Goal: Transaction & Acquisition: Purchase product/service

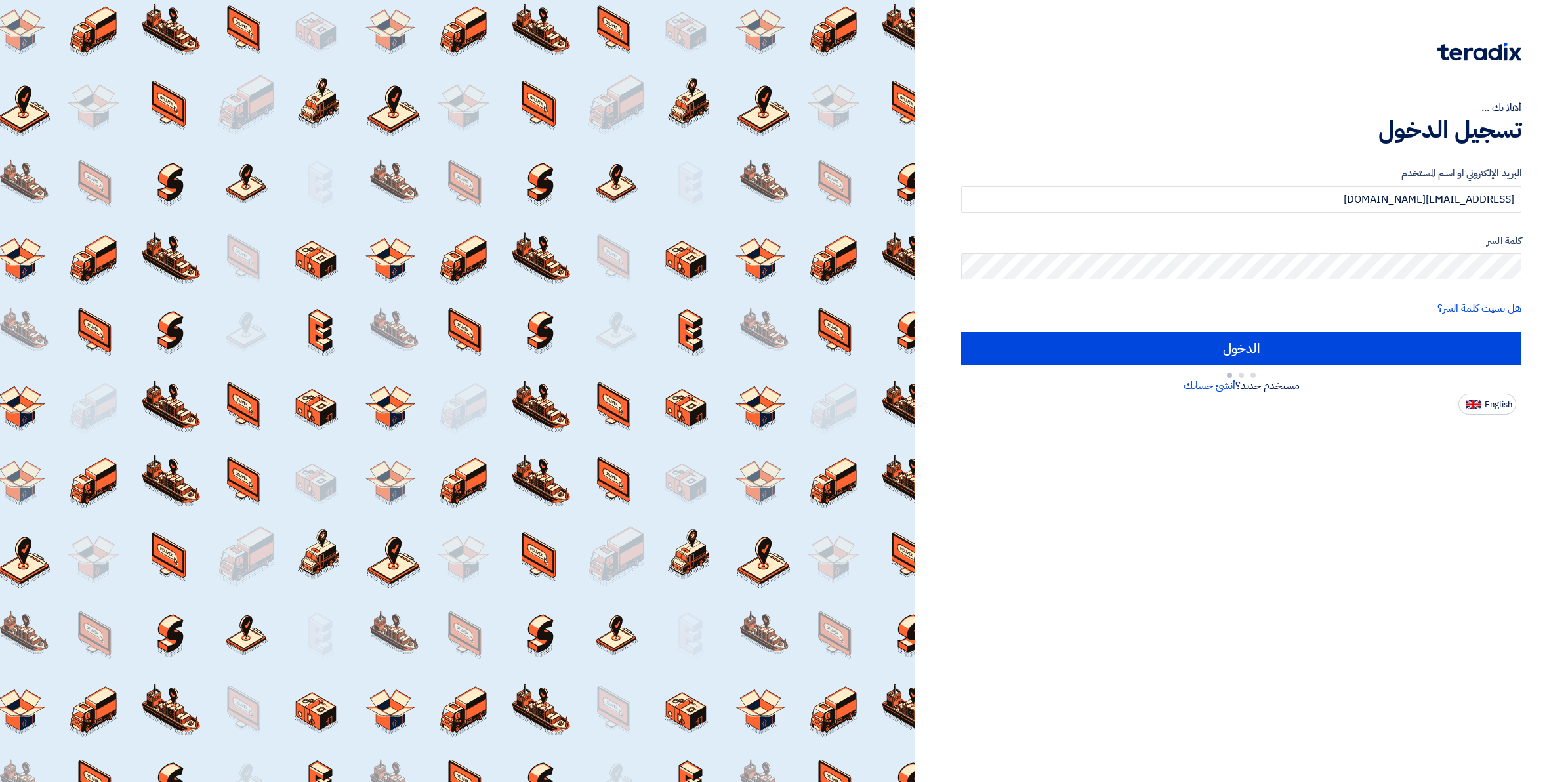
type input "Sign in"
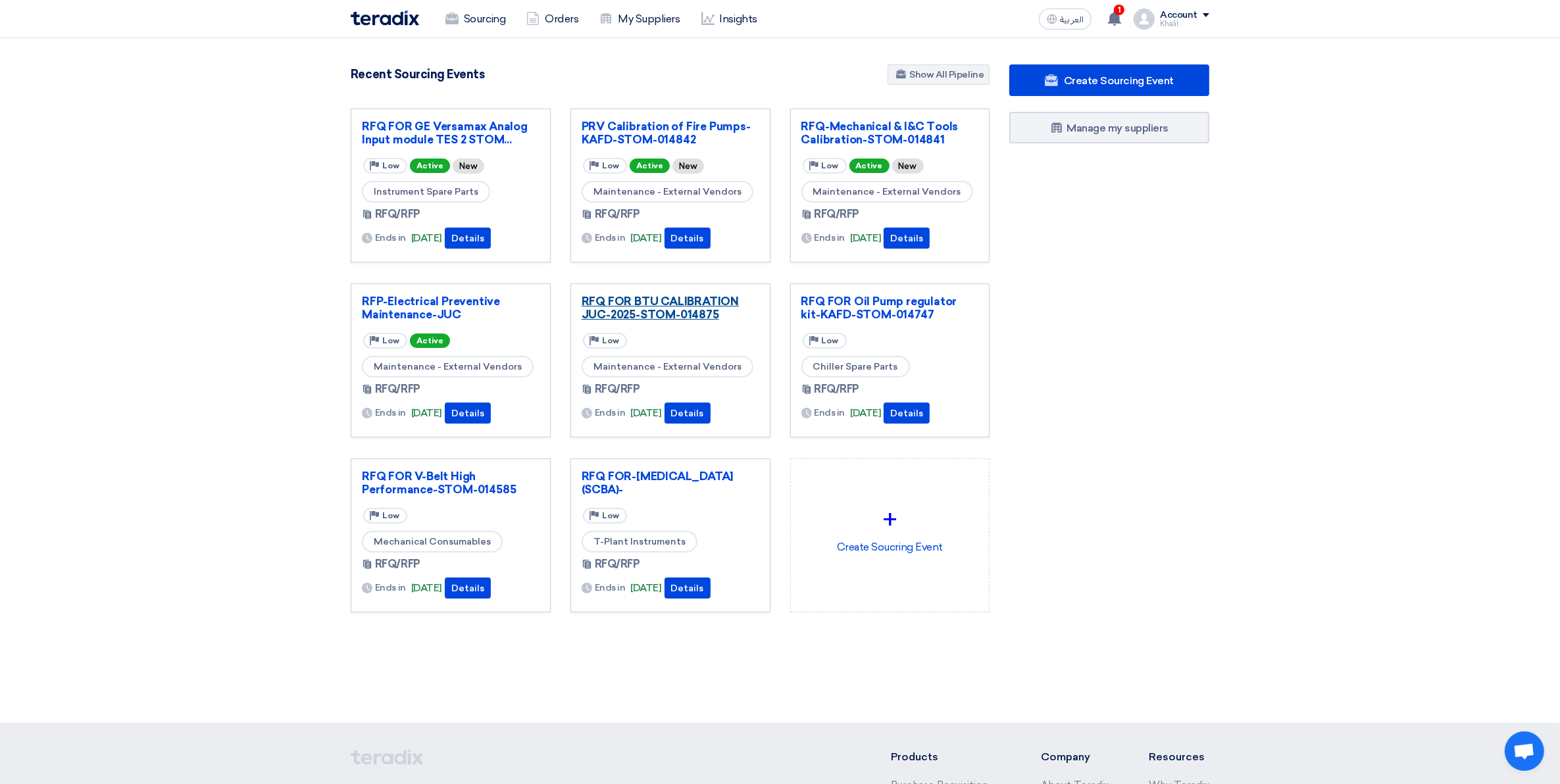
click at [644, 316] on link "RFQ FOR BTU CALIBRATION JUC-2025-STOM-014875" at bounding box center [670, 308] width 178 height 26
click at [857, 308] on link "RFQ FOR Oil Pump regulator kit-KAFD-STOM-014747" at bounding box center [890, 308] width 178 height 26
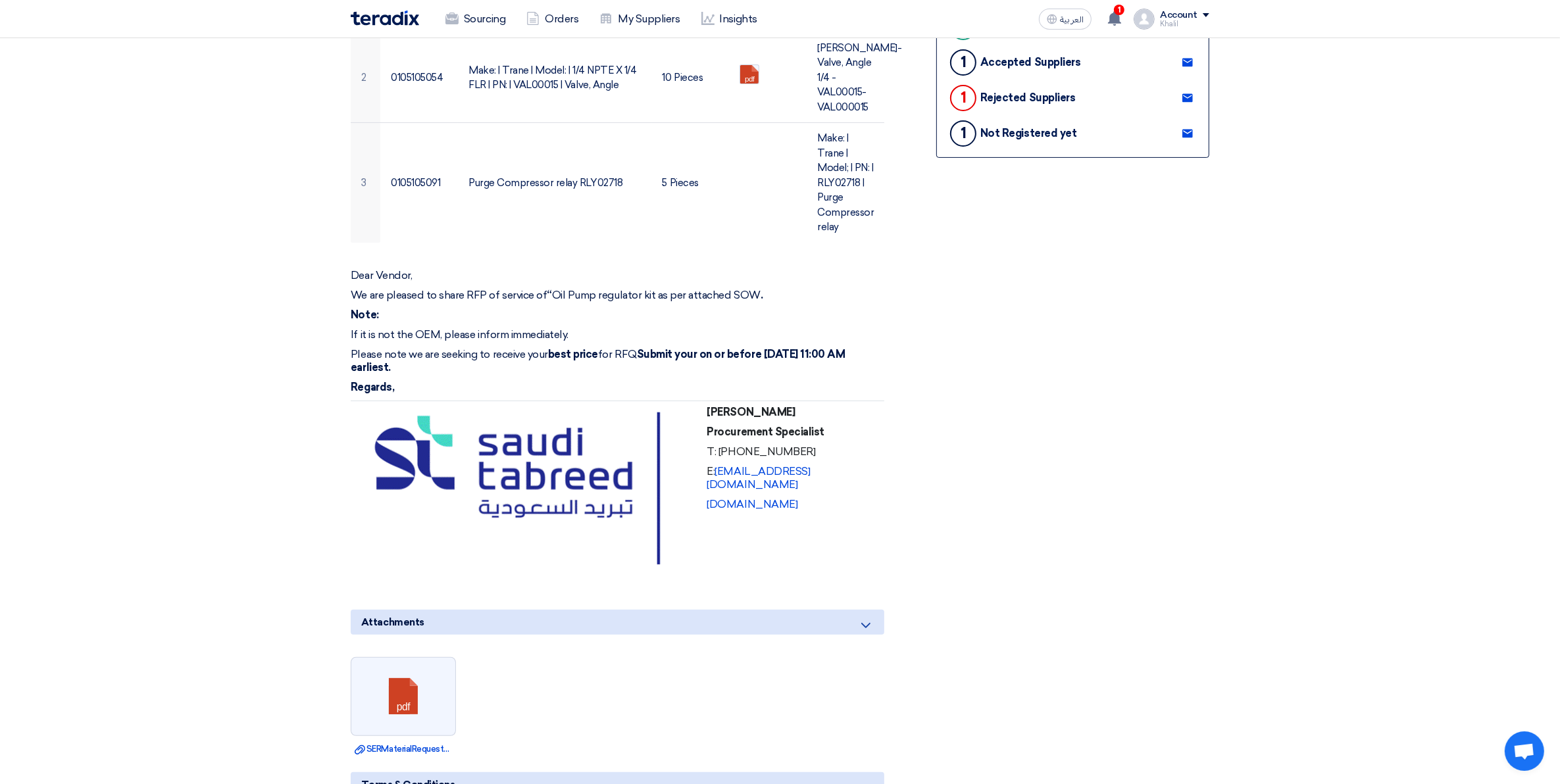
scroll to position [247, 0]
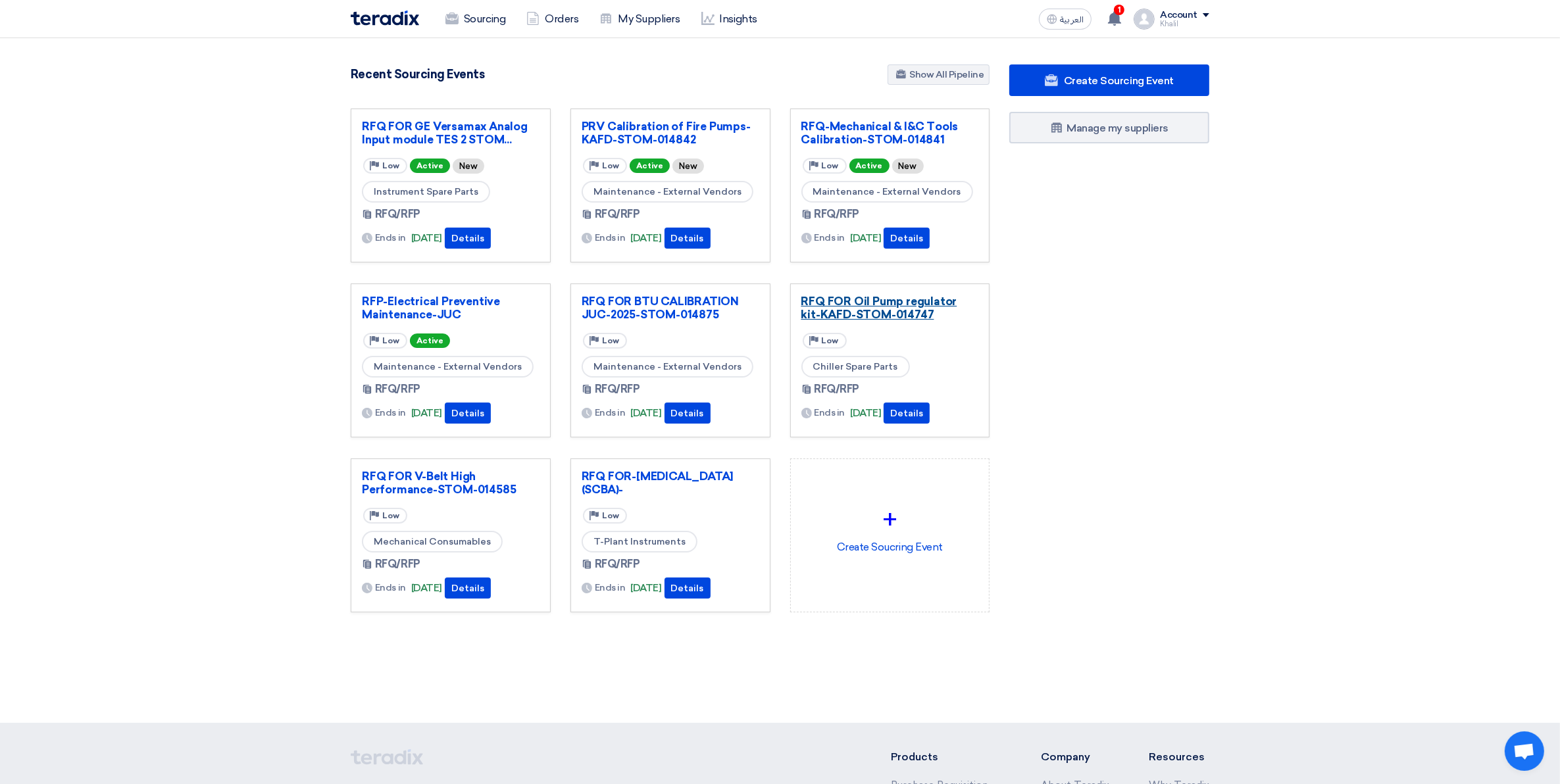
click at [830, 313] on link "RFQ FOR Oil Pump regulator kit-KAFD-STOM-014747" at bounding box center [890, 308] width 178 height 26
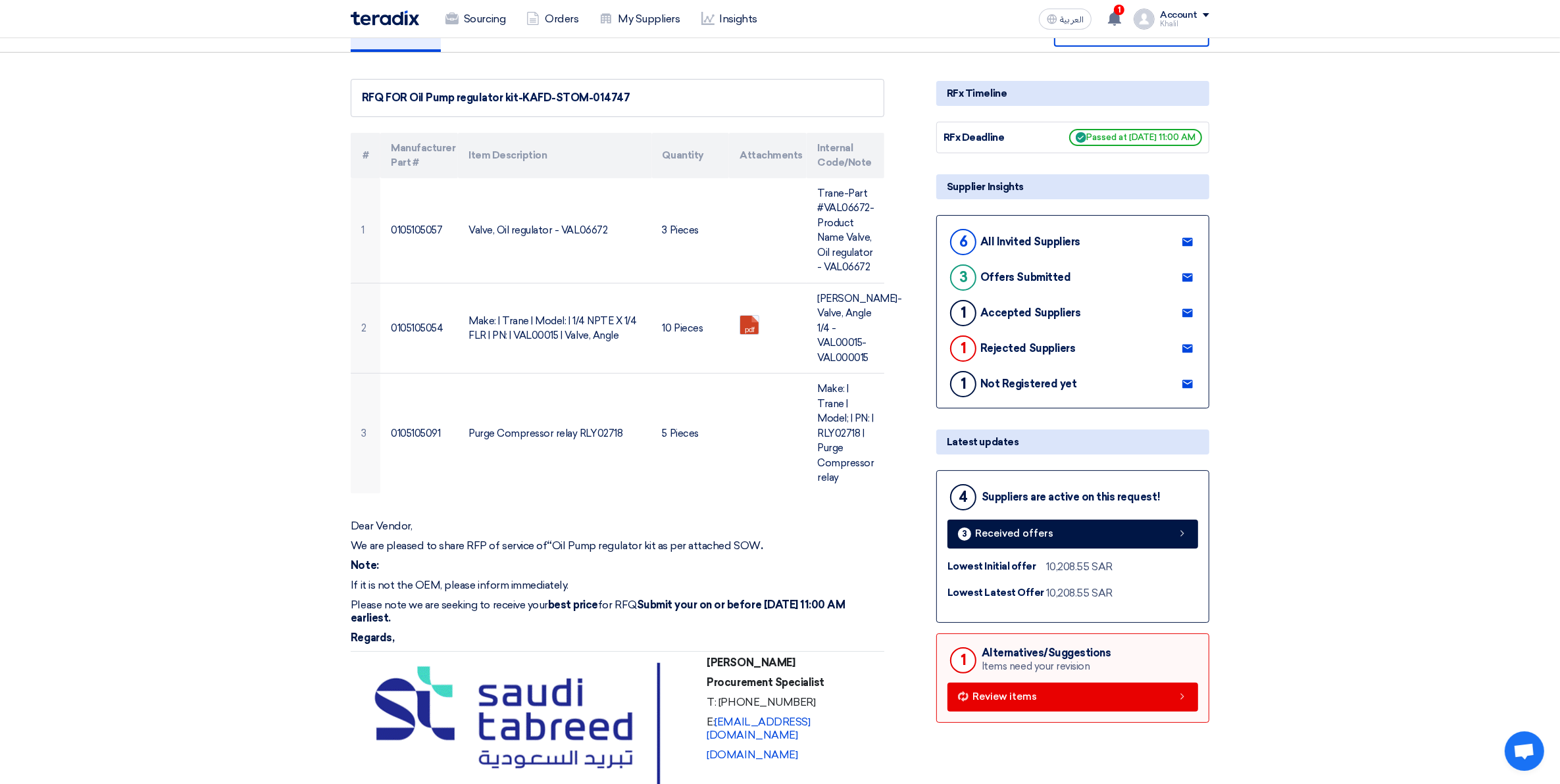
scroll to position [247, 0]
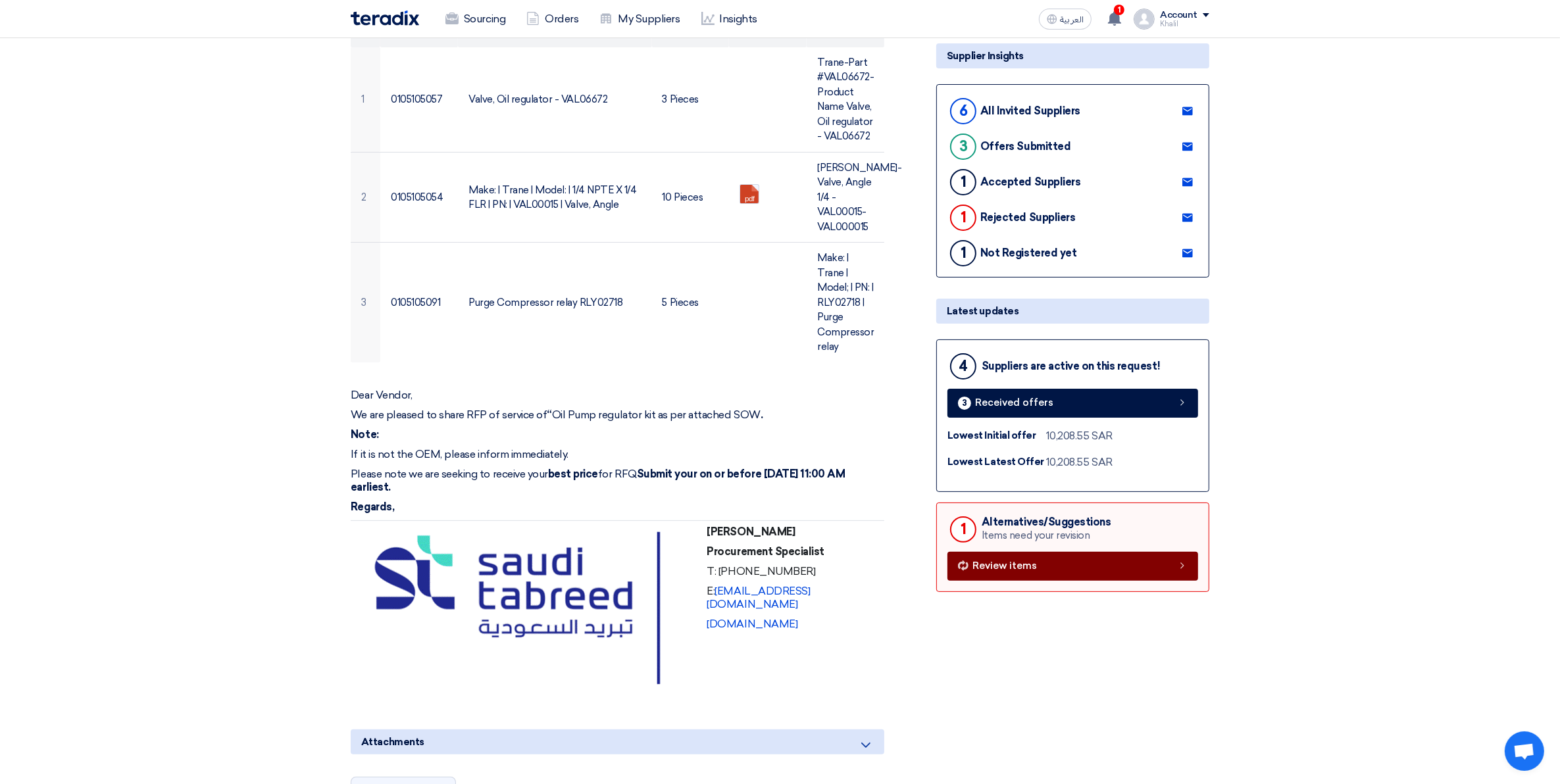
click at [1071, 556] on link "Review items" at bounding box center [1073, 566] width 251 height 29
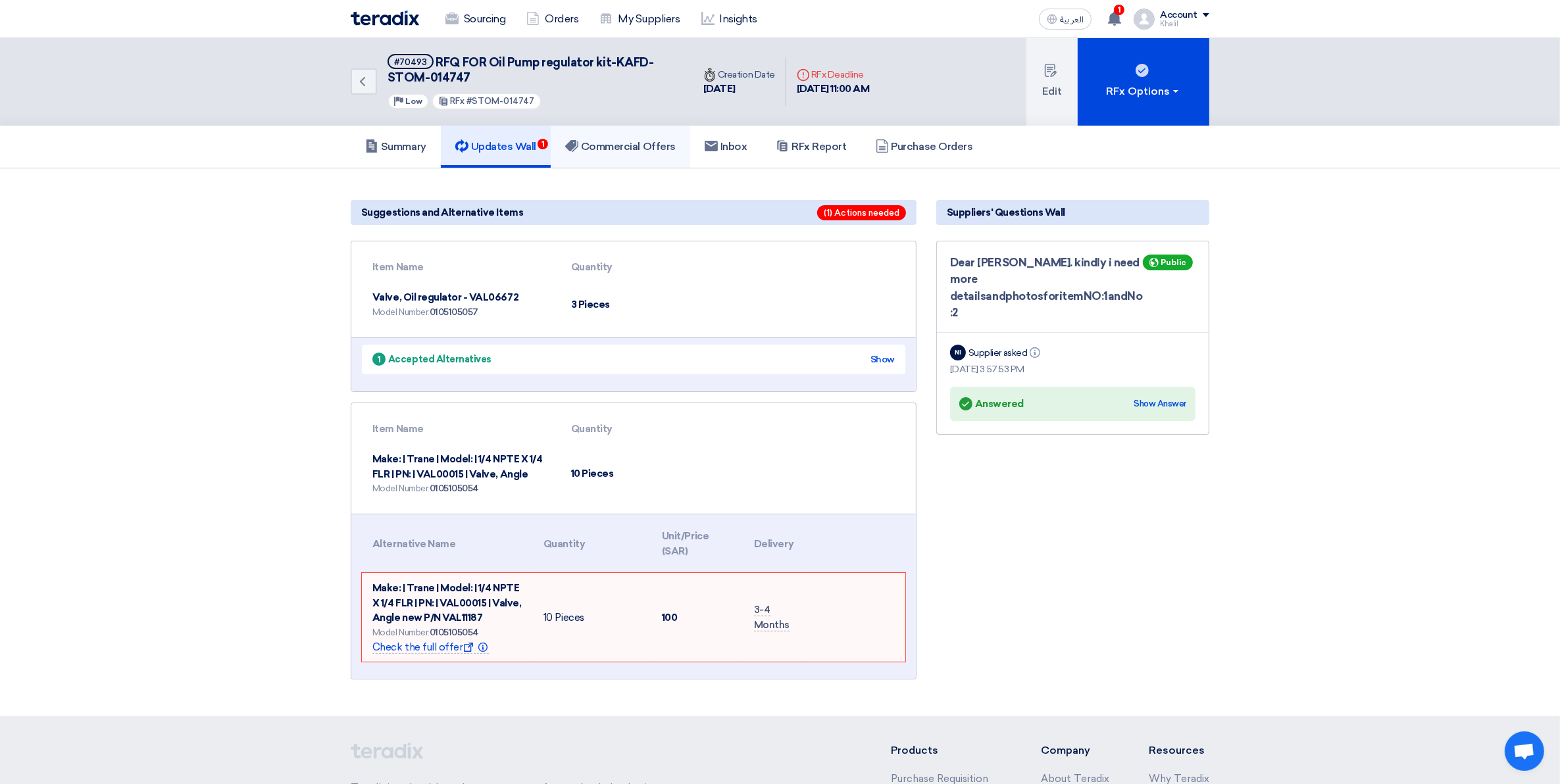
click at [632, 144] on h5 "Commercial Offers" at bounding box center [620, 147] width 110 height 13
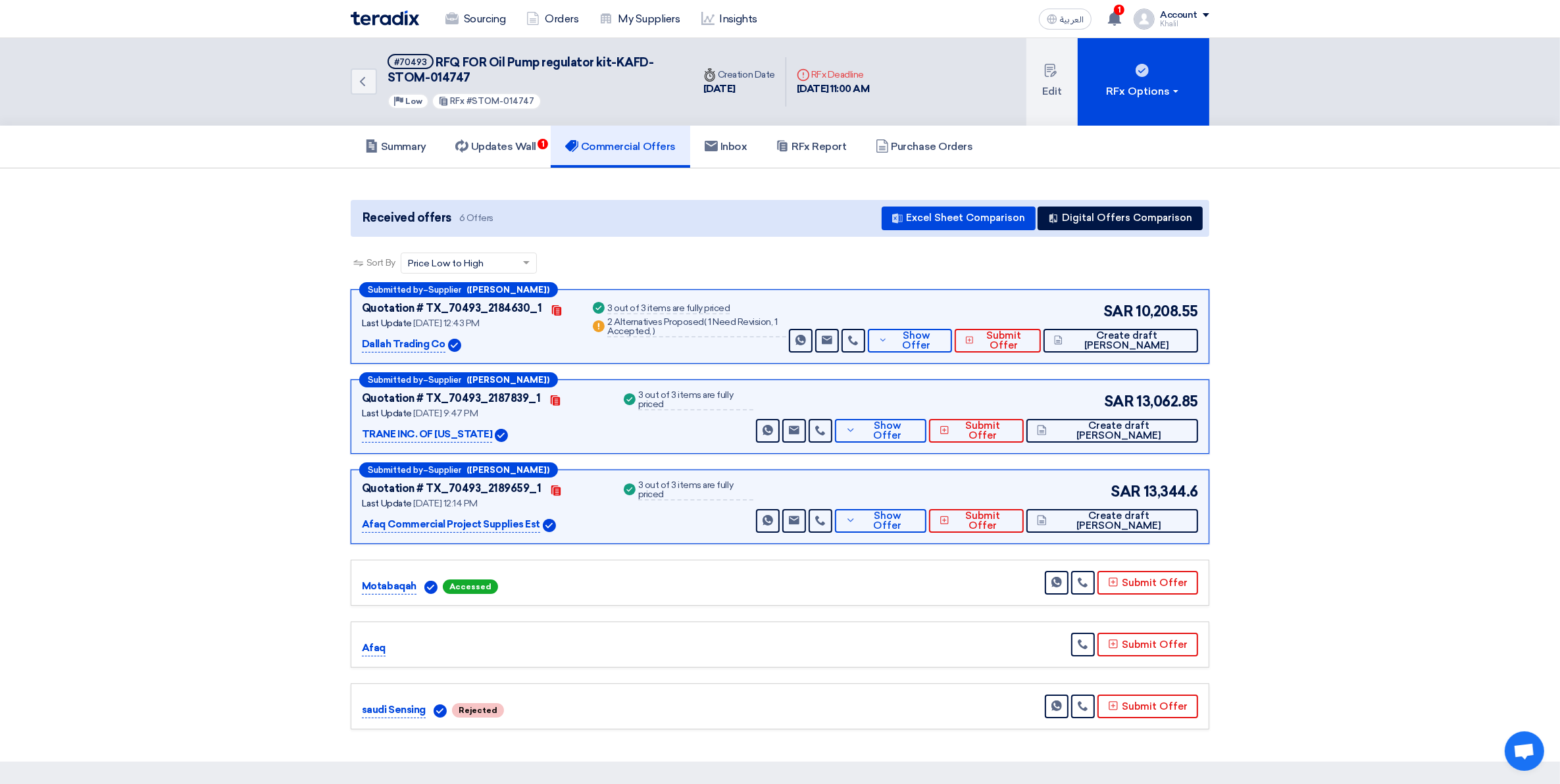
click at [505, 527] on p "Afaq Commercial Project Supplies Est" at bounding box center [452, 524] width 179 height 15
click at [917, 519] on span "Show Offer" at bounding box center [888, 521] width 58 height 19
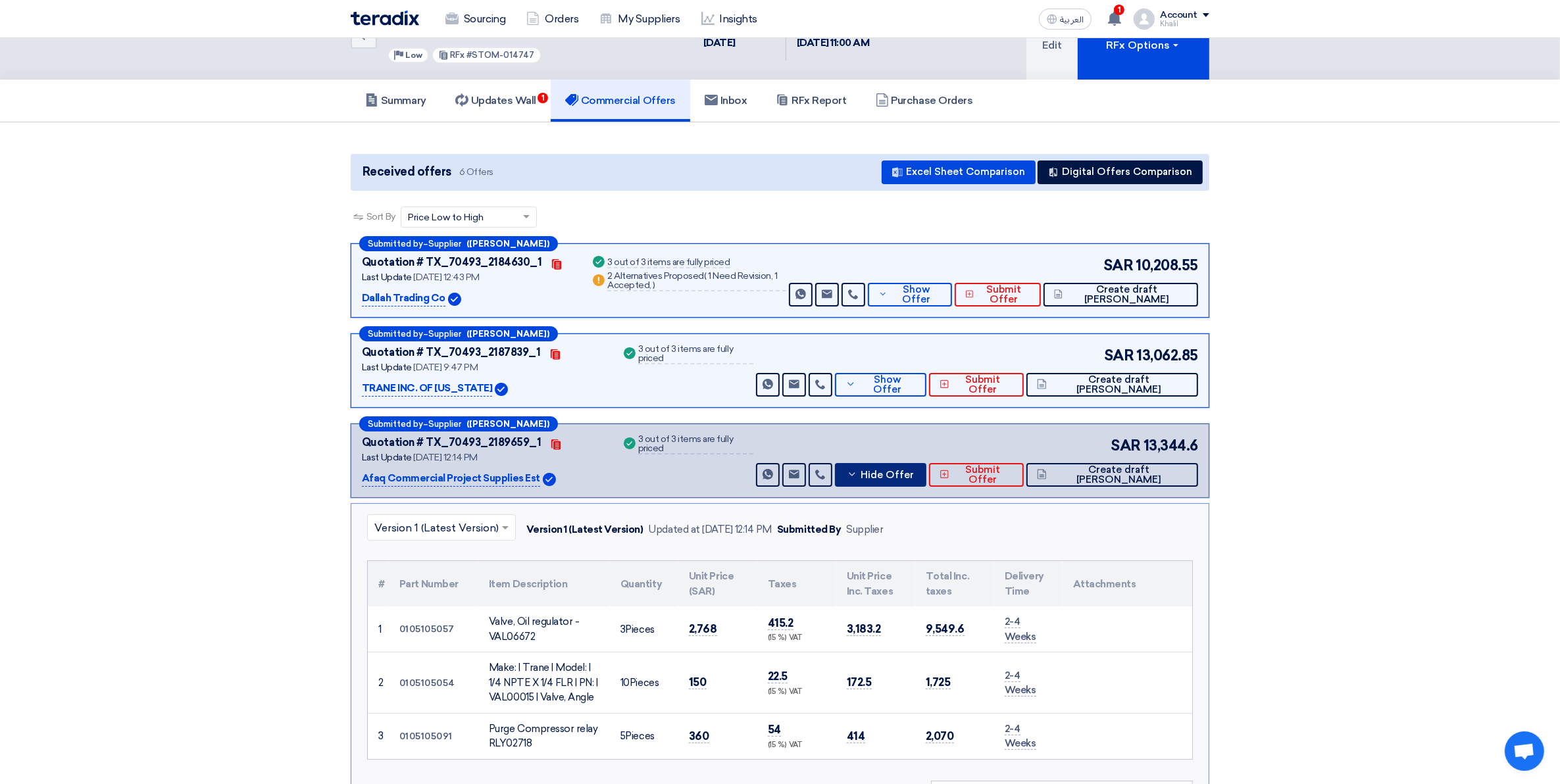
scroll to position [165, 0]
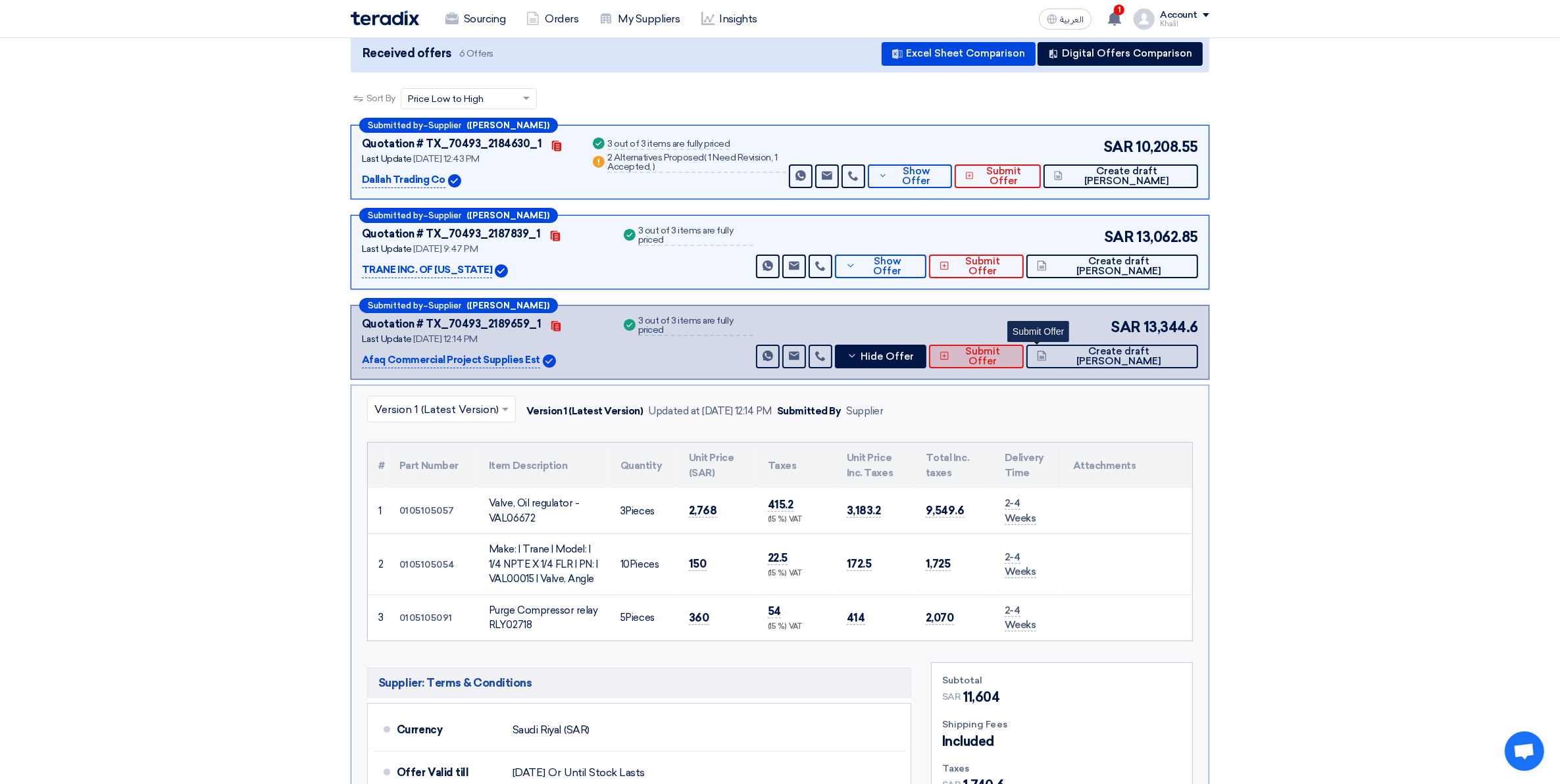
click at [949, 360] on icon at bounding box center [944, 355] width 10 height 11
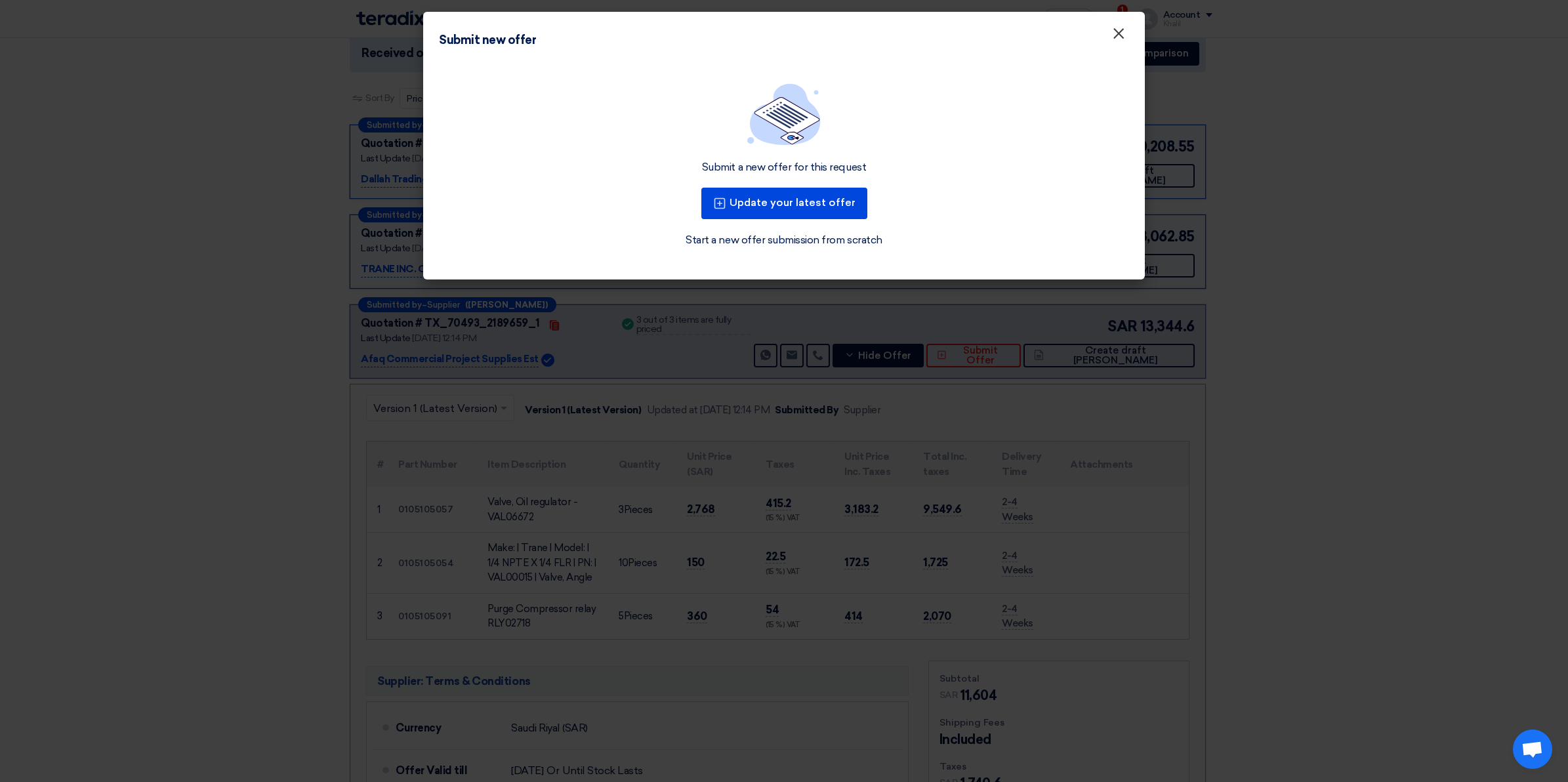
click at [1120, 34] on span "×" at bounding box center [1119, 36] width 13 height 26
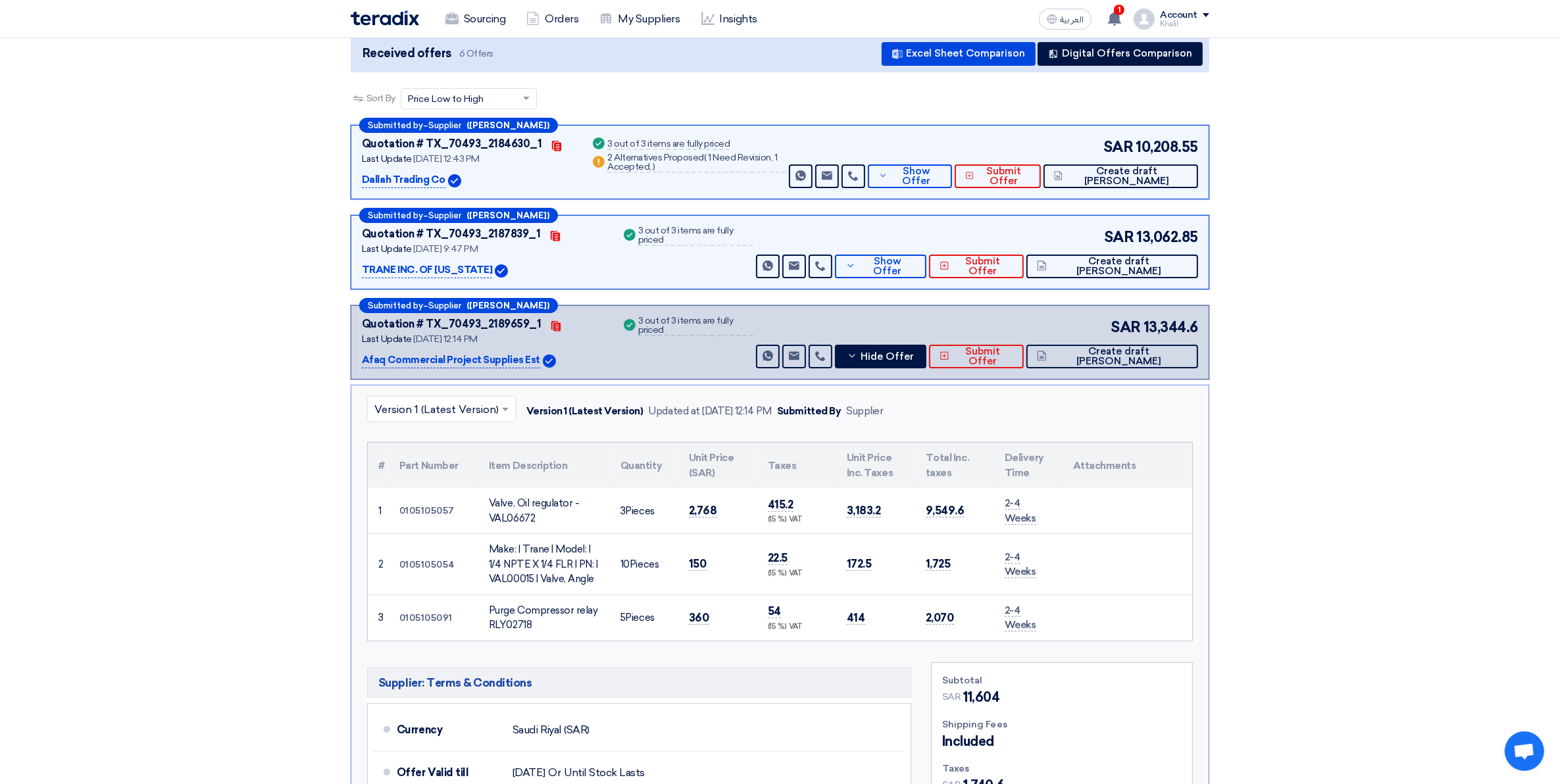
click at [498, 363] on p "Afaq Commercial Project Supplies Est" at bounding box center [452, 360] width 179 height 15
click at [660, 344] on div "Success 3 out of 3 items are fully priced" at bounding box center [687, 342] width 132 height 52
click at [434, 304] on span "Supplier" at bounding box center [445, 305] width 33 height 9
click at [434, 363] on p "Afaq Commercial Project Supplies Est" at bounding box center [452, 360] width 179 height 15
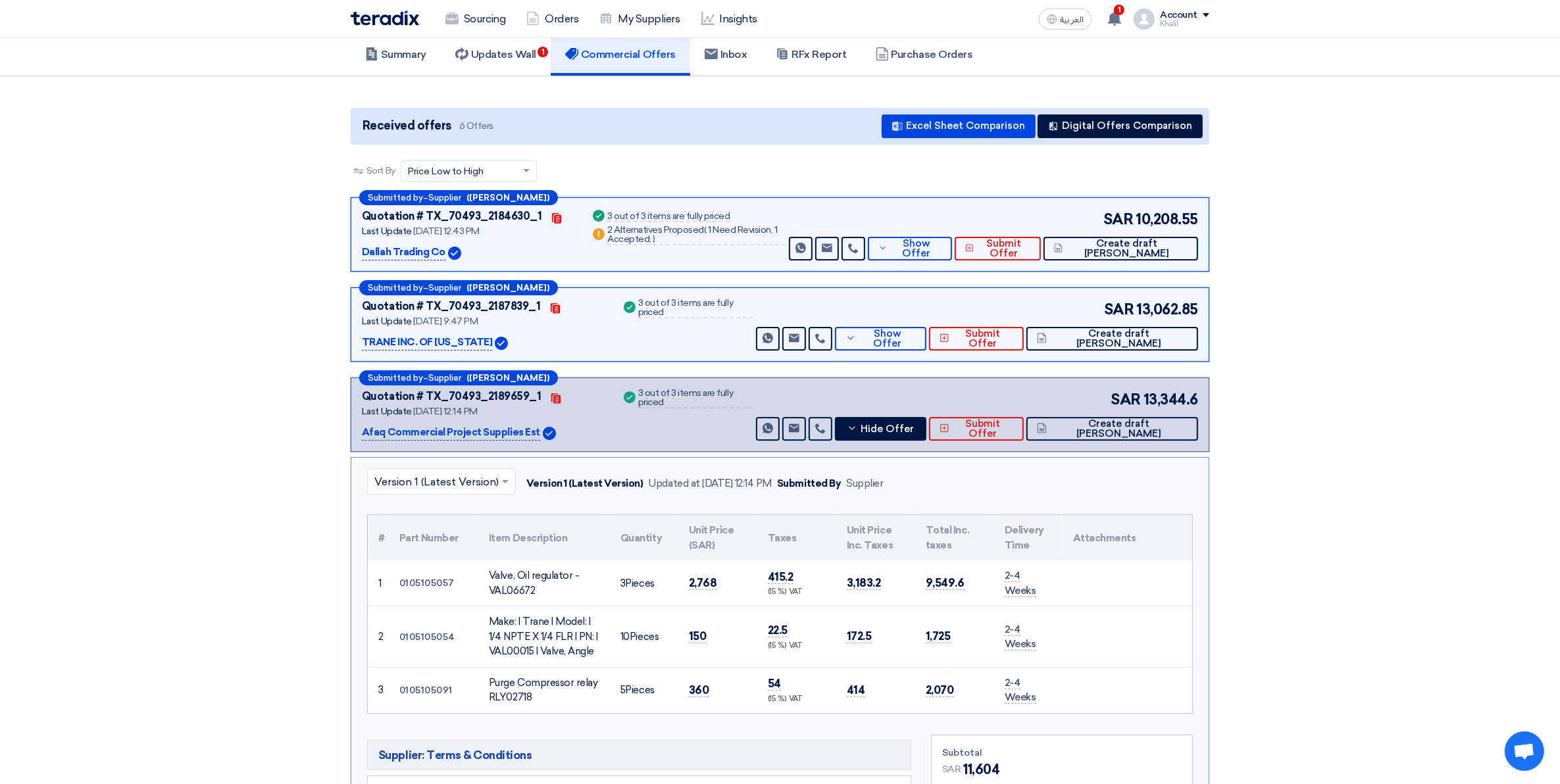
scroll to position [0, 0]
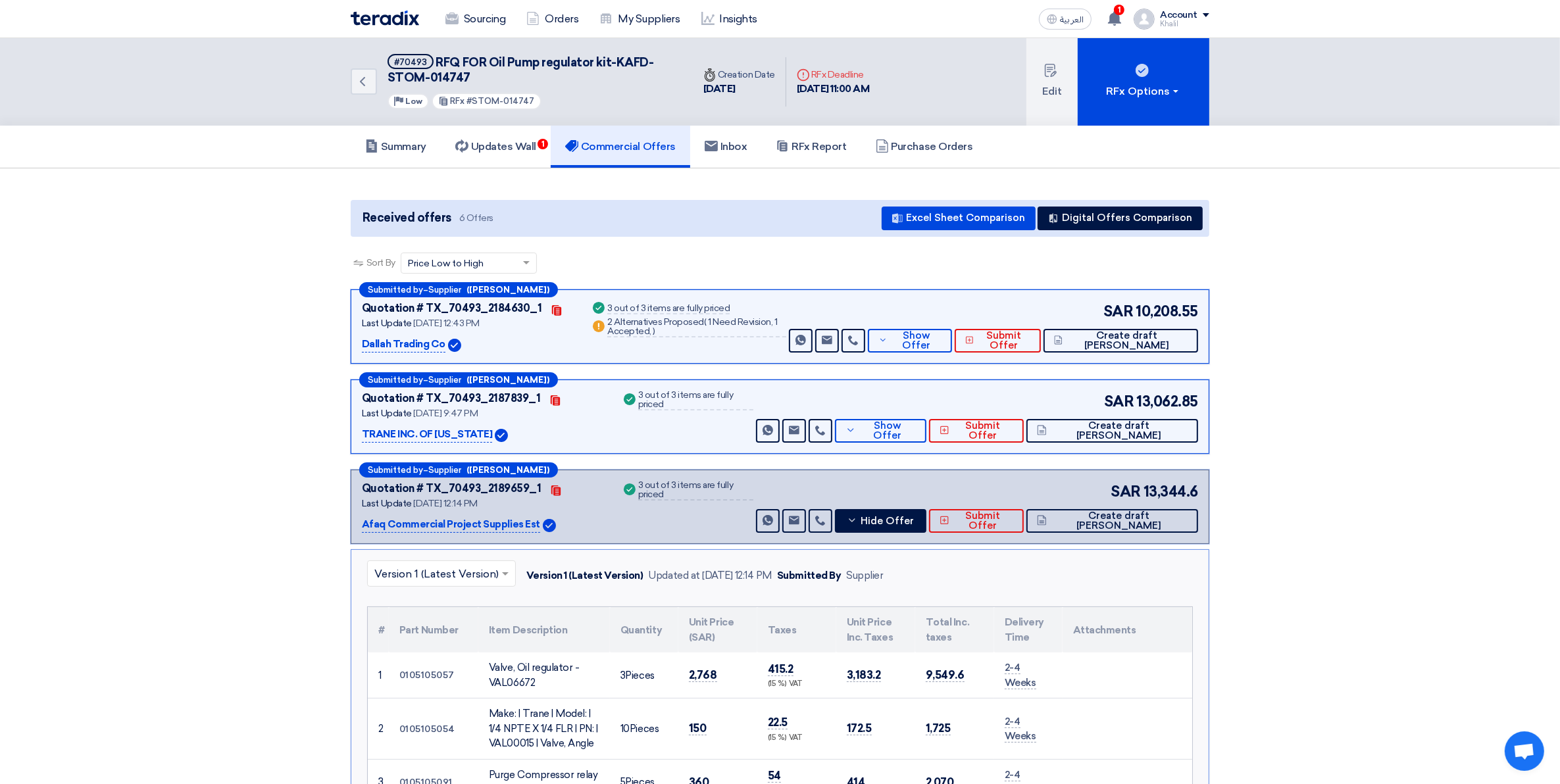
click at [449, 472] on span "Supplier" at bounding box center [445, 470] width 33 height 9
click at [456, 527] on p "Afaq Commercial Project Supplies Est" at bounding box center [452, 524] width 179 height 15
drag, startPoint x: 554, startPoint y: 519, endPoint x: 545, endPoint y: 491, distance: 29.4
click at [554, 518] on div "Afaq Commercial Project Supplies Est" at bounding box center [484, 524] width 244 height 15
click at [551, 489] on use at bounding box center [555, 490] width 9 height 11
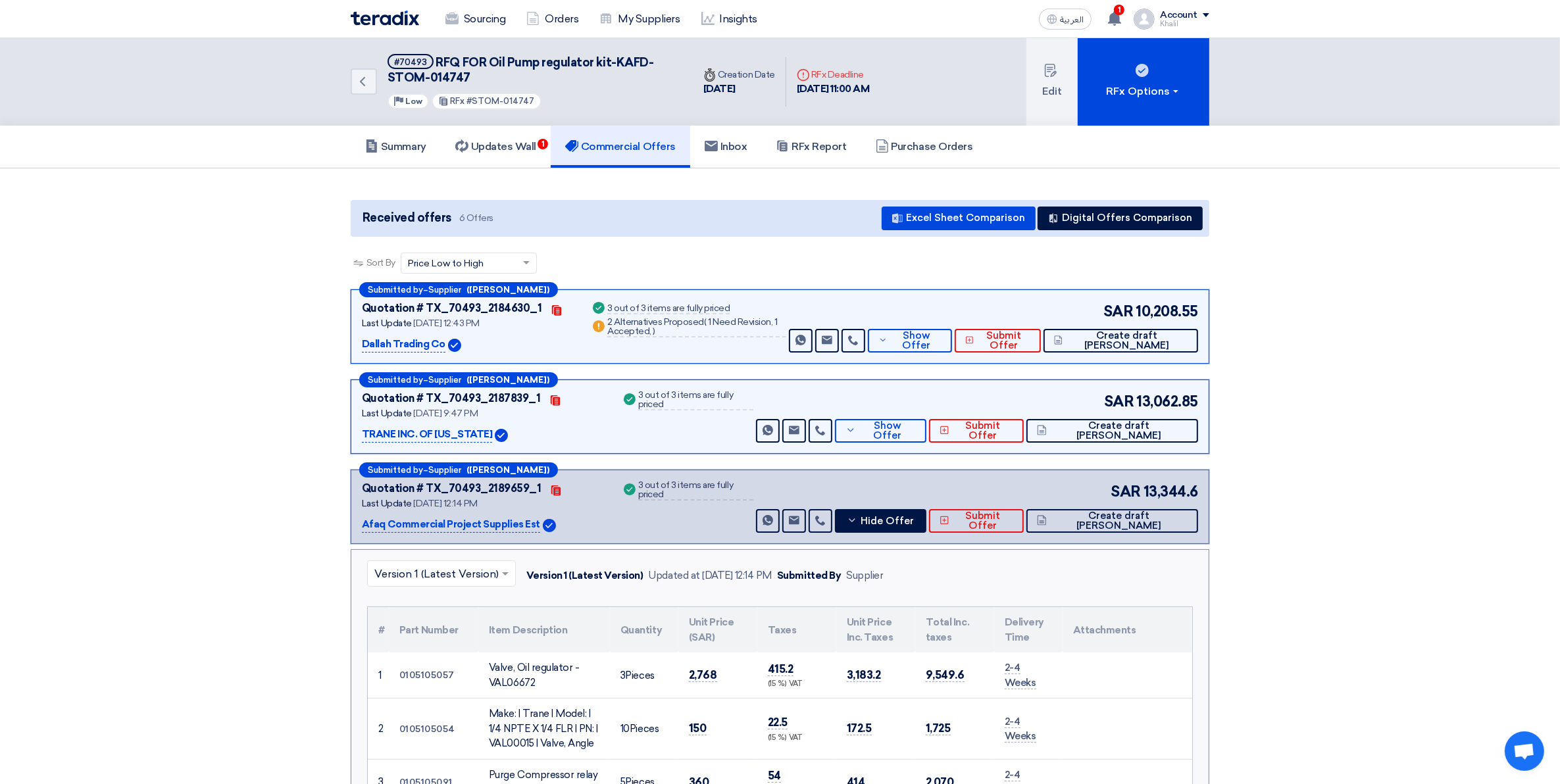
click at [629, 500] on div "Quotation # TX_70493_2189659_1 Contacts Last Update [DATE] 12:14 PM Afaq Commer…" at bounding box center [558, 506] width 391 height 52
click at [858, 518] on icon at bounding box center [852, 520] width 11 height 11
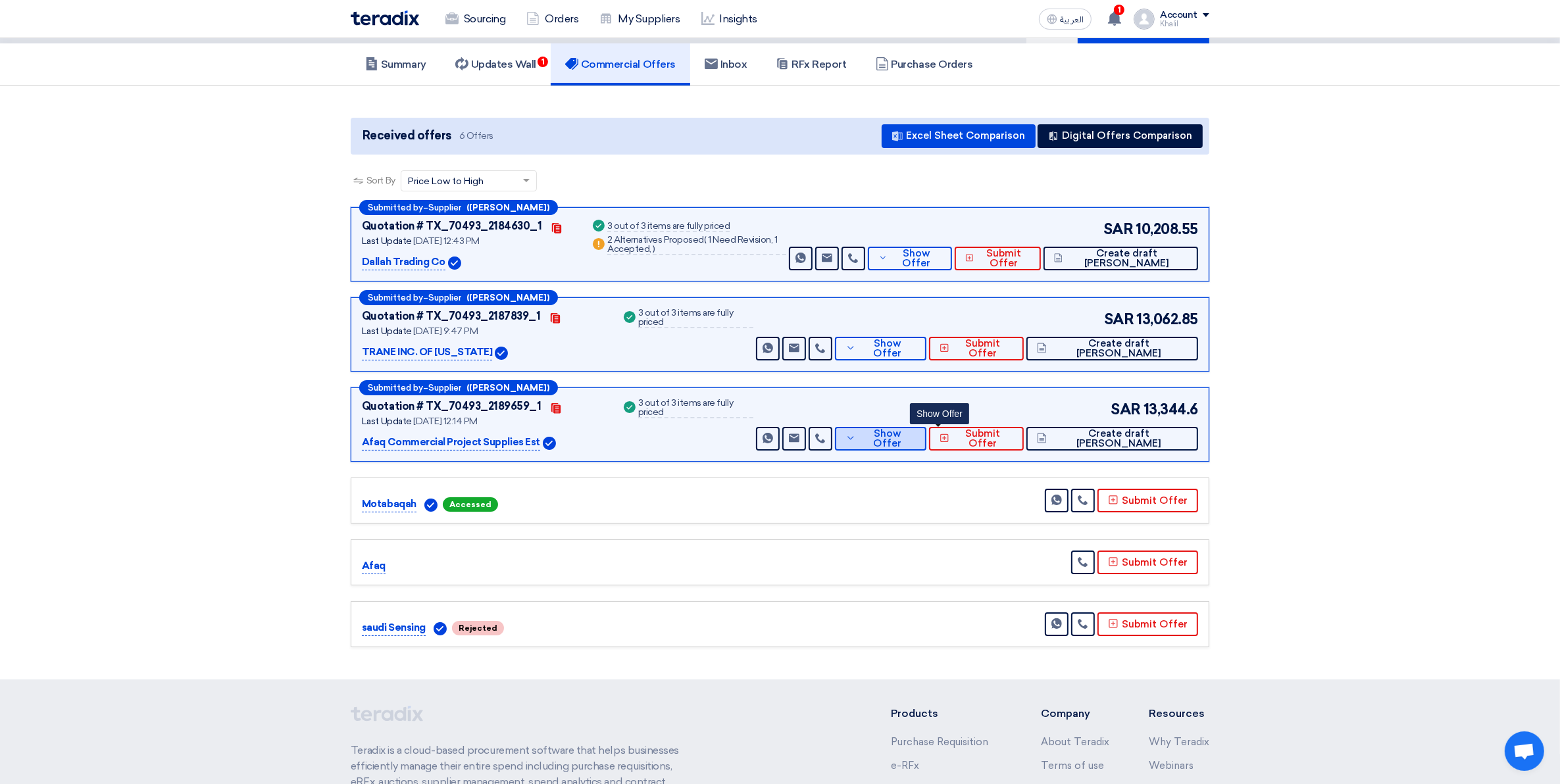
scroll to position [165, 0]
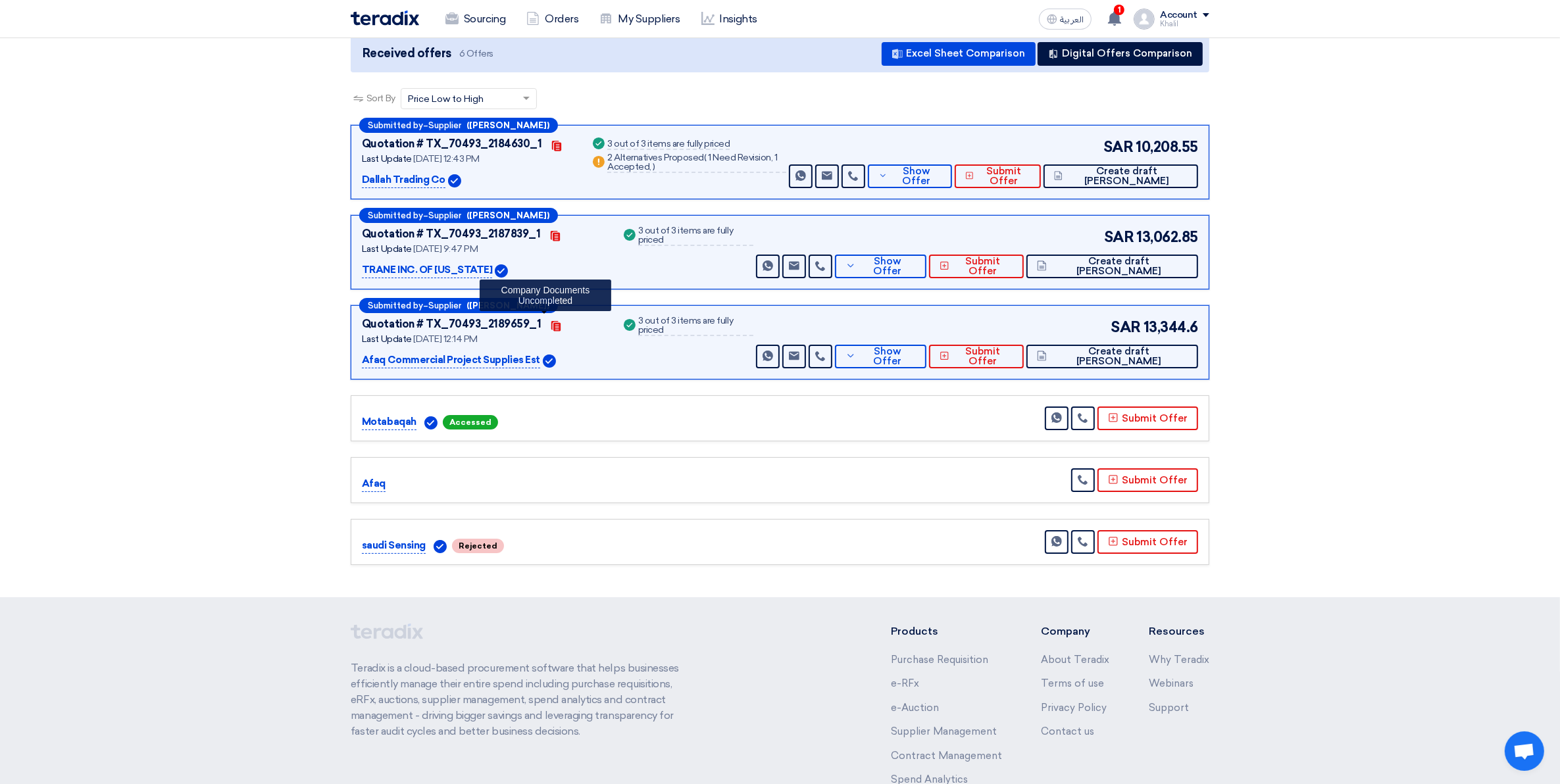
click at [551, 325] on icon "Contacts" at bounding box center [555, 325] width 11 height 11
click at [508, 359] on p "Afaq Commercial Project Supplies Est" at bounding box center [452, 360] width 179 height 15
click at [443, 304] on span "Supplier" at bounding box center [445, 305] width 33 height 9
click at [482, 306] on b "([PERSON_NAME])" at bounding box center [508, 305] width 83 height 9
click at [472, 335] on span "[DATE] 12:14 PM" at bounding box center [445, 339] width 64 height 11
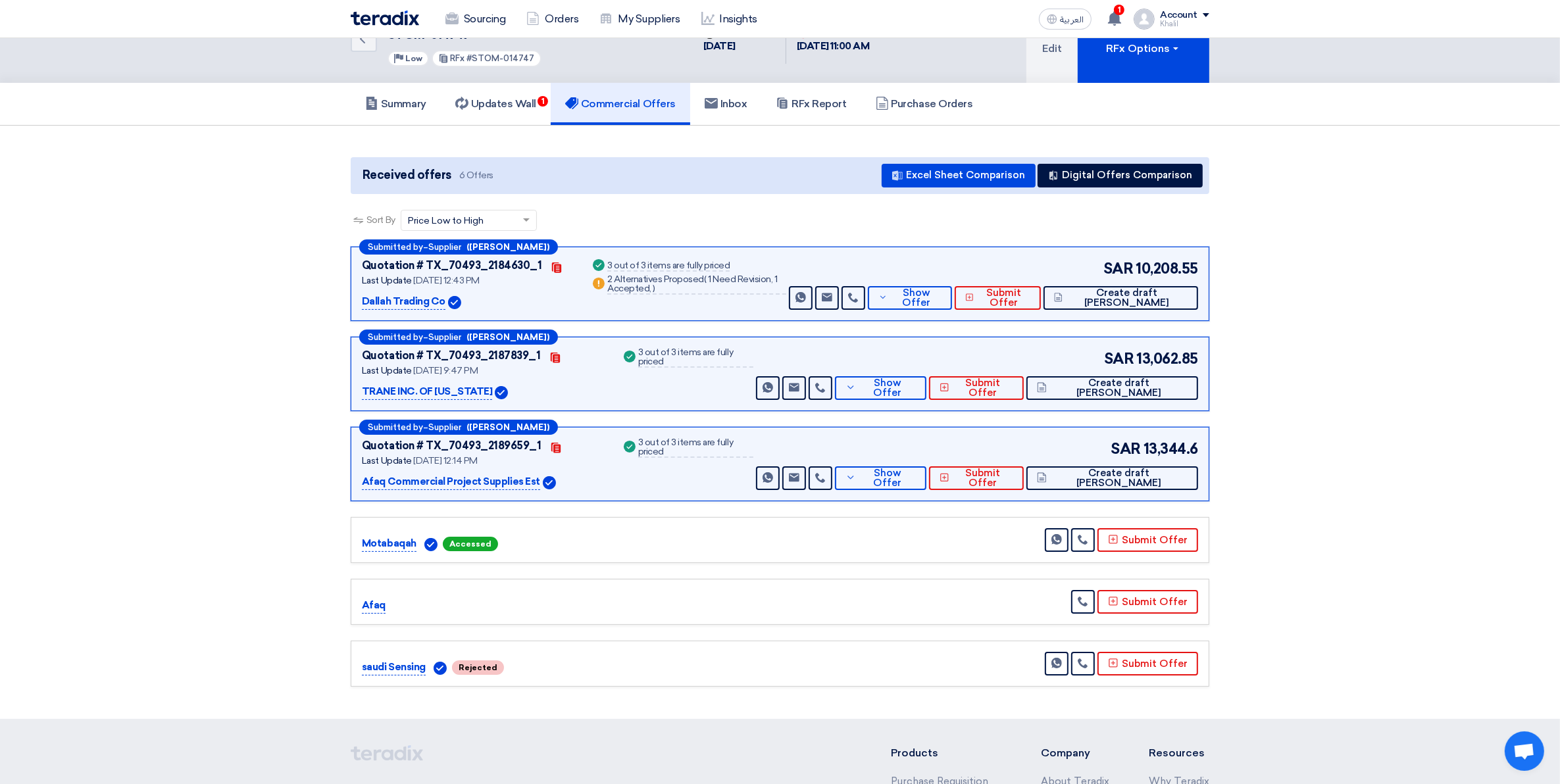
scroll to position [0, 0]
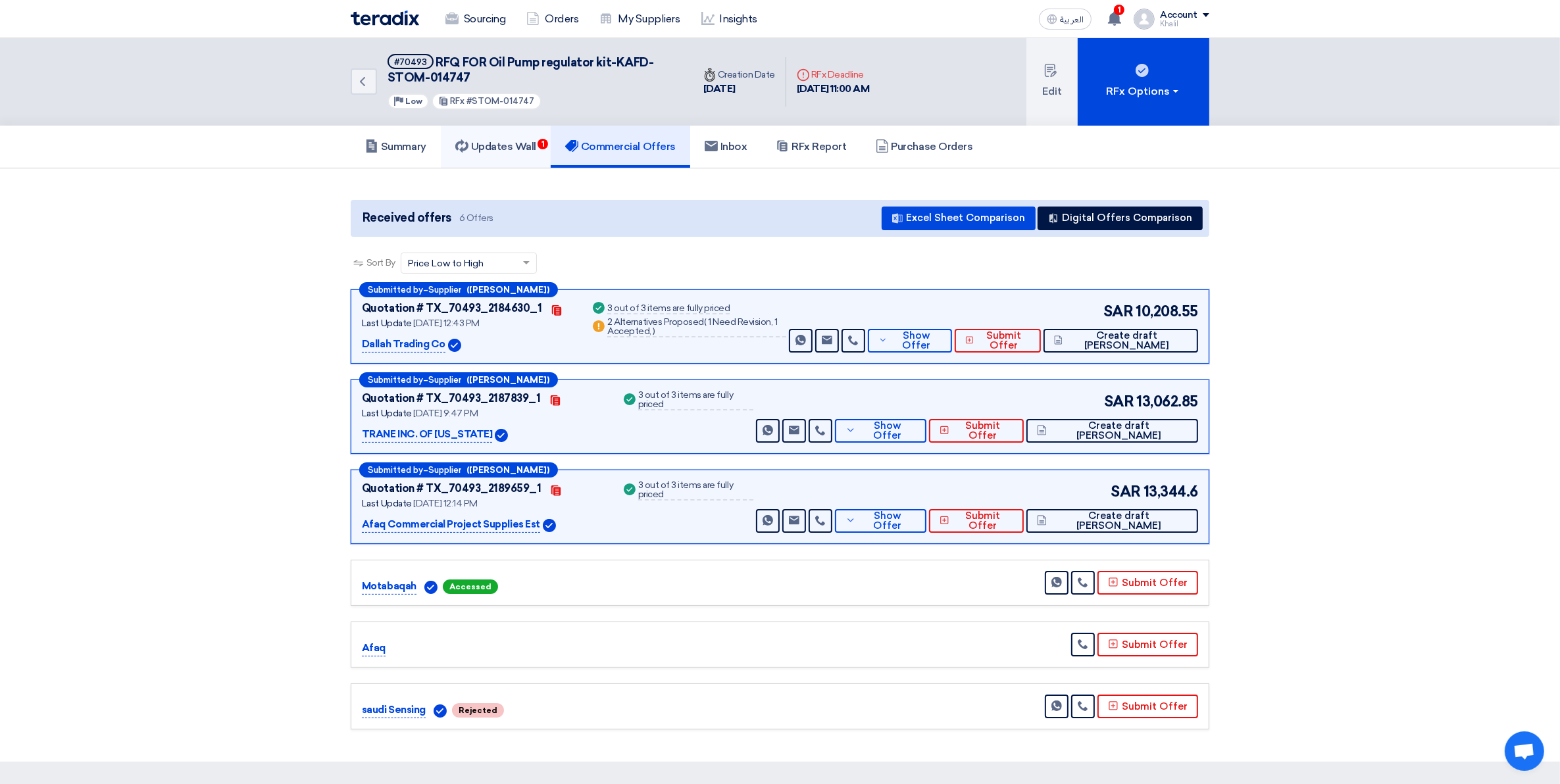
click at [508, 153] on link "Updates Wall 1" at bounding box center [495, 147] width 110 height 42
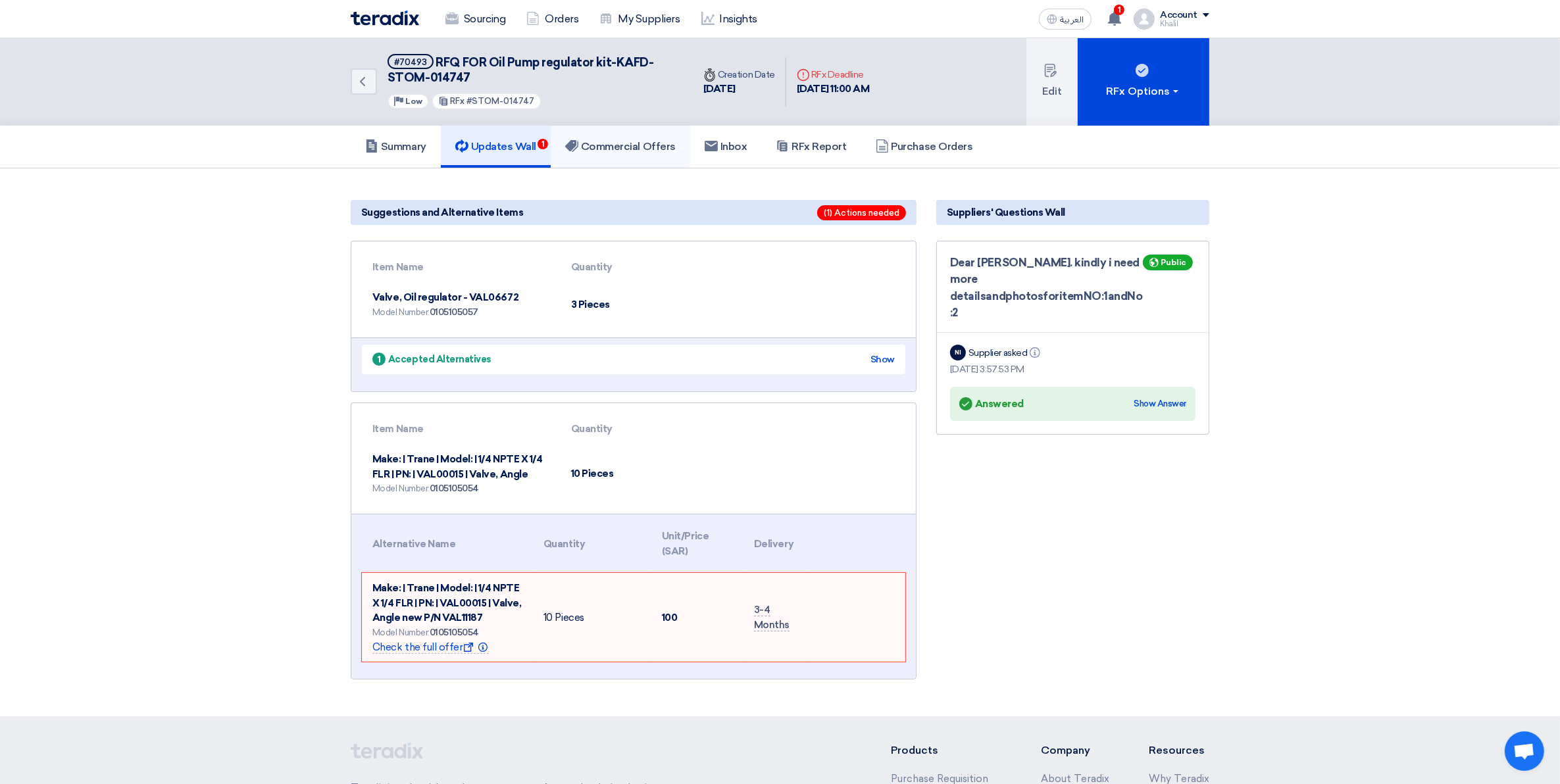
click at [587, 151] on h5 "Commercial Offers" at bounding box center [620, 147] width 110 height 13
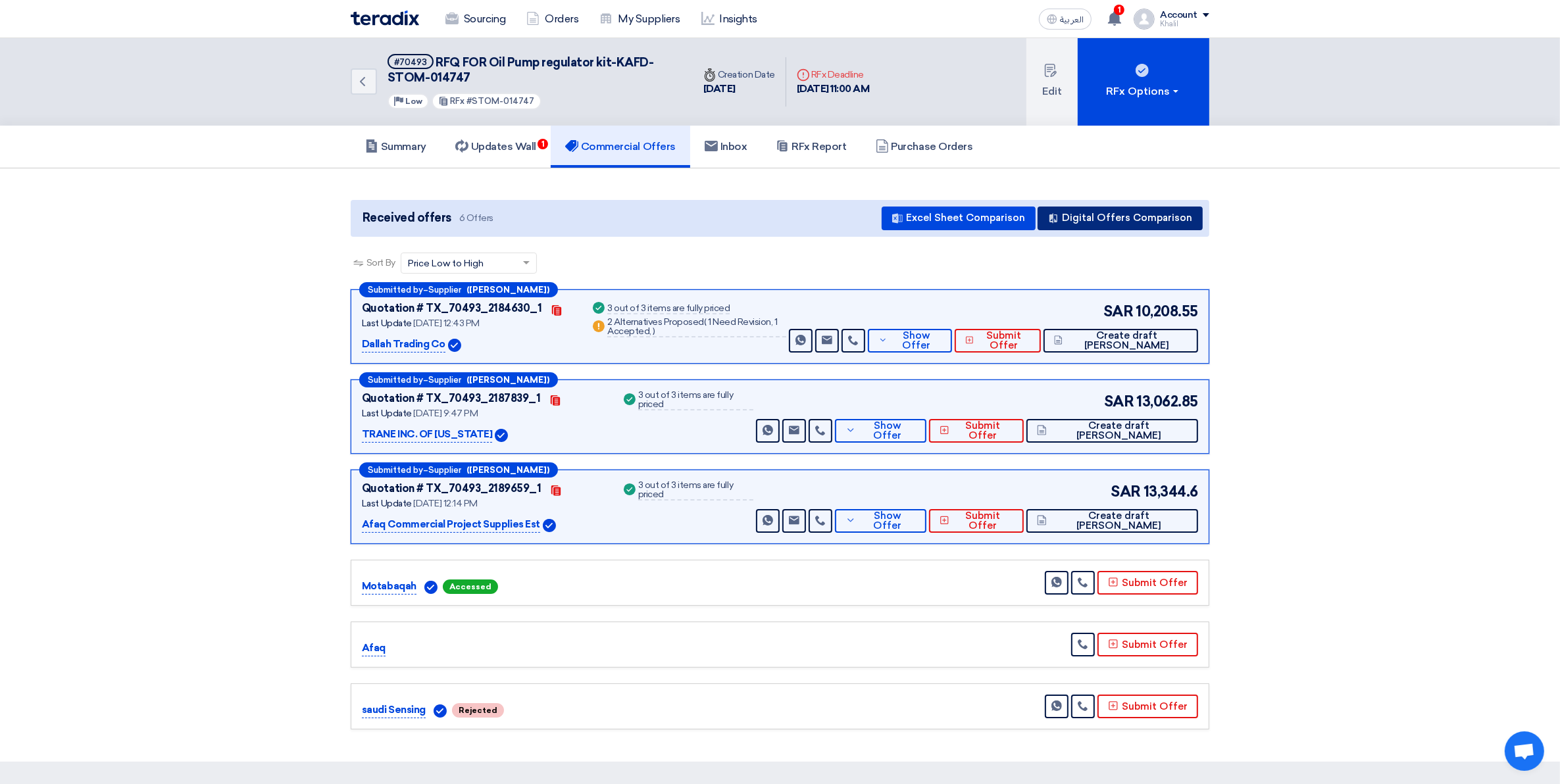
click at [1106, 214] on button "Digital Offers Comparison" at bounding box center [1120, 218] width 165 height 24
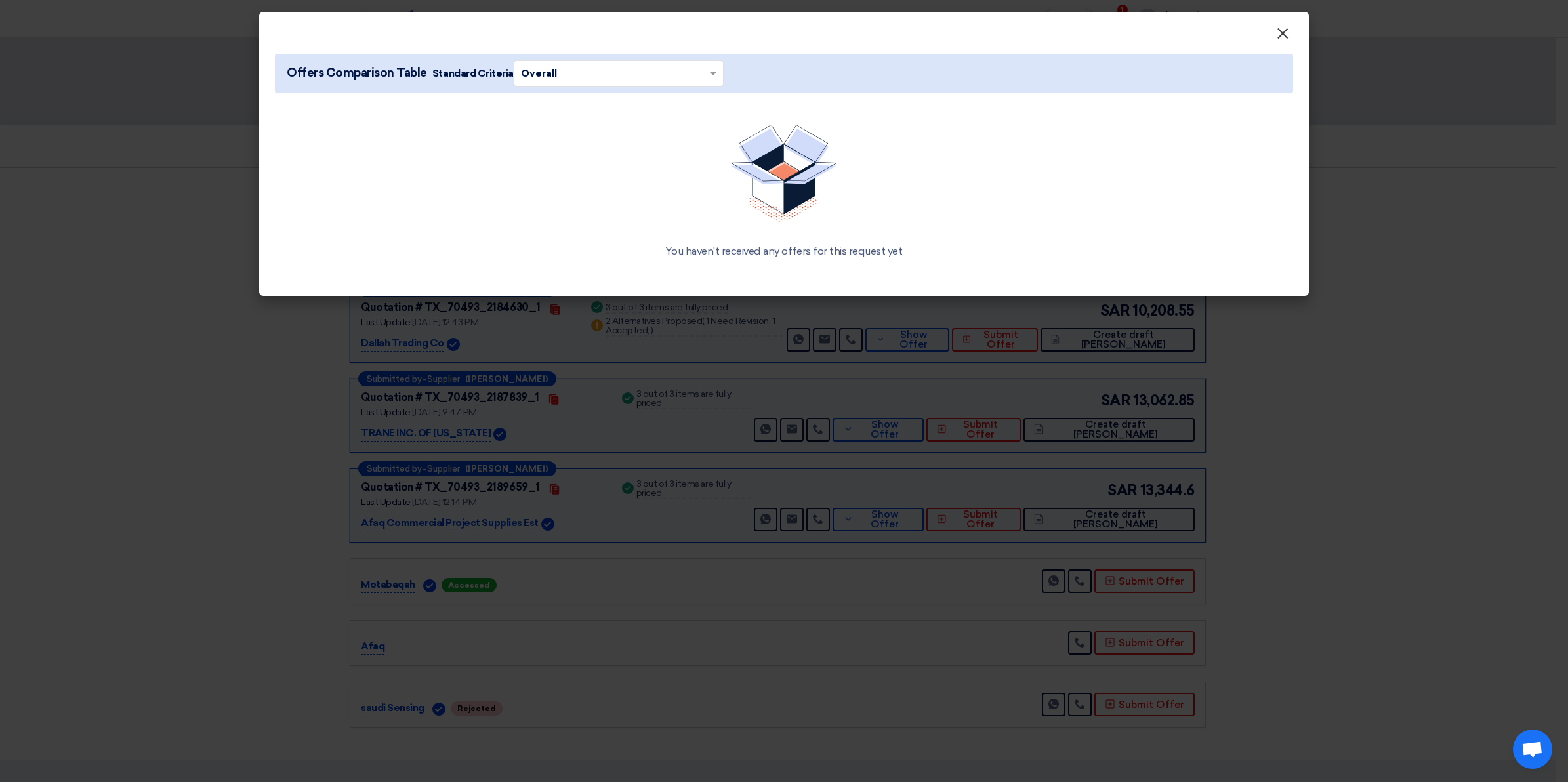
click at [1289, 33] on button "×" at bounding box center [1282, 34] width 34 height 26
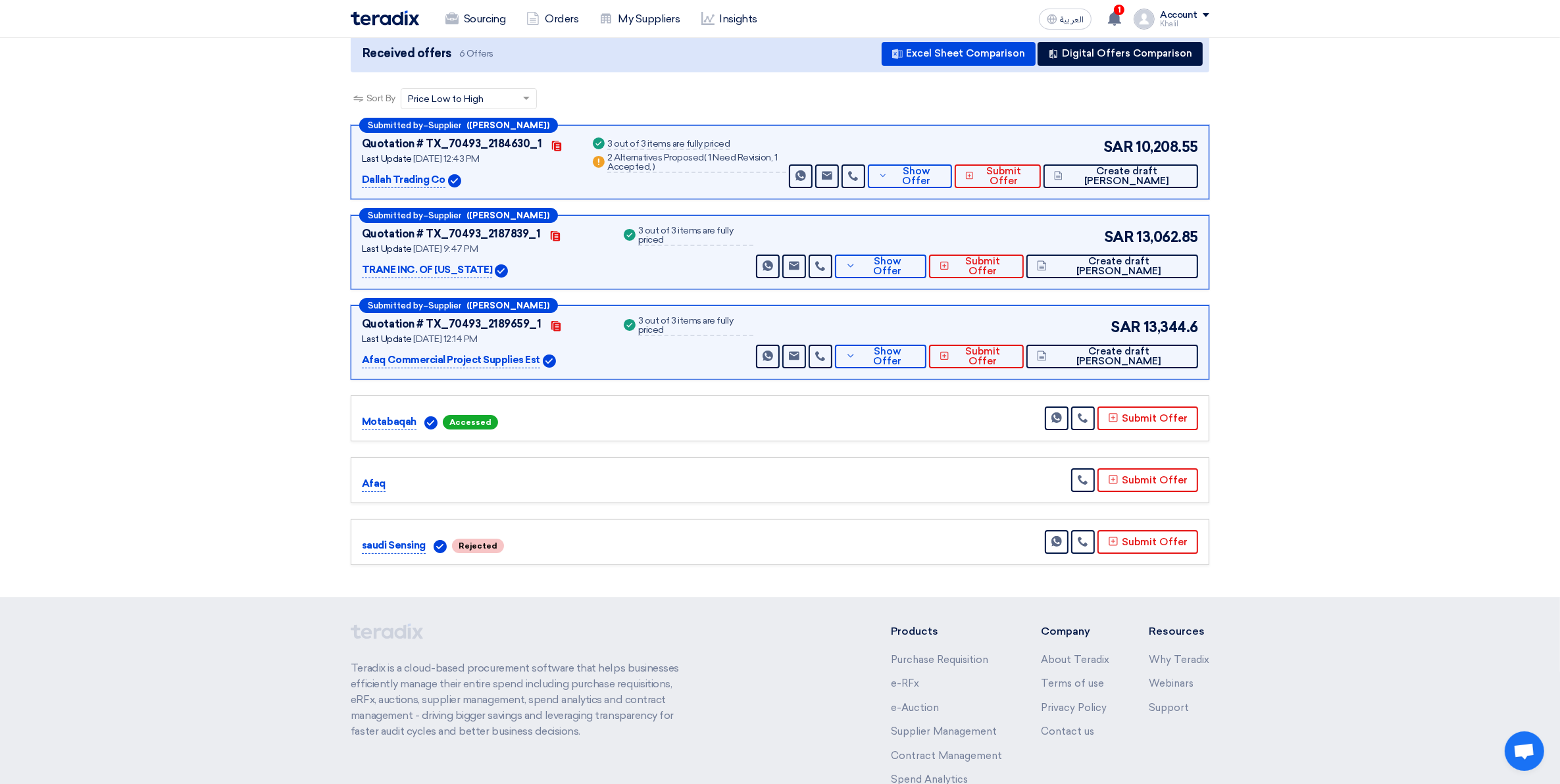
scroll to position [82, 0]
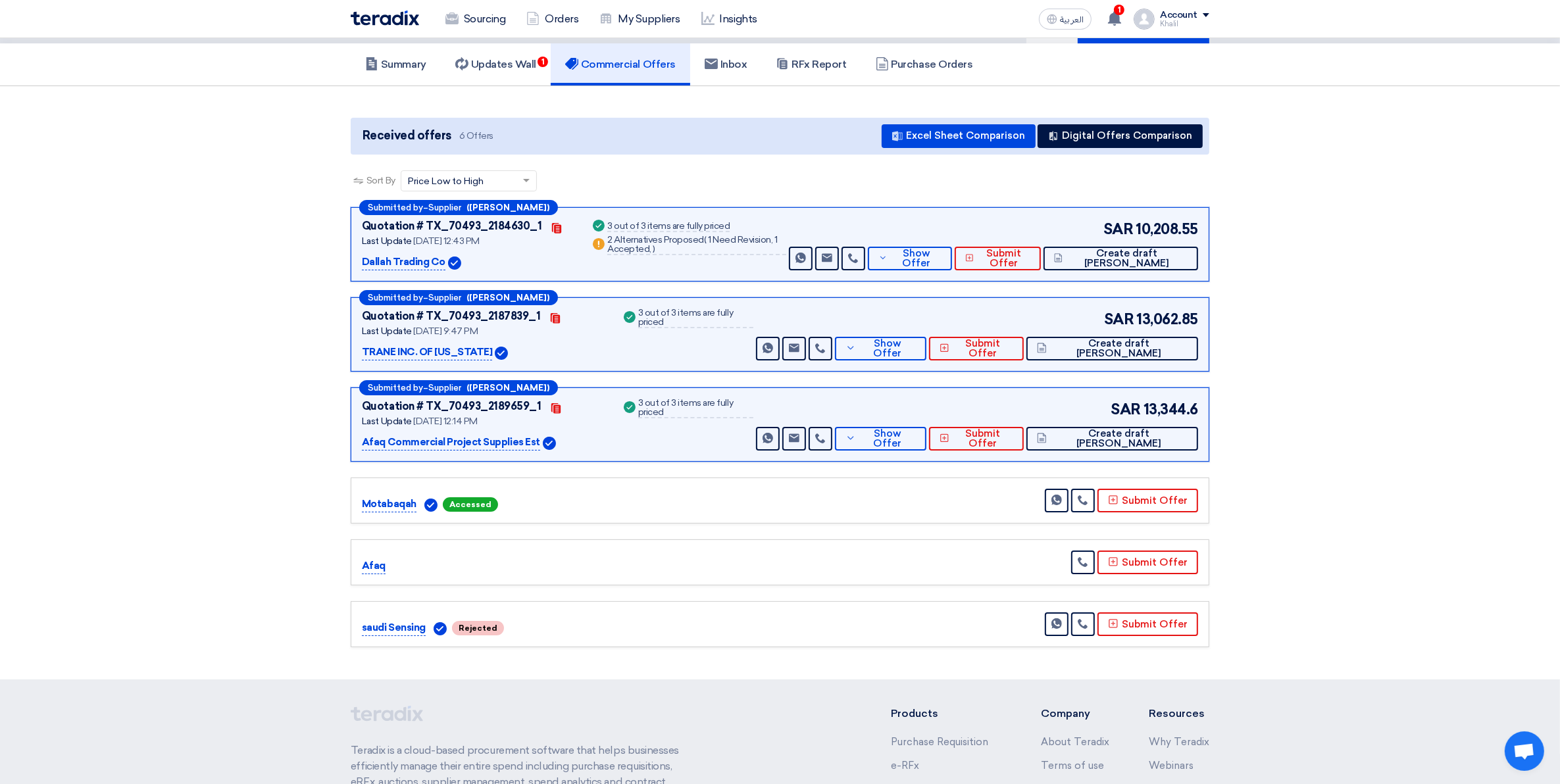
click at [401, 260] on p "Dallah Trading Co" at bounding box center [404, 262] width 84 height 15
click at [452, 265] on img at bounding box center [455, 263] width 13 height 13
click at [941, 261] on span "Show Offer" at bounding box center [916, 258] width 50 height 19
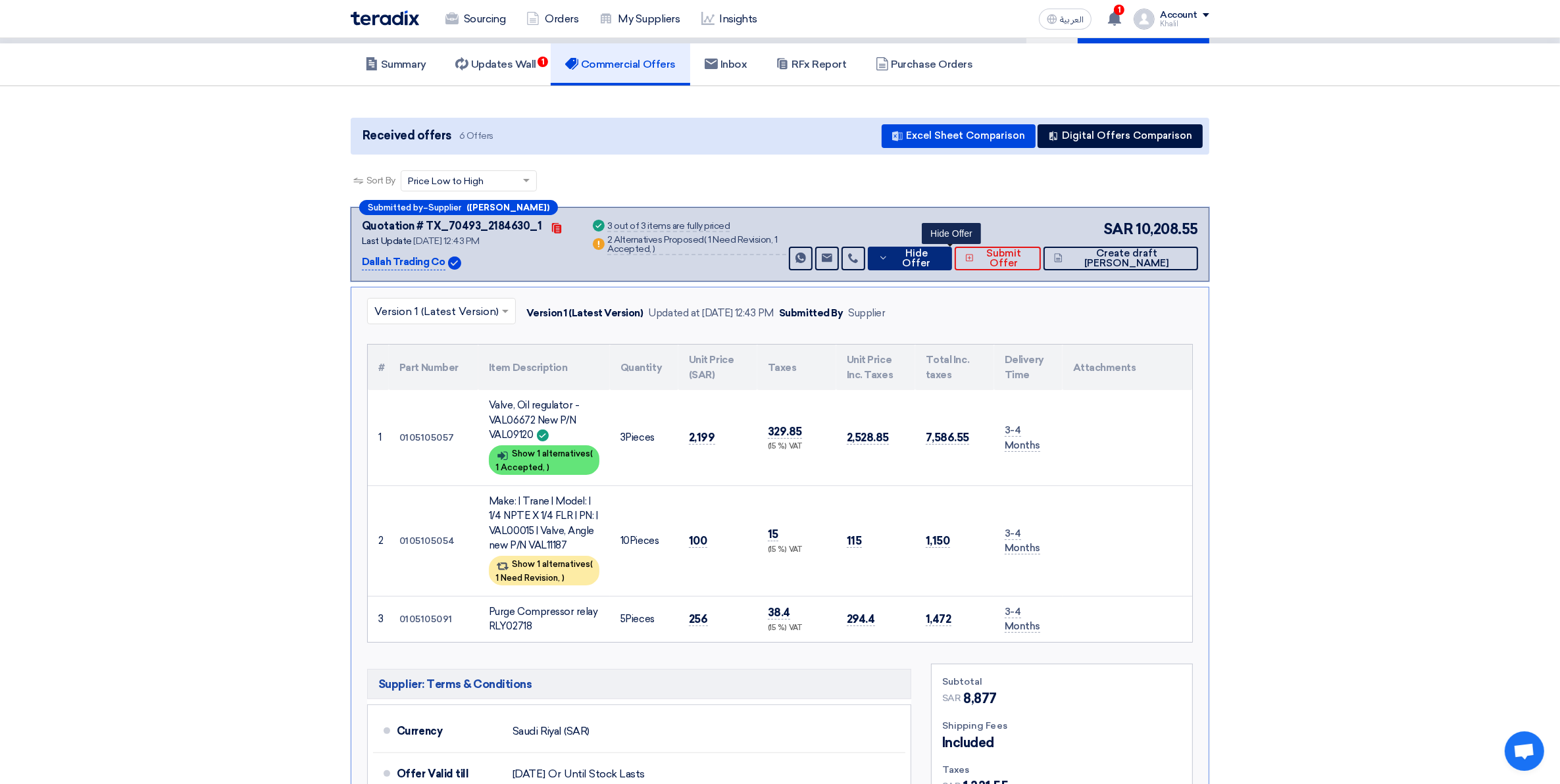
click at [941, 261] on span "Hide Offer" at bounding box center [916, 258] width 50 height 19
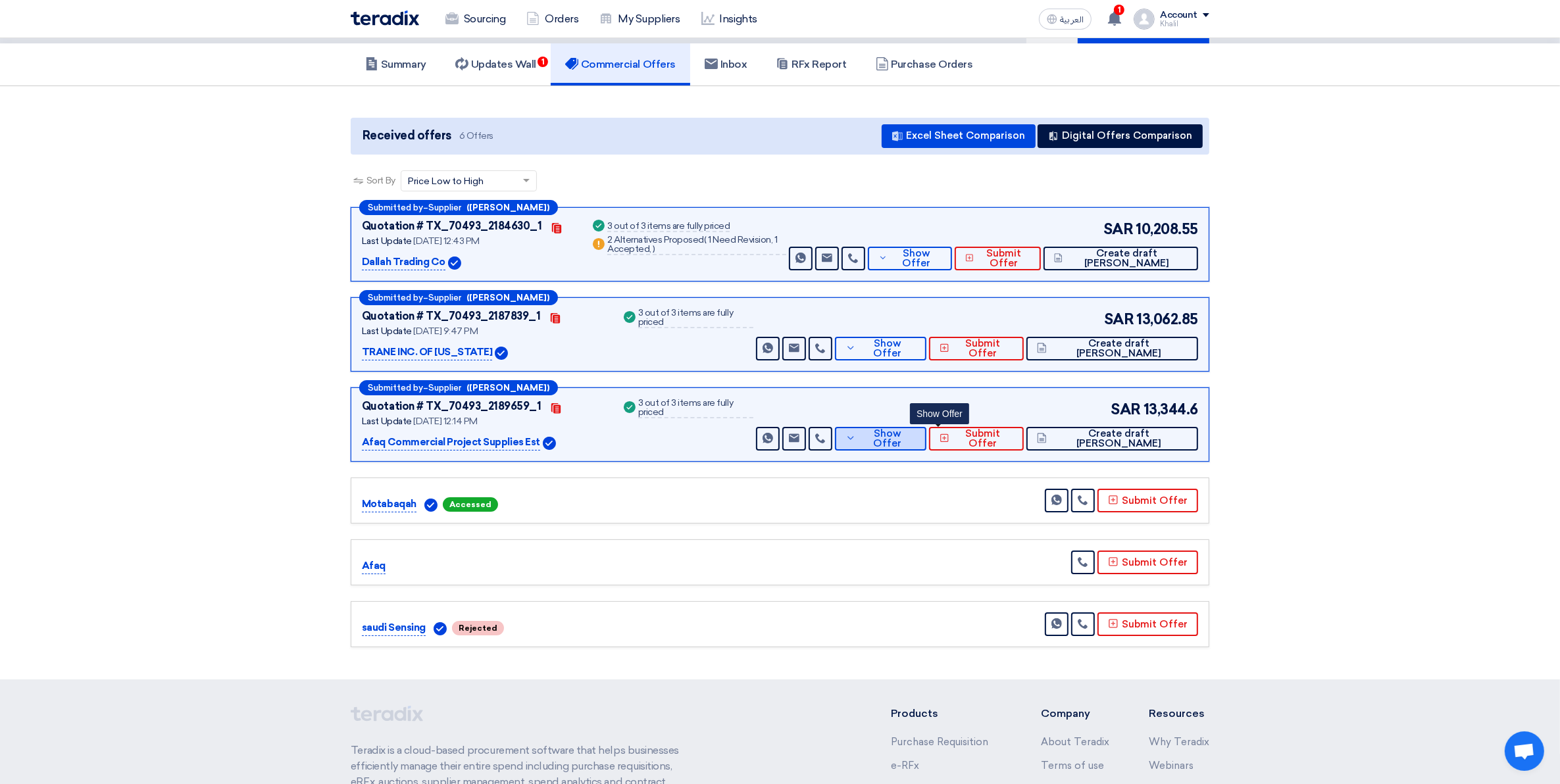
click at [917, 442] on span "Show Offer" at bounding box center [888, 438] width 58 height 19
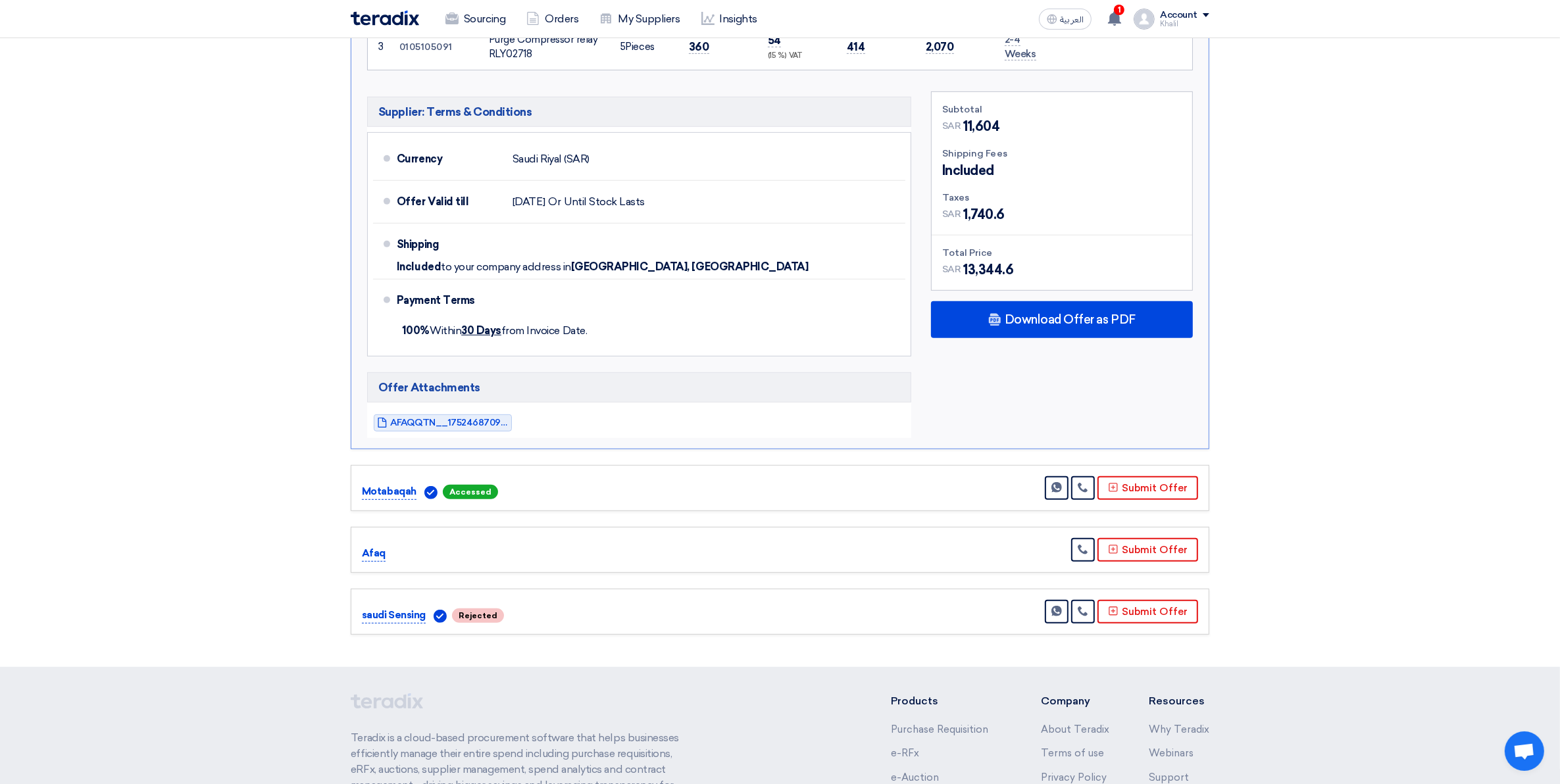
scroll to position [740, 0]
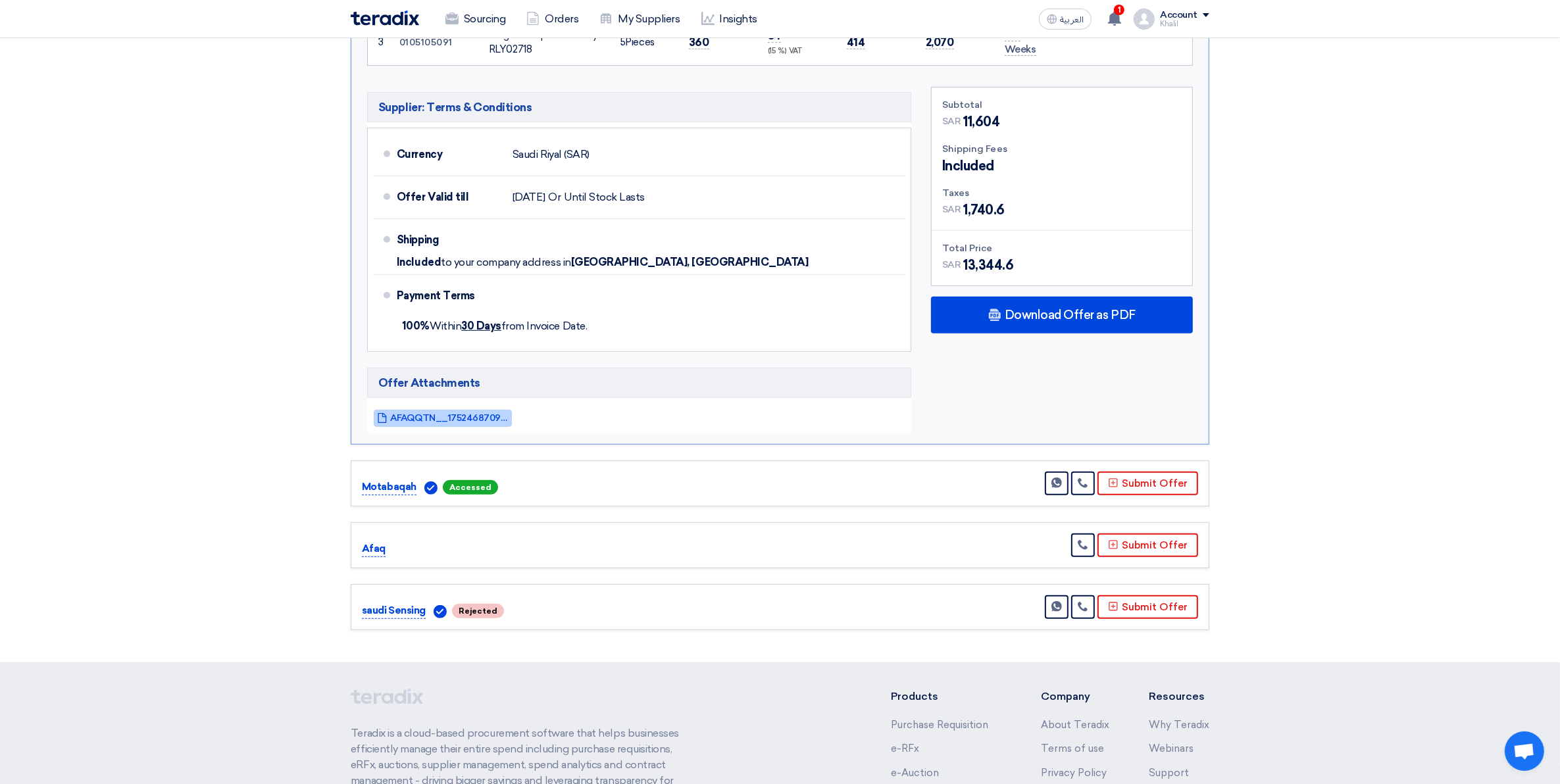
click at [448, 420] on span "AFAQQTN__1752468709137.pdf" at bounding box center [450, 418] width 119 height 10
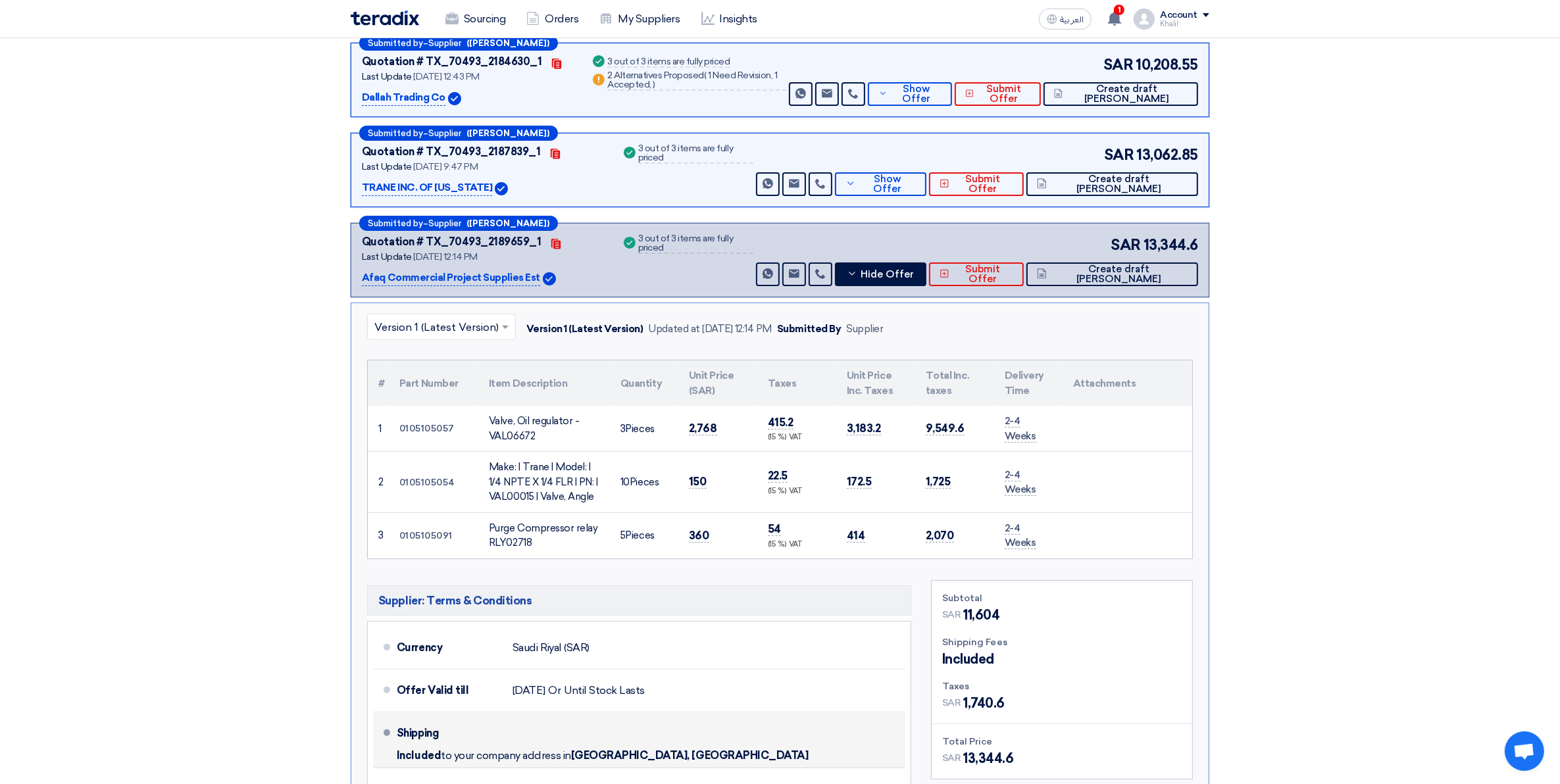
scroll to position [0, 0]
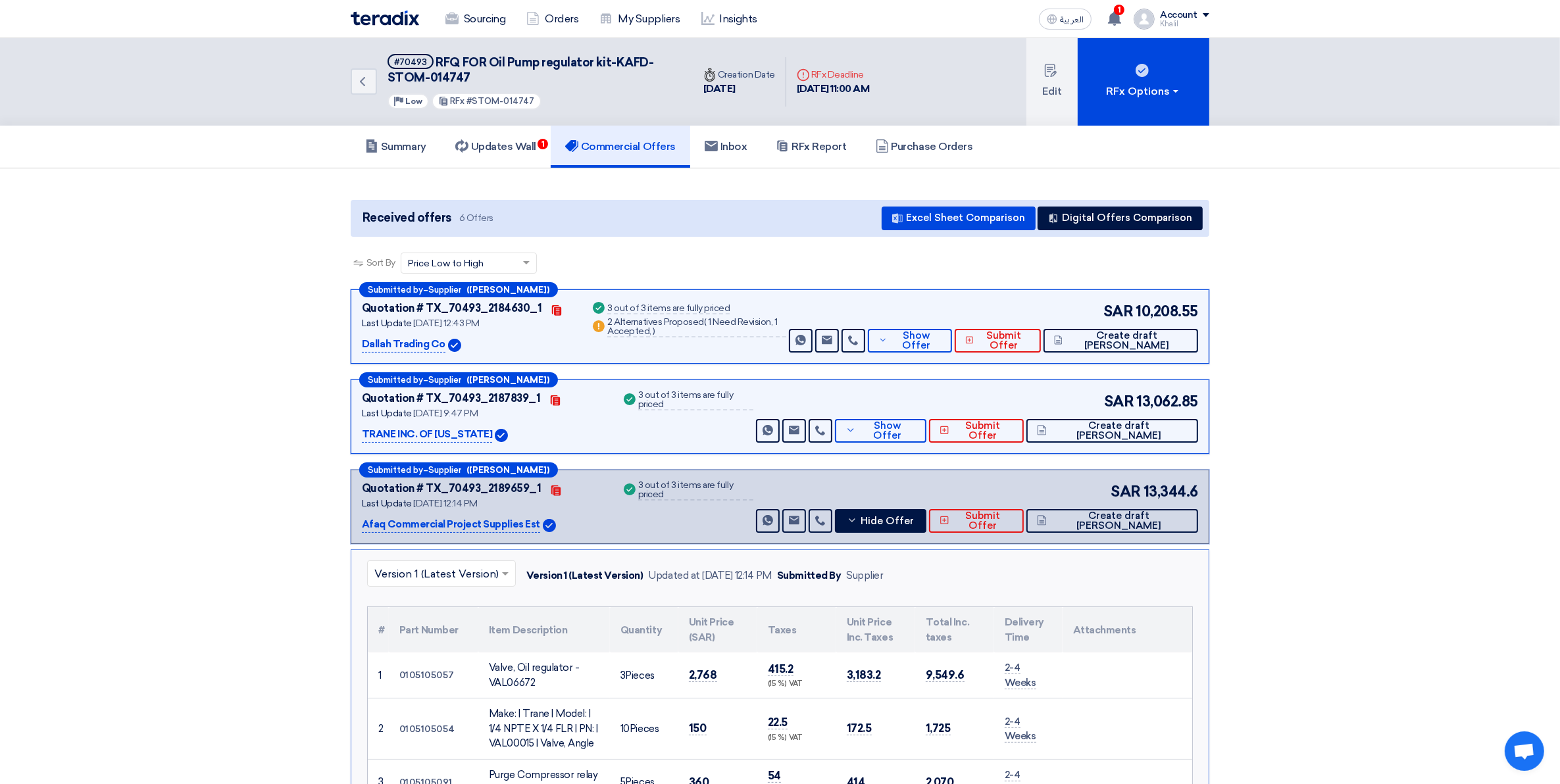
click at [1364, 472] on section "Received offers 6 Offers Excel Sheet Comparison Digital Offers Comparison Sort …" at bounding box center [780, 785] width 1560 height 1234
click at [952, 347] on button "Show Offer" at bounding box center [910, 340] width 84 height 24
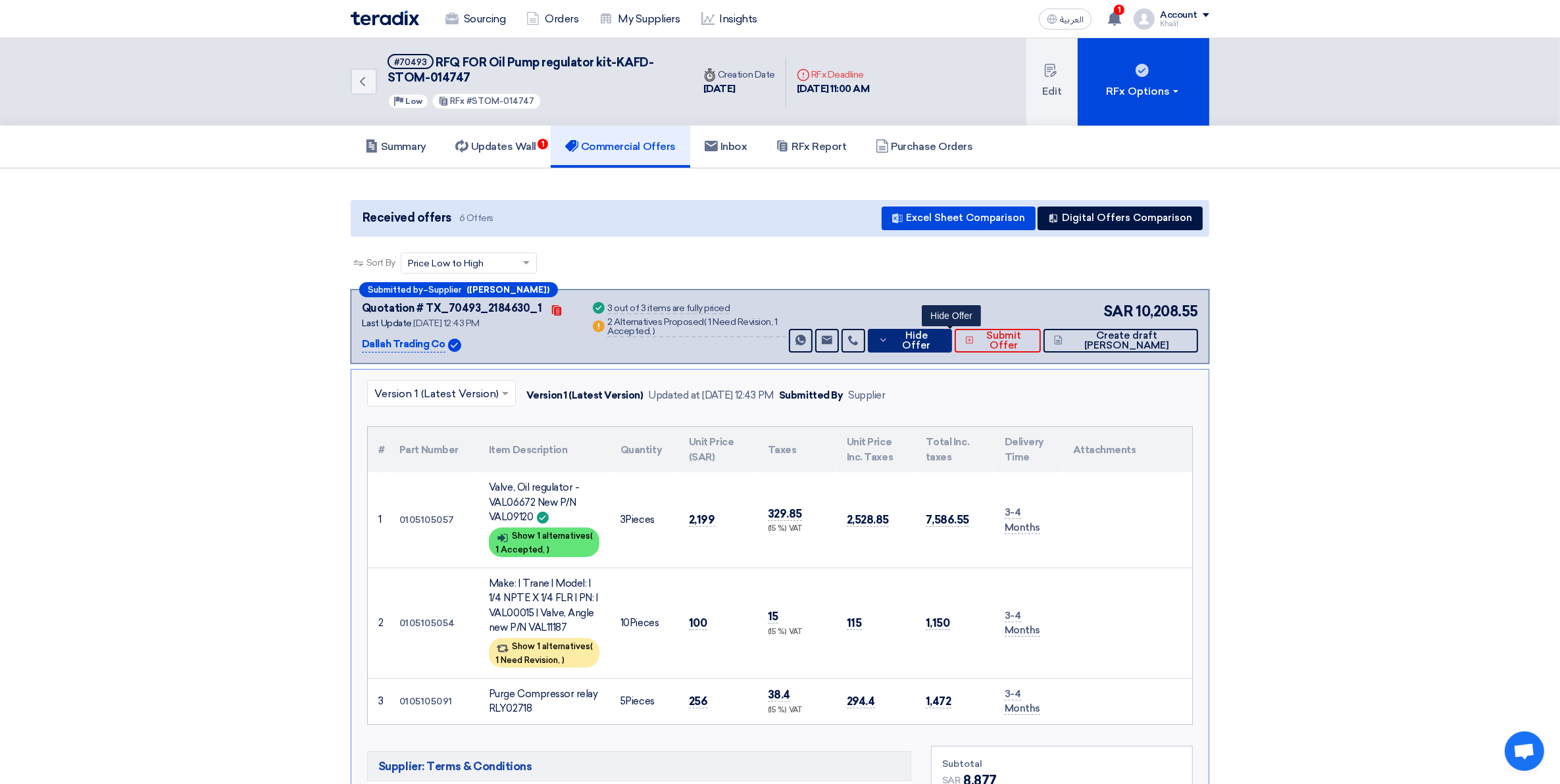
click at [949, 345] on button "Hide Offer" at bounding box center [910, 340] width 84 height 24
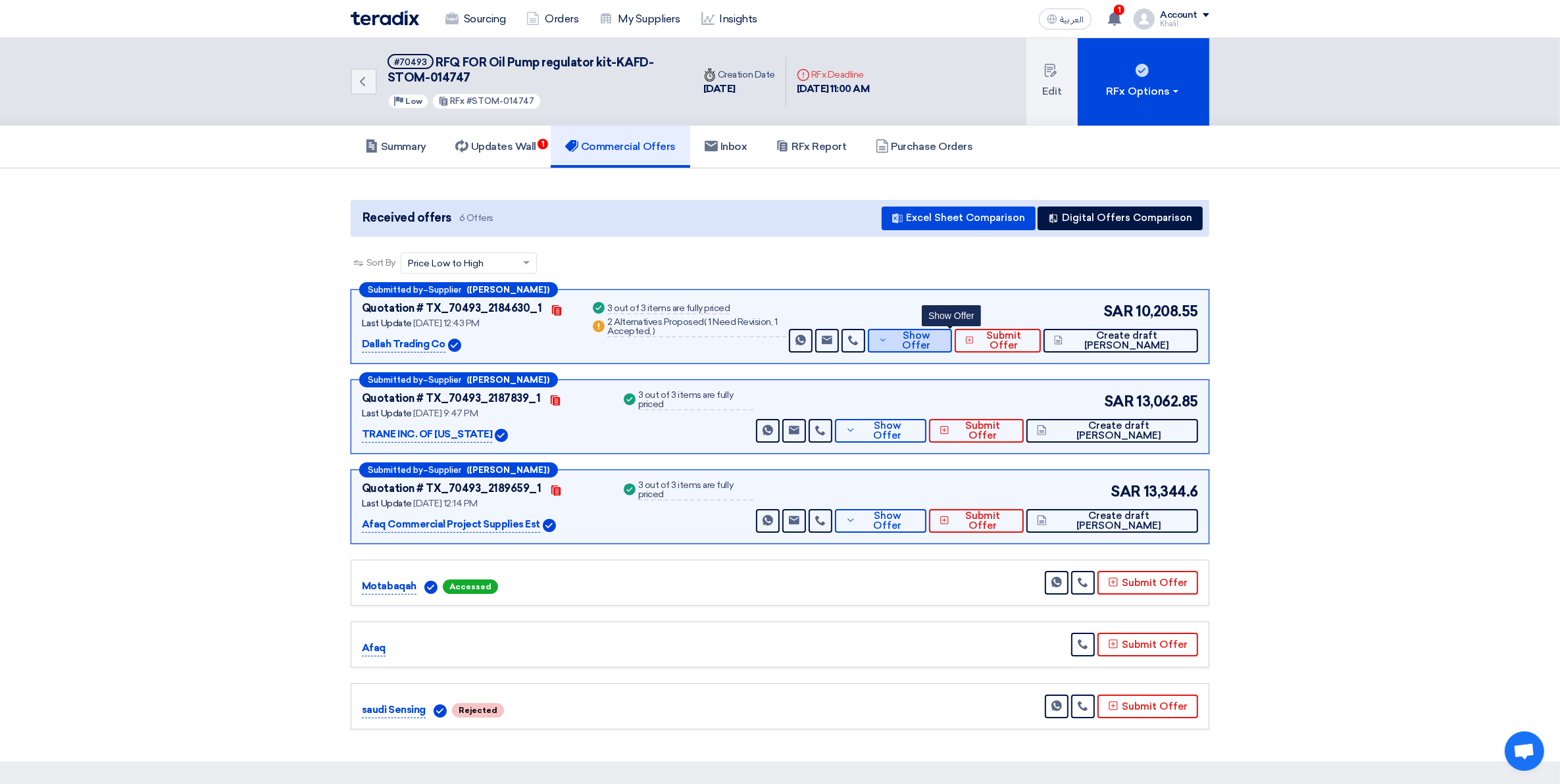
click at [941, 344] on span "Show Offer" at bounding box center [916, 341] width 50 height 19
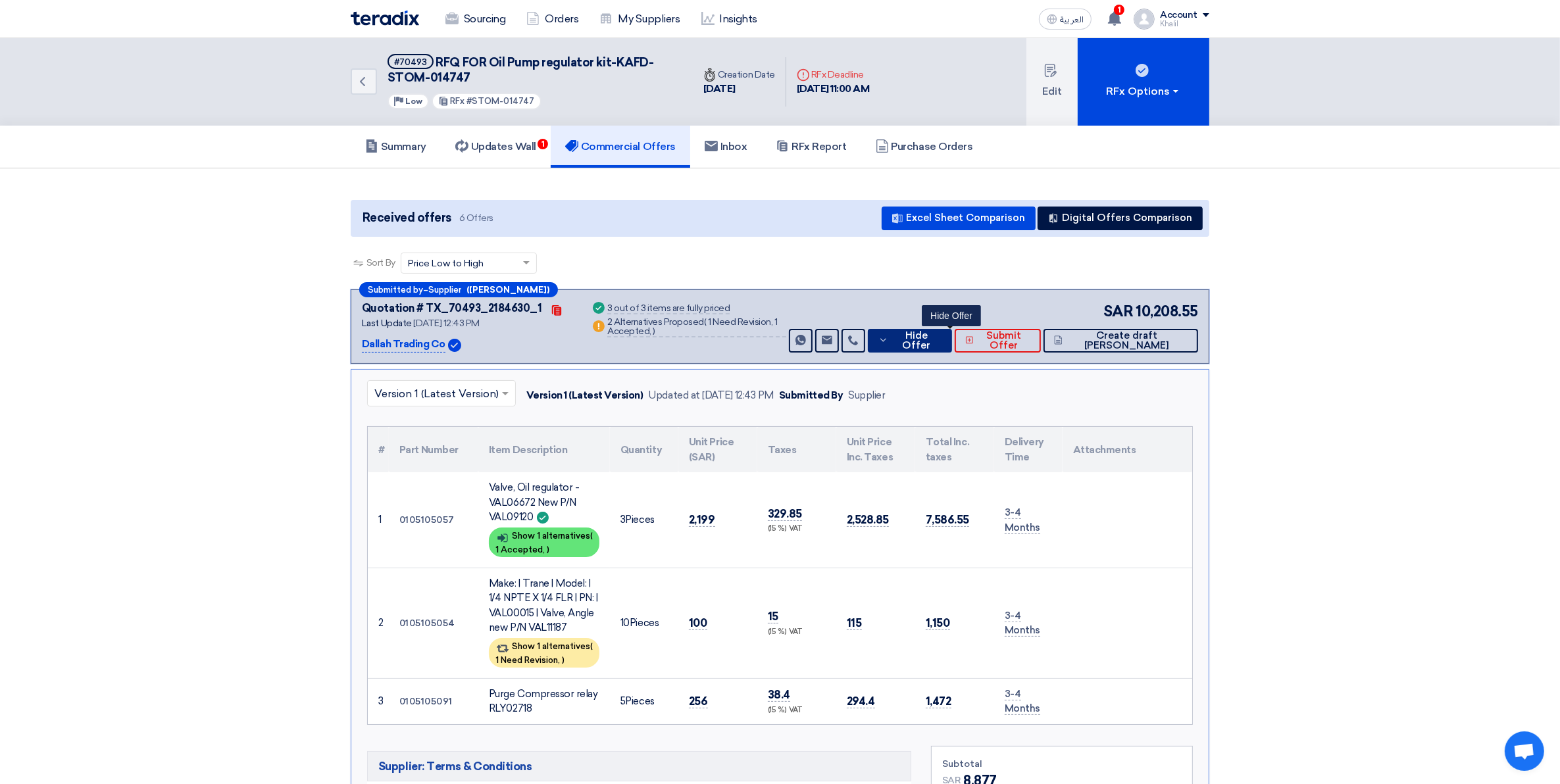
click at [941, 343] on span "Hide Offer" at bounding box center [916, 341] width 50 height 19
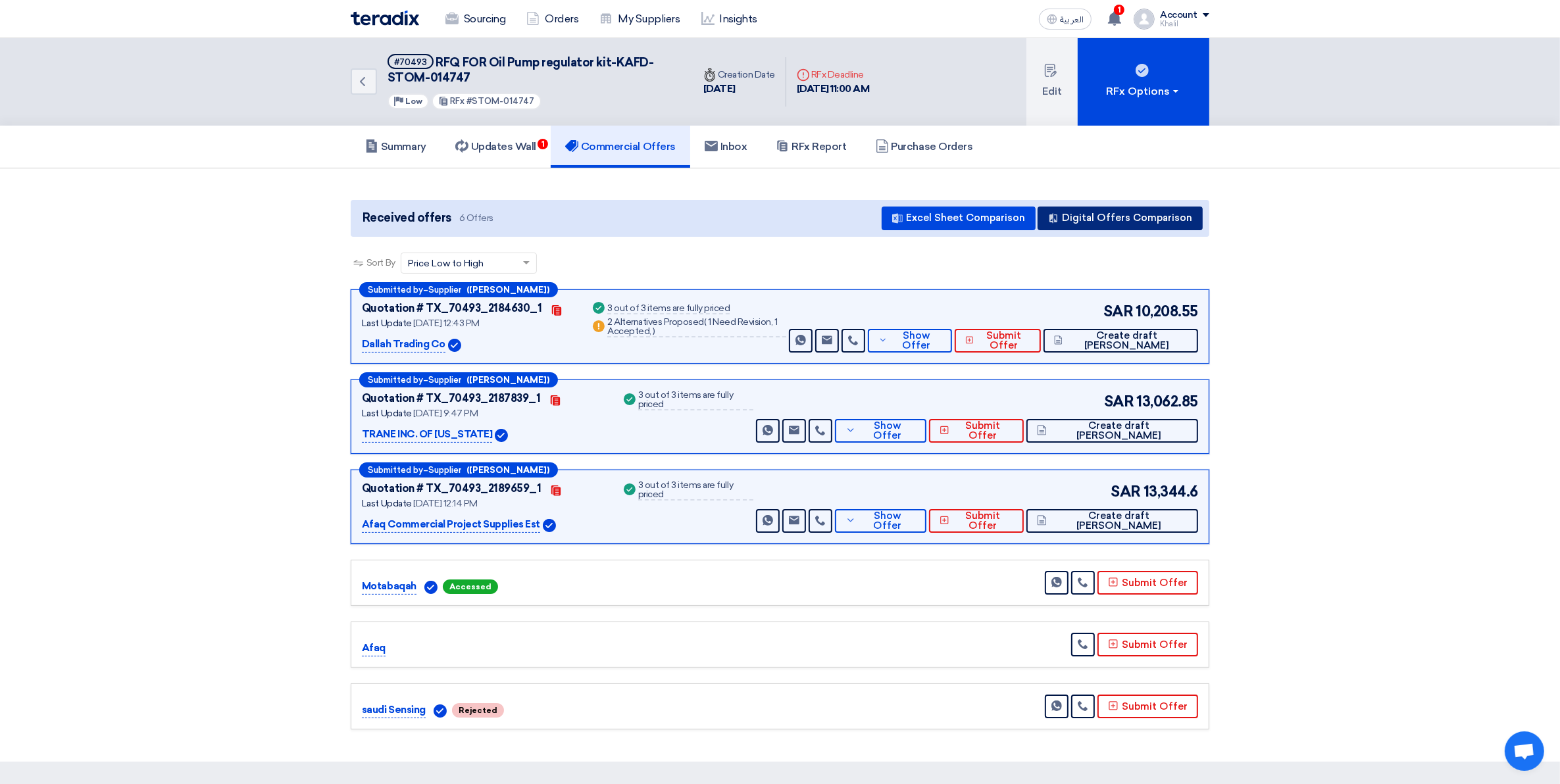
click at [1104, 221] on button "Digital Offers Comparison" at bounding box center [1120, 218] width 165 height 24
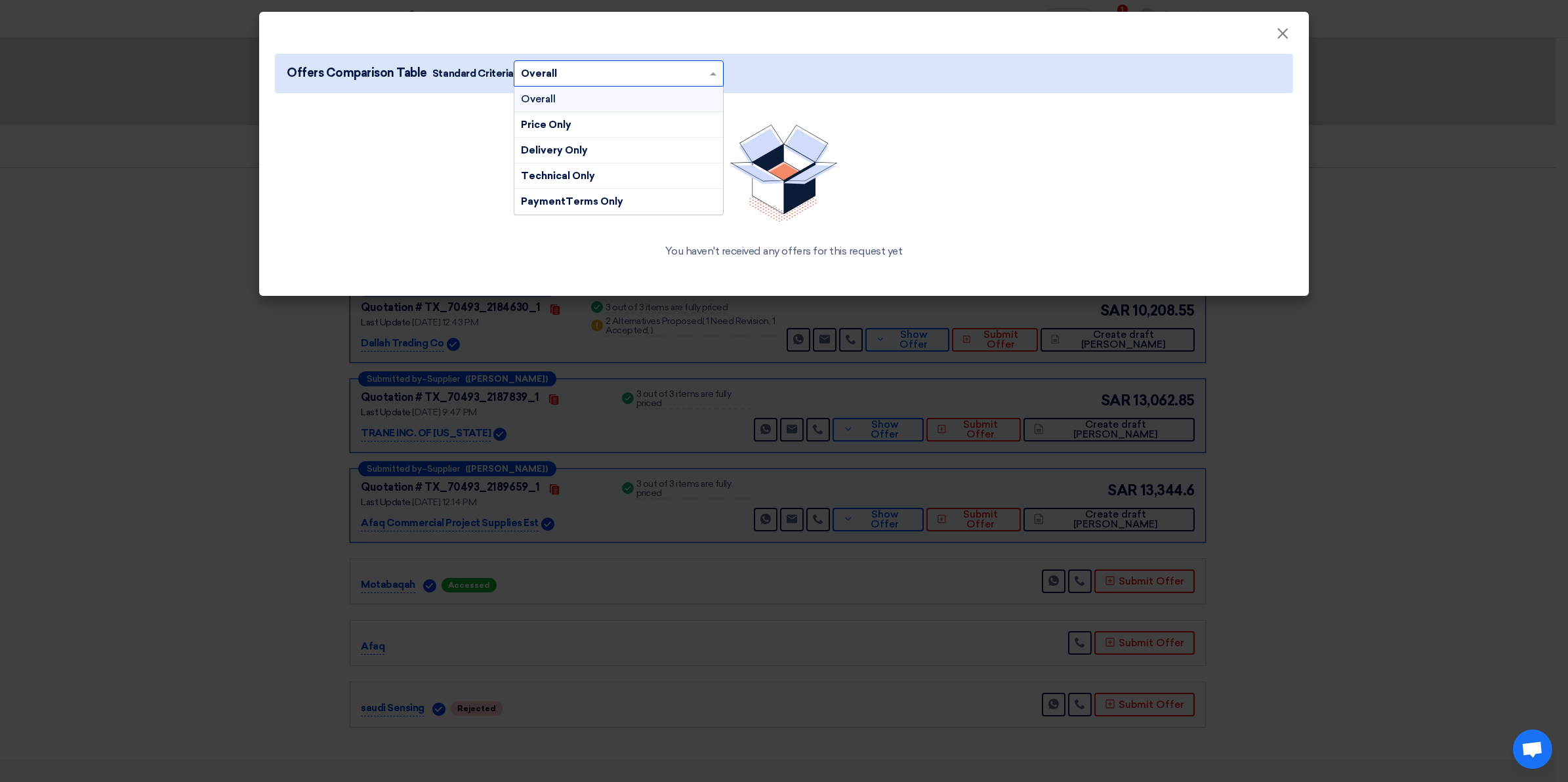
click at [697, 70] on input "text" at bounding box center [611, 73] width 182 height 20
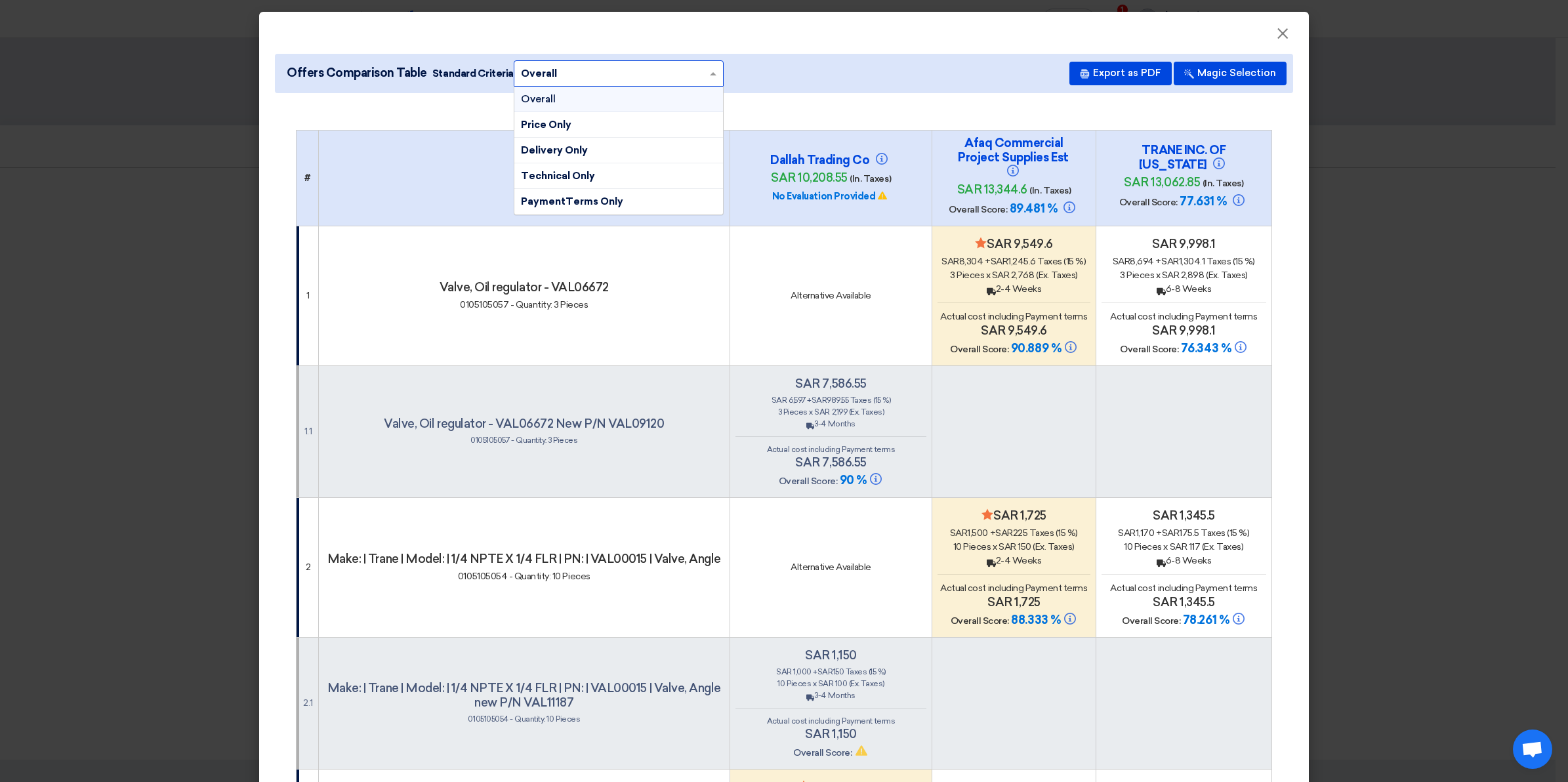
click at [1419, 279] on modal-container "× Offers Comparison Table Standard Criteria × Overall × Overall Price Only Deli…" at bounding box center [784, 391] width 1568 height 782
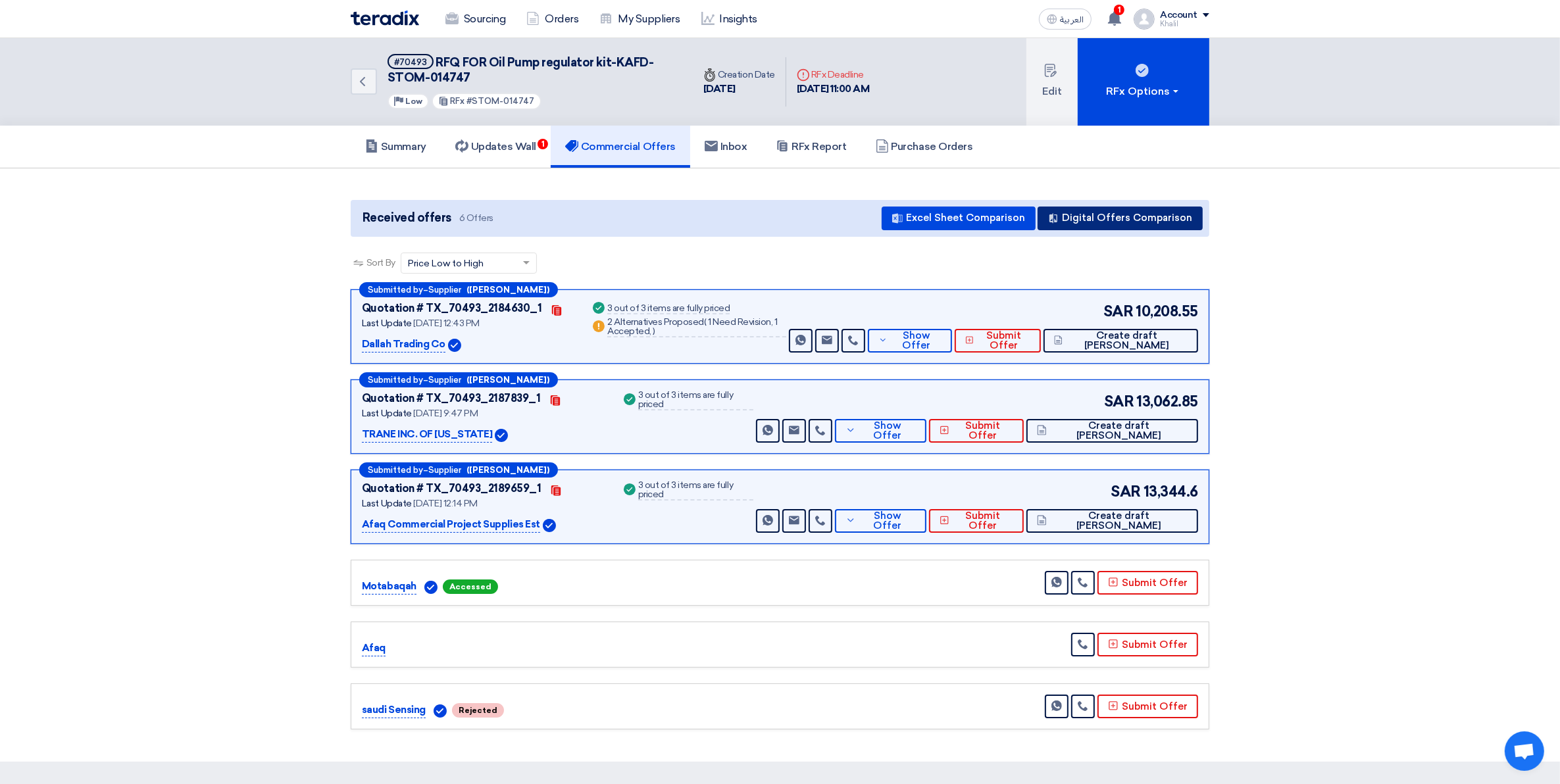
click at [1092, 219] on button "Digital Offers Comparison" at bounding box center [1120, 218] width 165 height 24
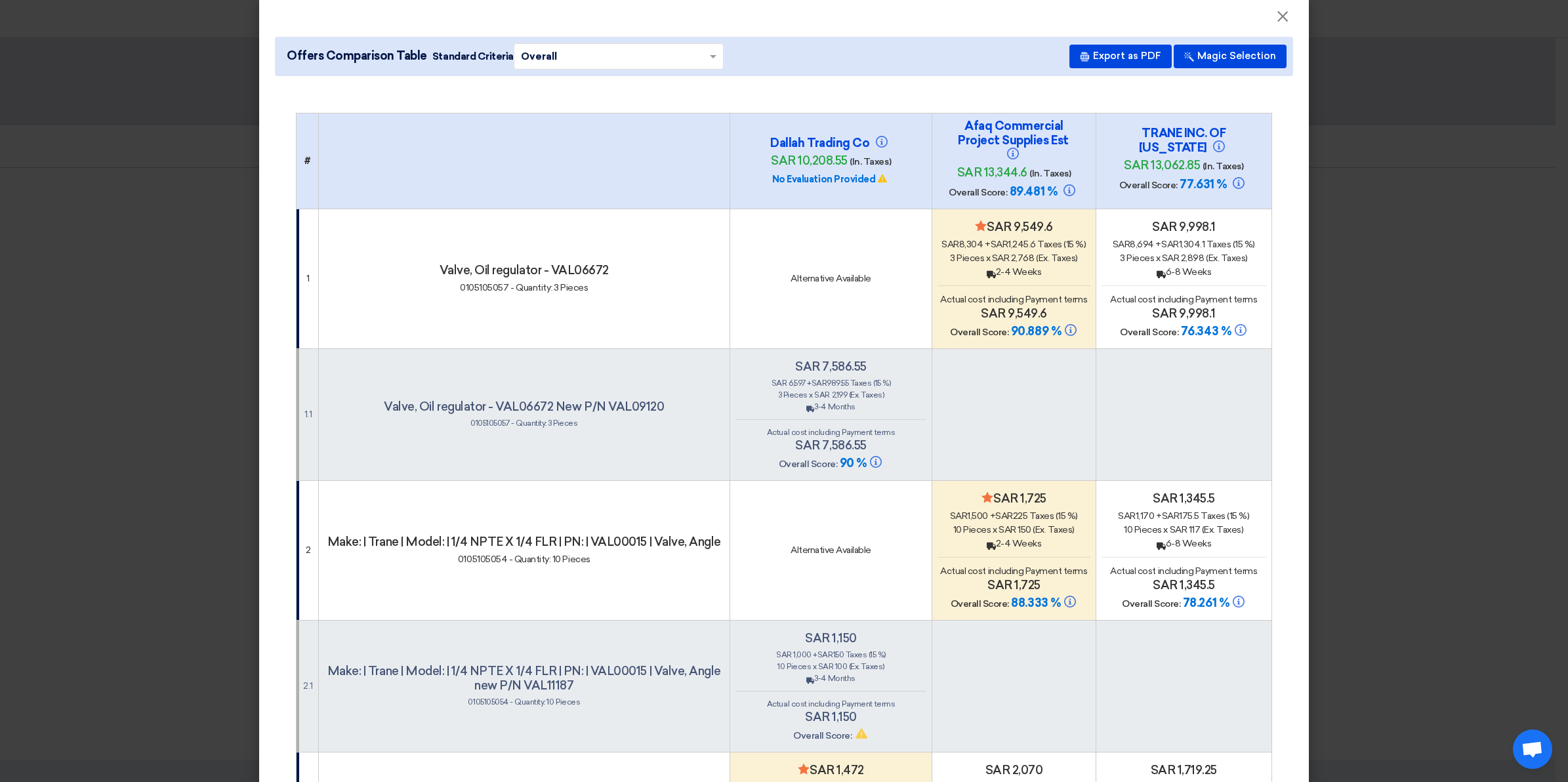
scroll to position [8, 0]
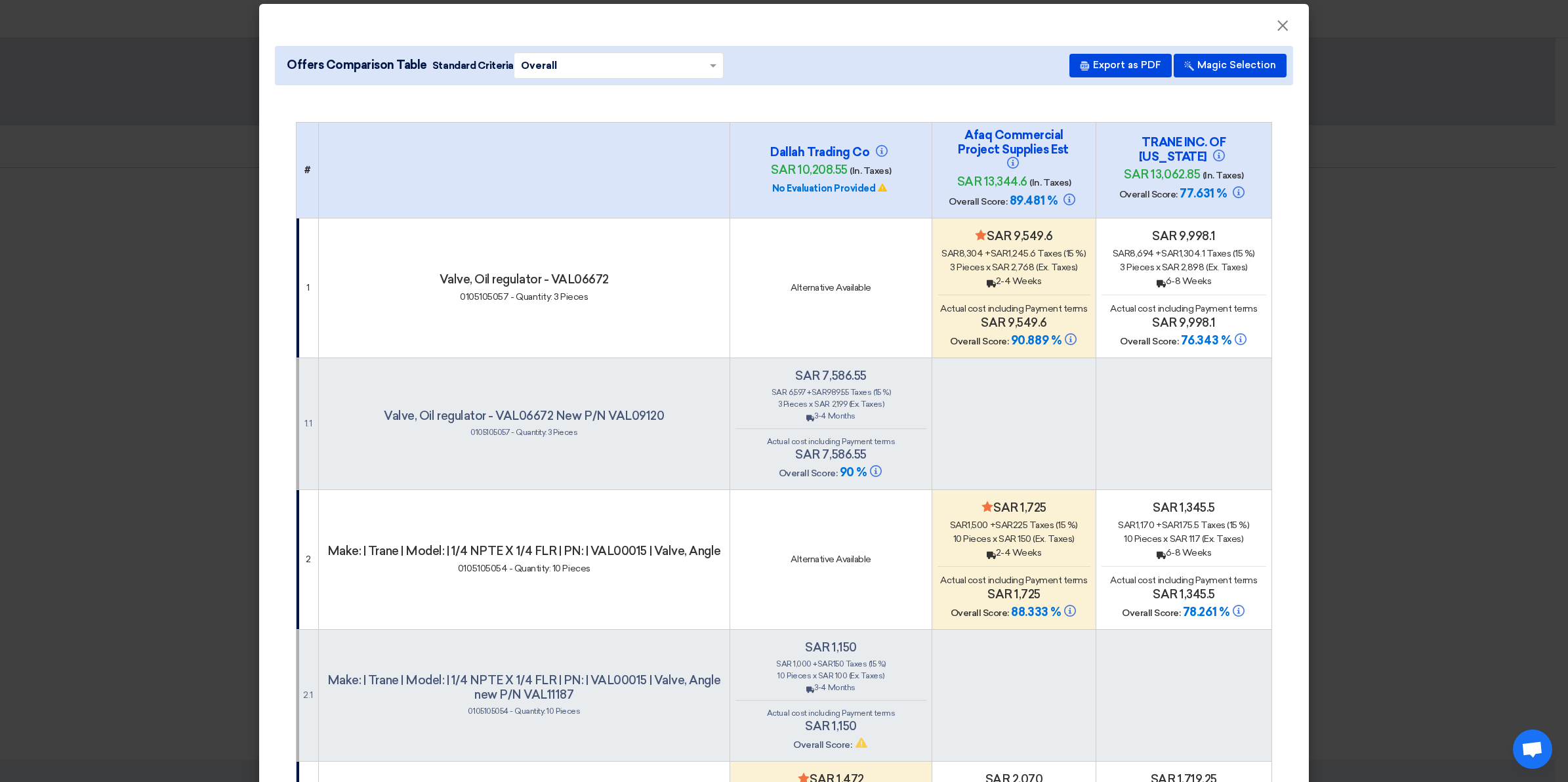
click at [1162, 261] on span "sar 2,898" at bounding box center [1183, 267] width 43 height 11
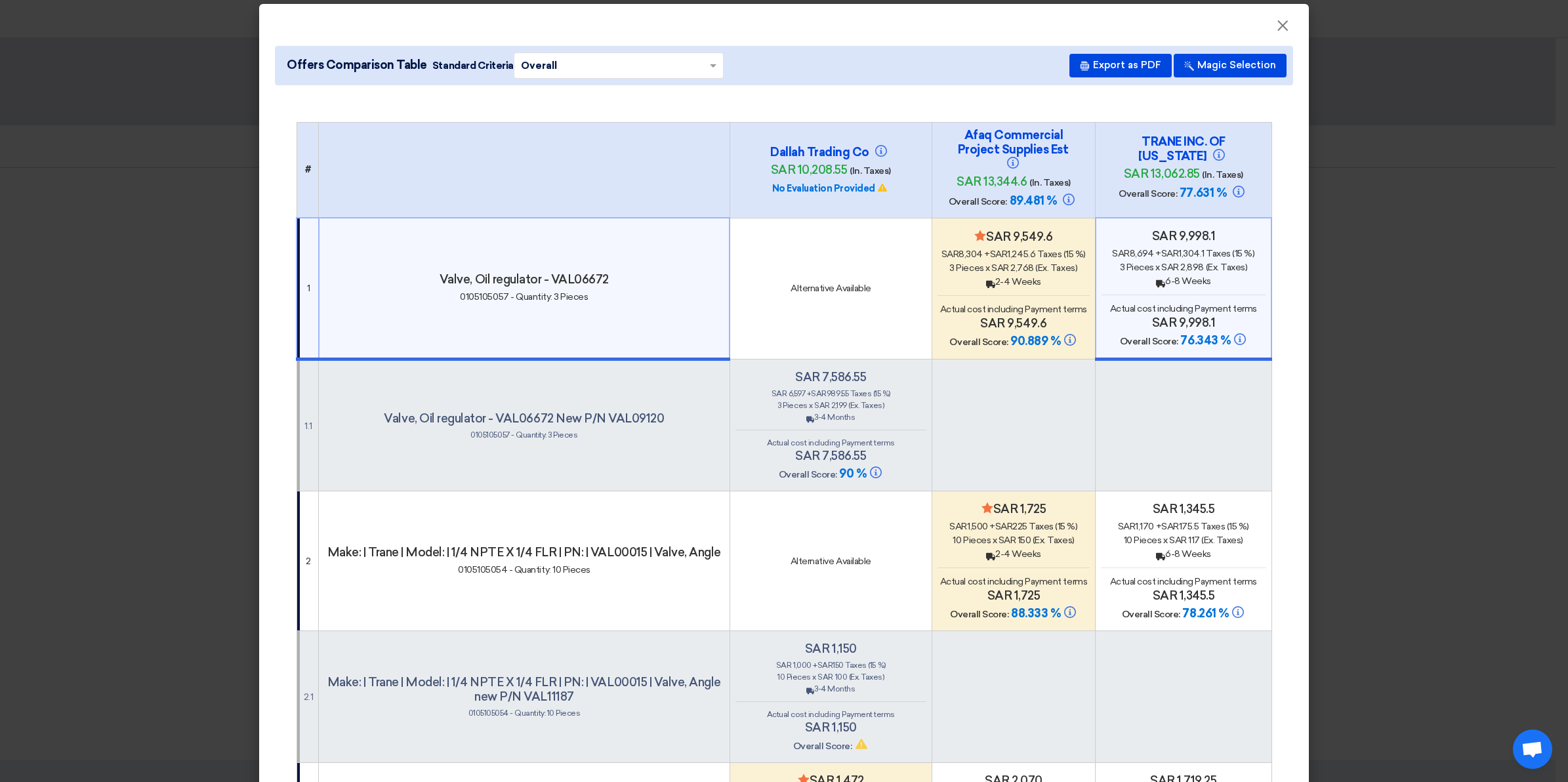
click at [1068, 280] on div "Back 2-4 Weeks" at bounding box center [1013, 282] width 152 height 14
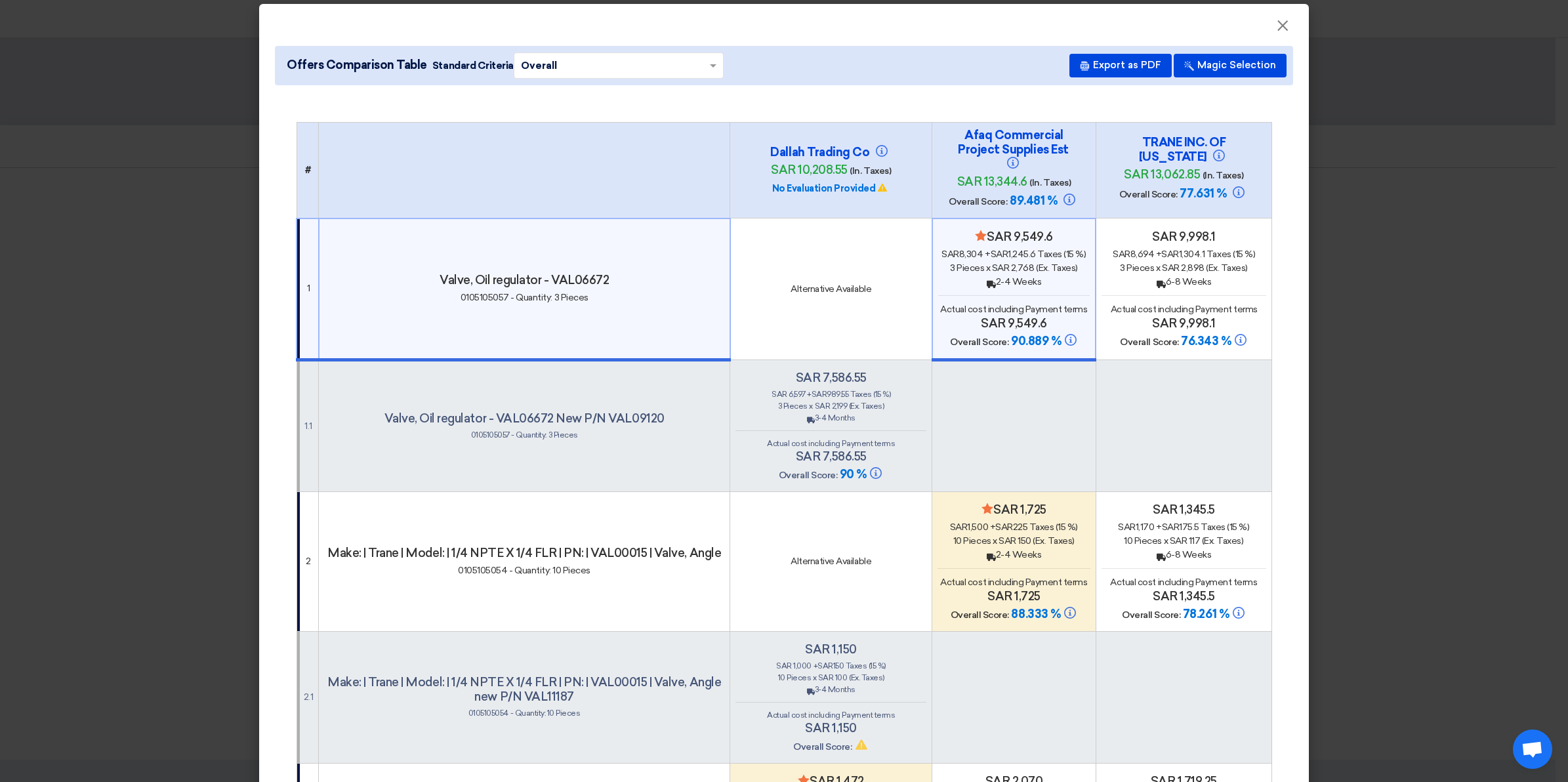
click at [863, 305] on td "Alternative Available" at bounding box center [831, 289] width 202 height 142
click at [867, 393] on div "sar 6,597 + sar 989.55 Taxes (15 %)" at bounding box center [831, 394] width 191 height 12
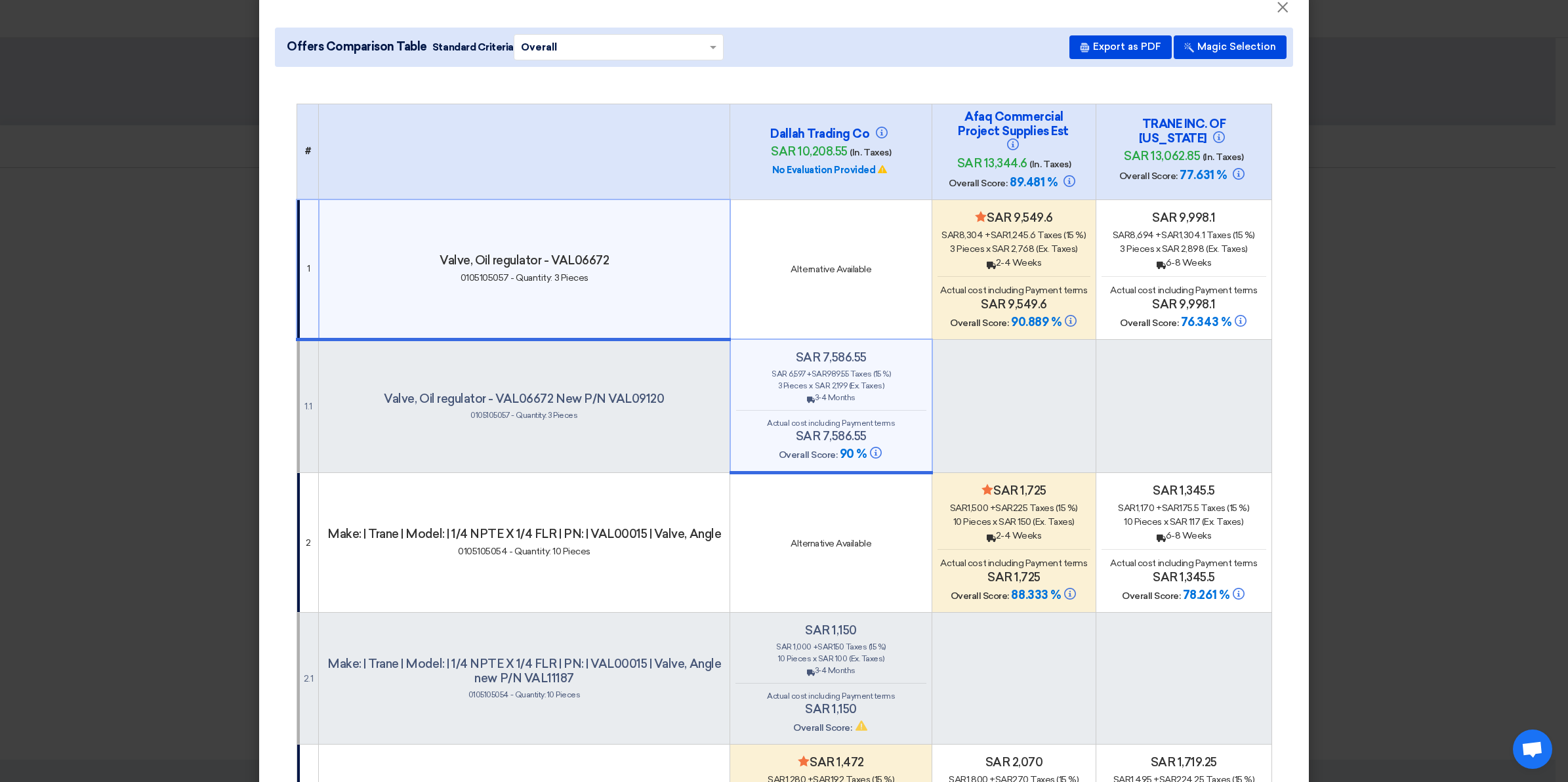
scroll to position [0, 0]
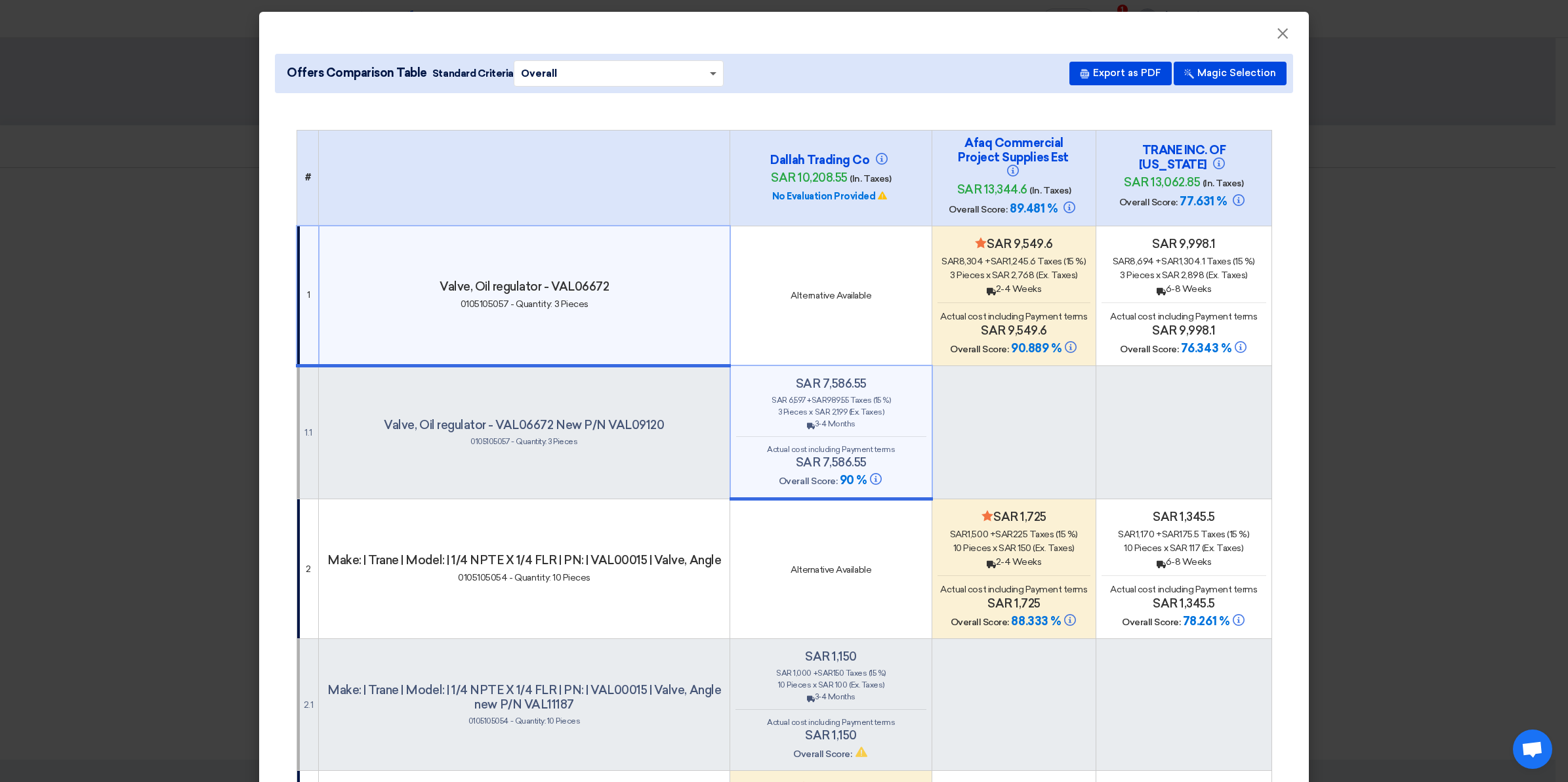
click at [710, 73] on span at bounding box center [713, 74] width 6 height 5
click at [869, 218] on th "Dallah Trading Co sar 10,208.55 (In. Taxes) No Evaluation Provided" at bounding box center [831, 177] width 202 height 96
click at [890, 208] on th "Dallah Trading Co sar 10,208.55 (In. Taxes) No Evaluation Provided" at bounding box center [831, 177] width 202 height 96
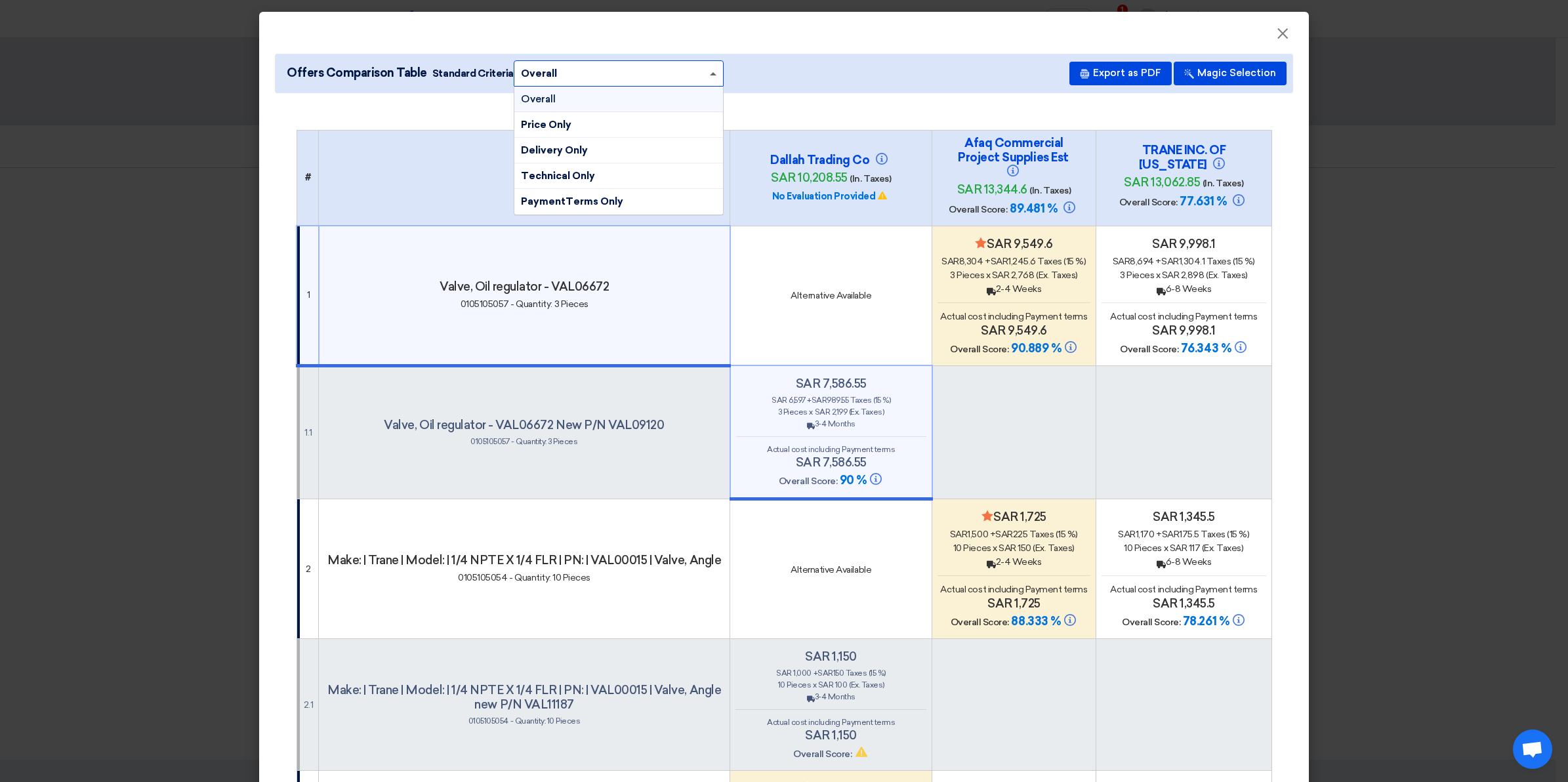
click at [710, 74] on span at bounding box center [713, 74] width 6 height 3
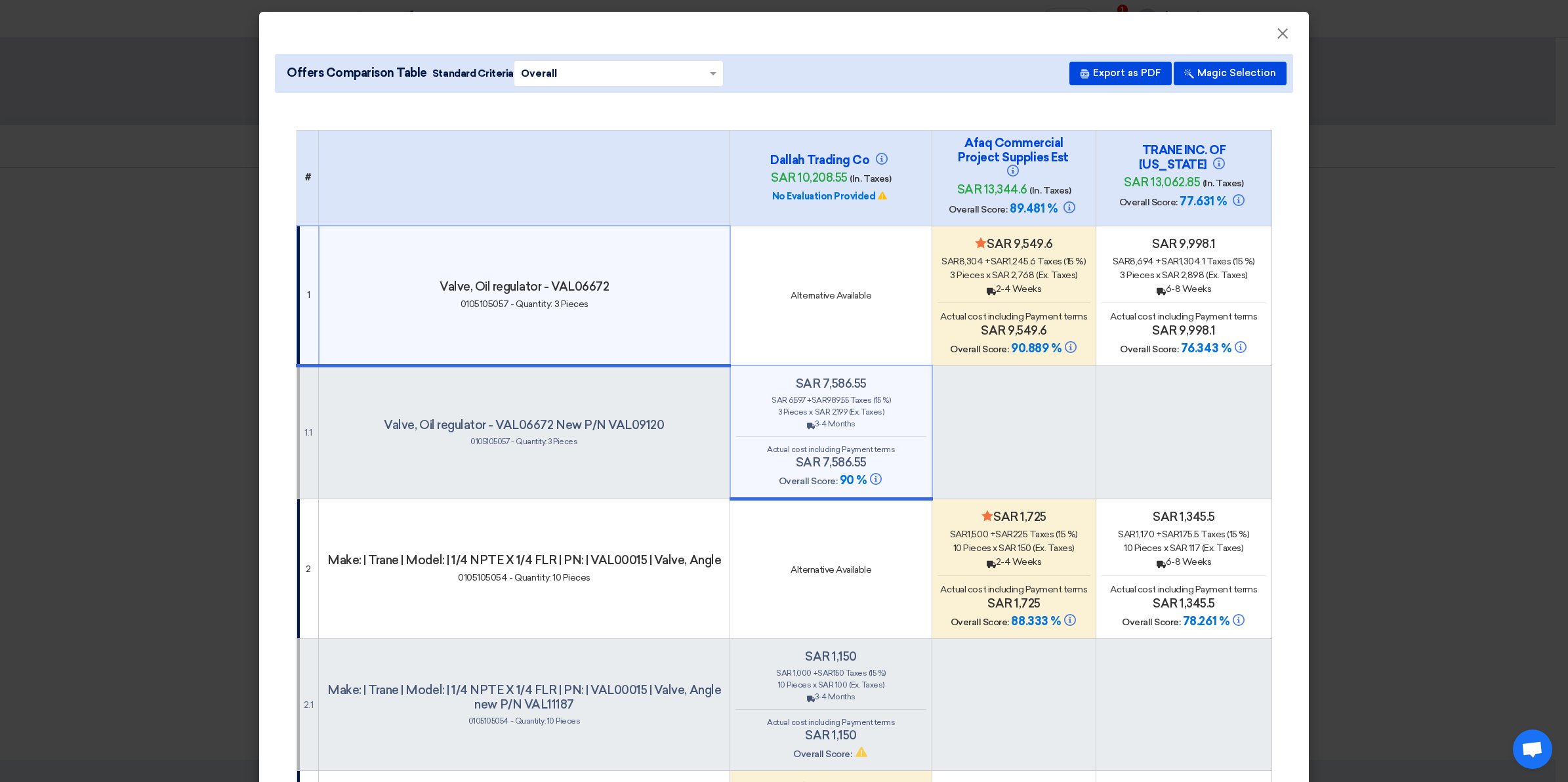
click at [818, 254] on td "Alternative Available" at bounding box center [831, 295] width 202 height 140
click at [792, 210] on th "Dallah Trading Co sar 10,208.55 (In. Taxes) No Evaluation Provided" at bounding box center [831, 177] width 202 height 96
click at [792, 168] on h4 "Dallah Trading Co" at bounding box center [831, 160] width 131 height 15
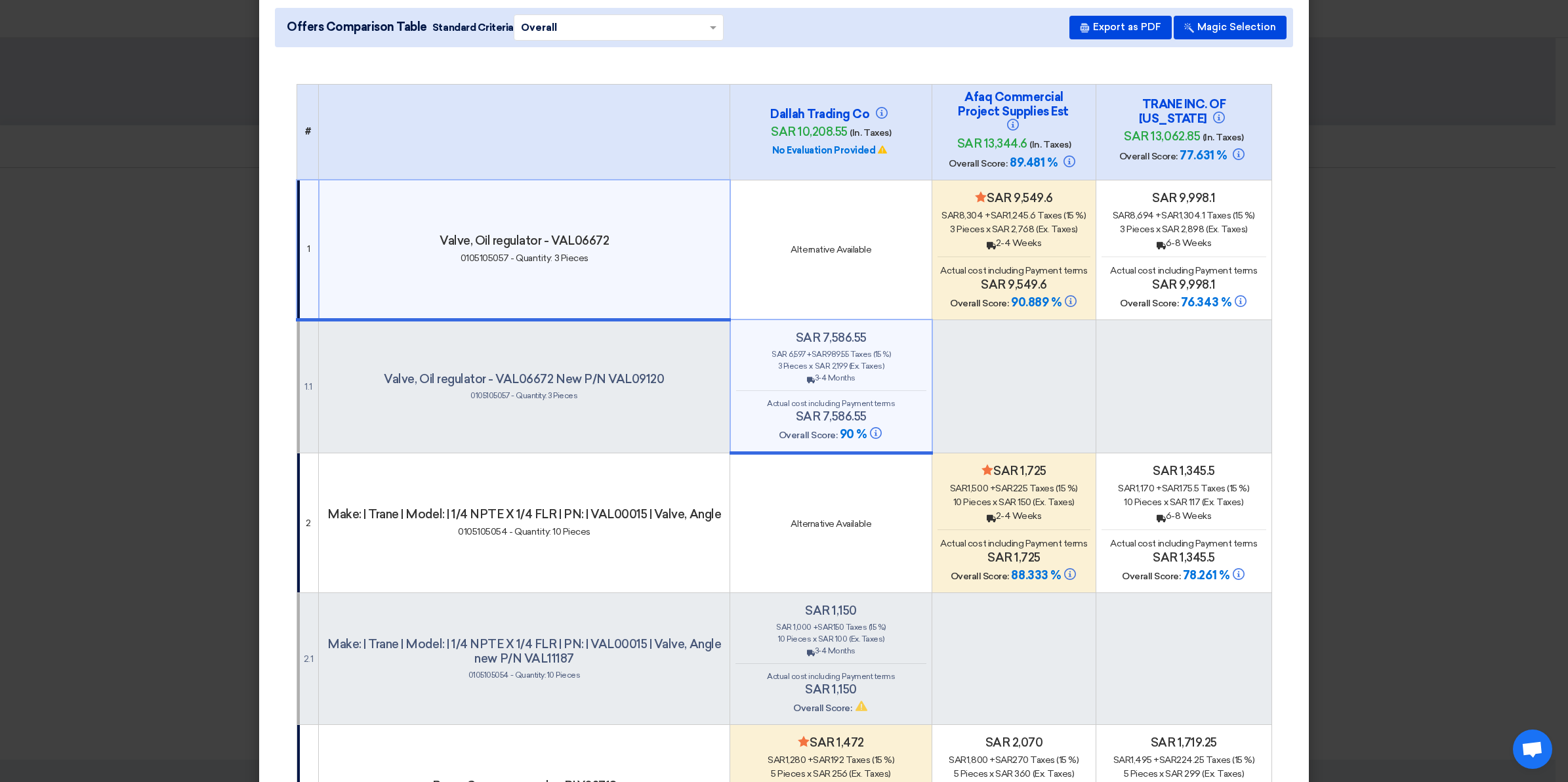
scroll to position [82, 0]
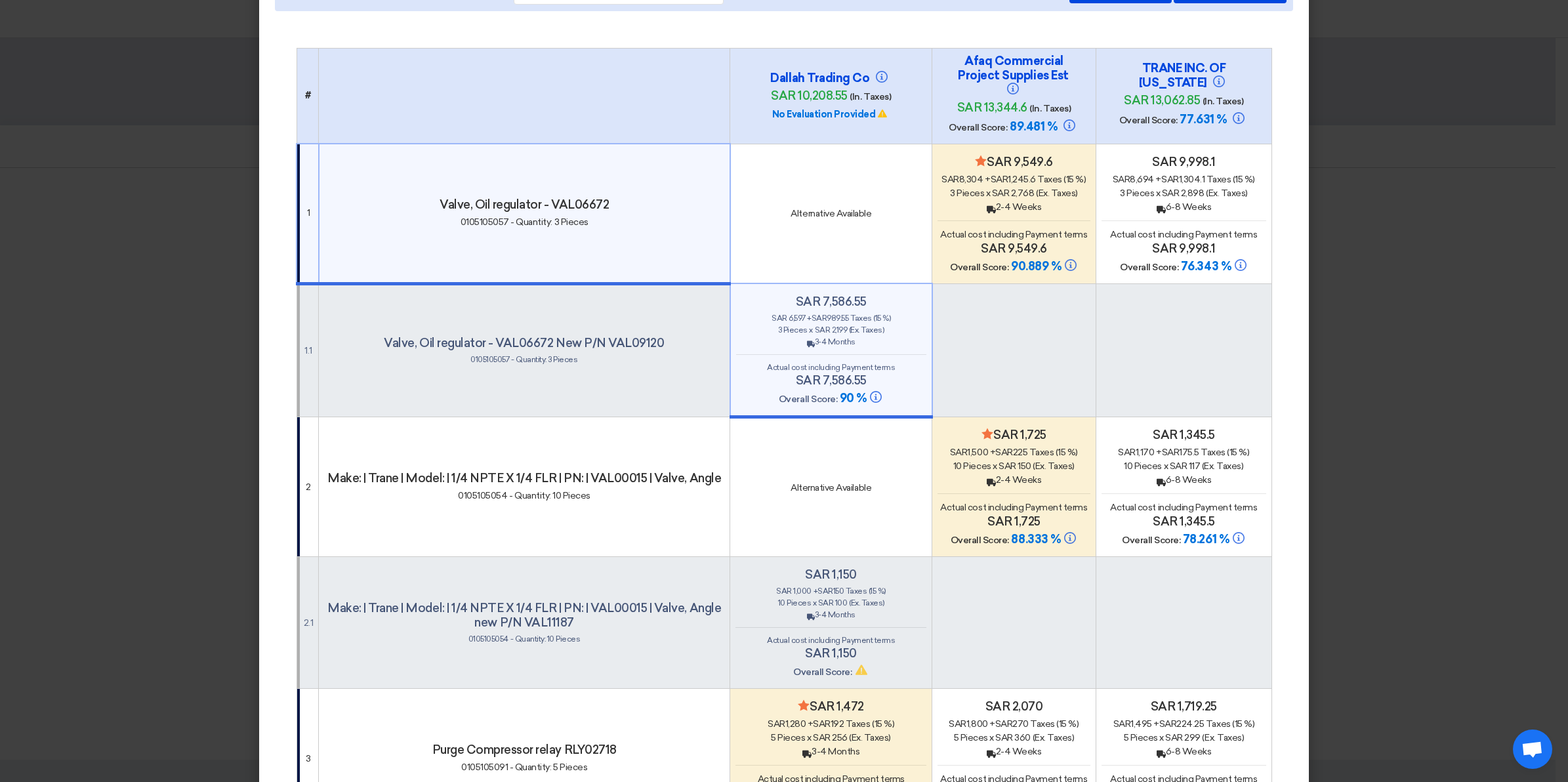
click at [956, 261] on span "Overall Score:" at bounding box center [979, 267] width 58 height 11
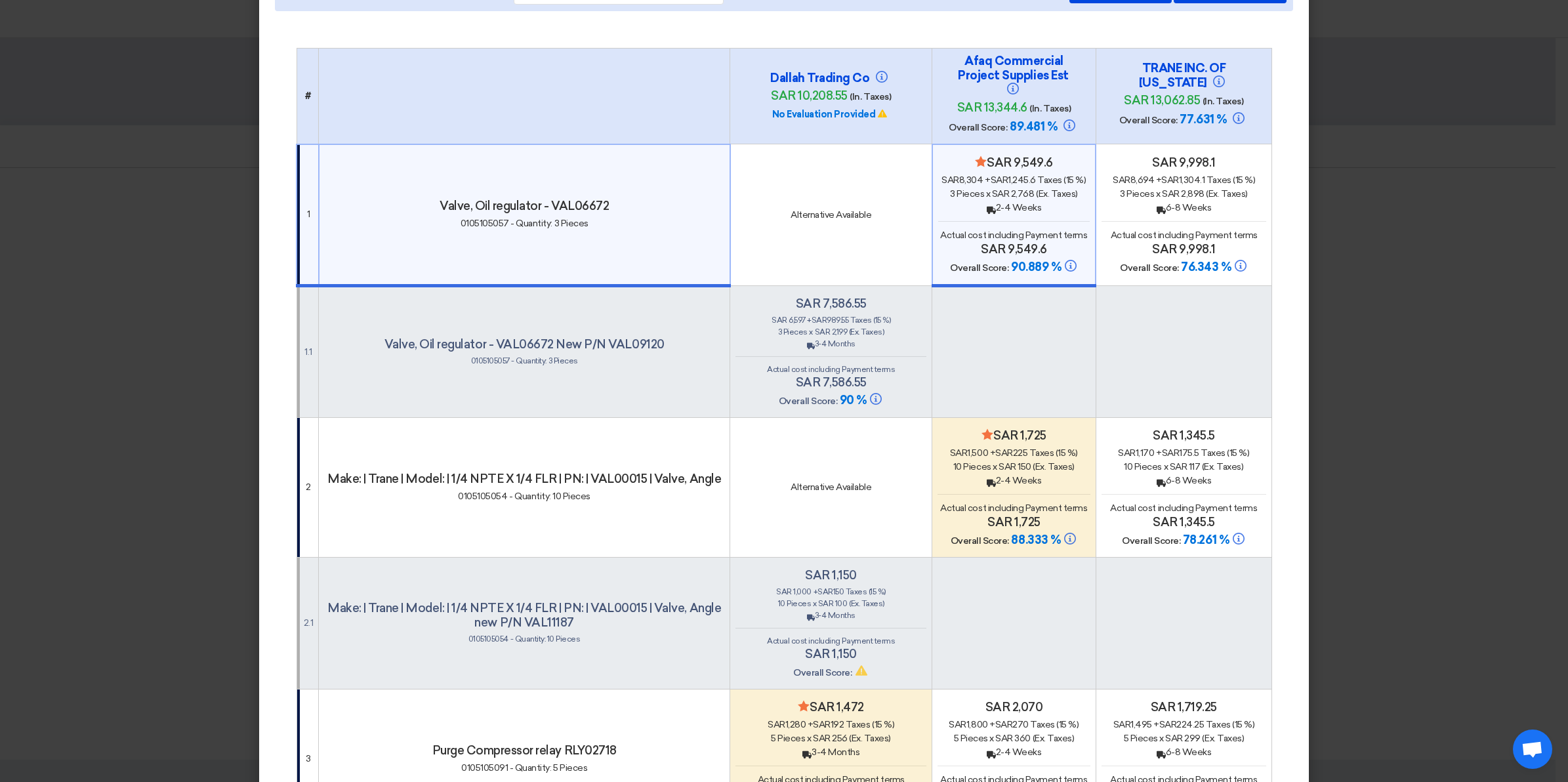
click at [957, 192] on span "Pieces x" at bounding box center [973, 194] width 33 height 11
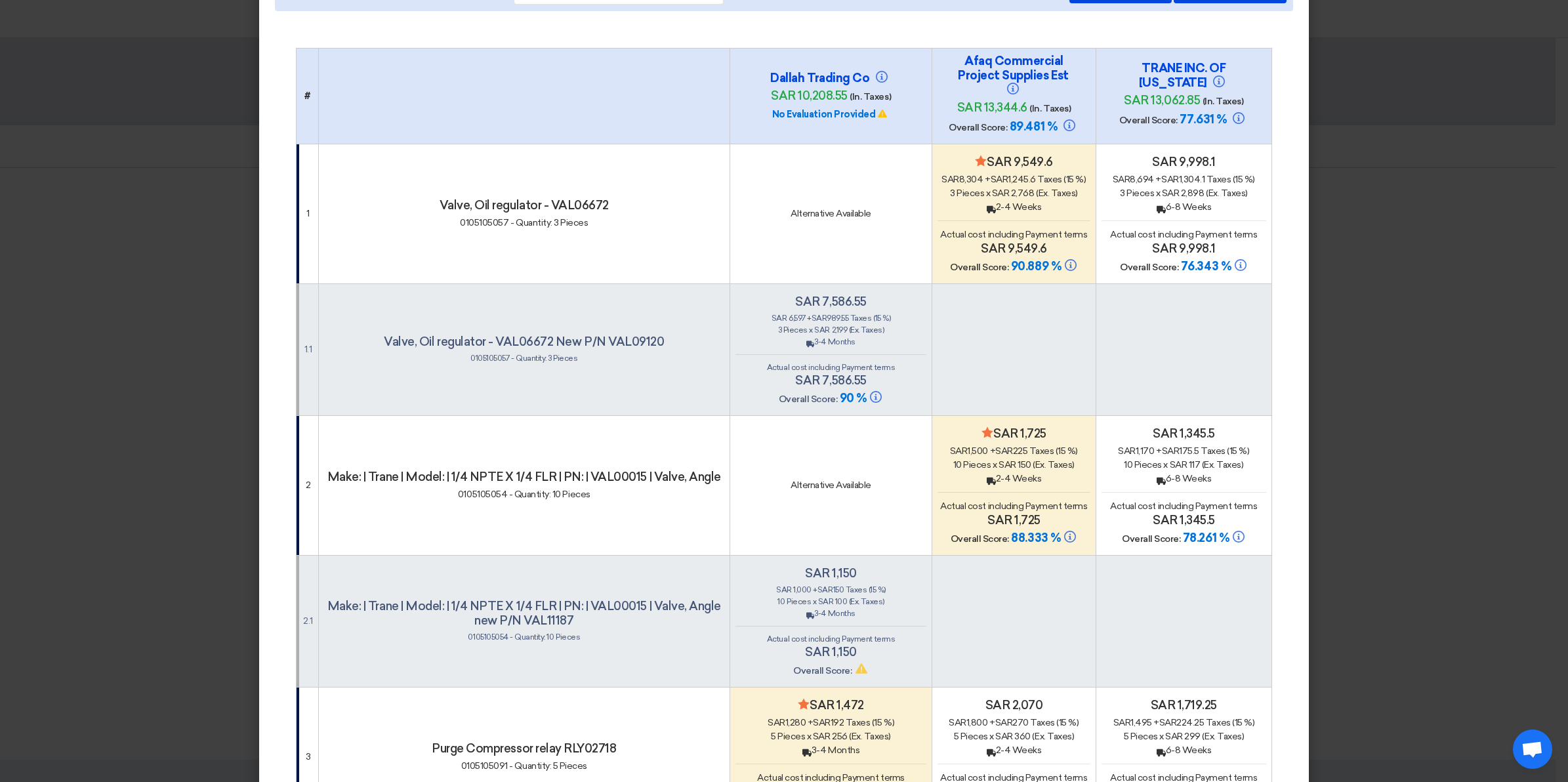
click at [792, 214] on div "Alternative Available" at bounding box center [831, 213] width 191 height 14
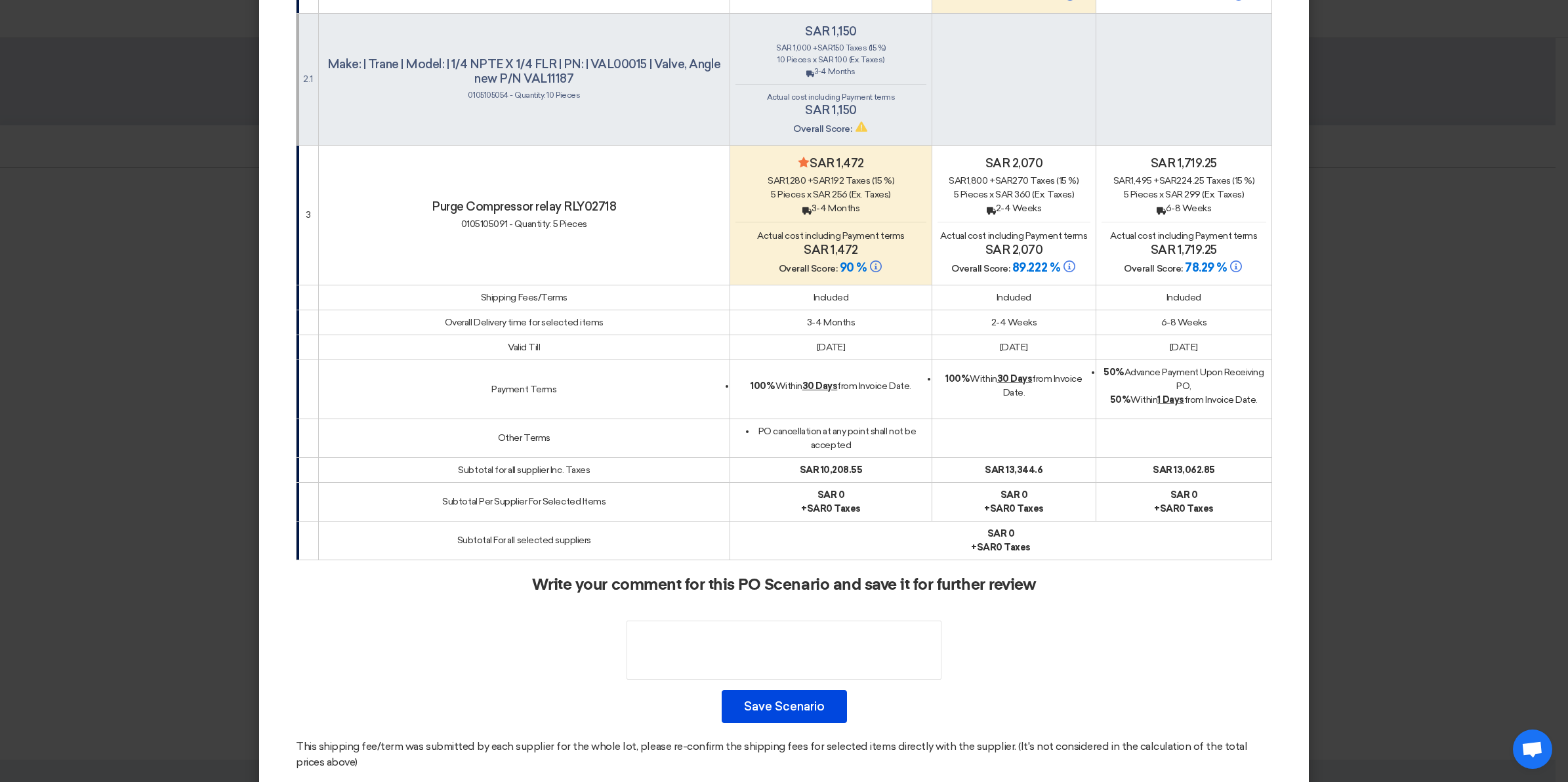
scroll to position [664, 0]
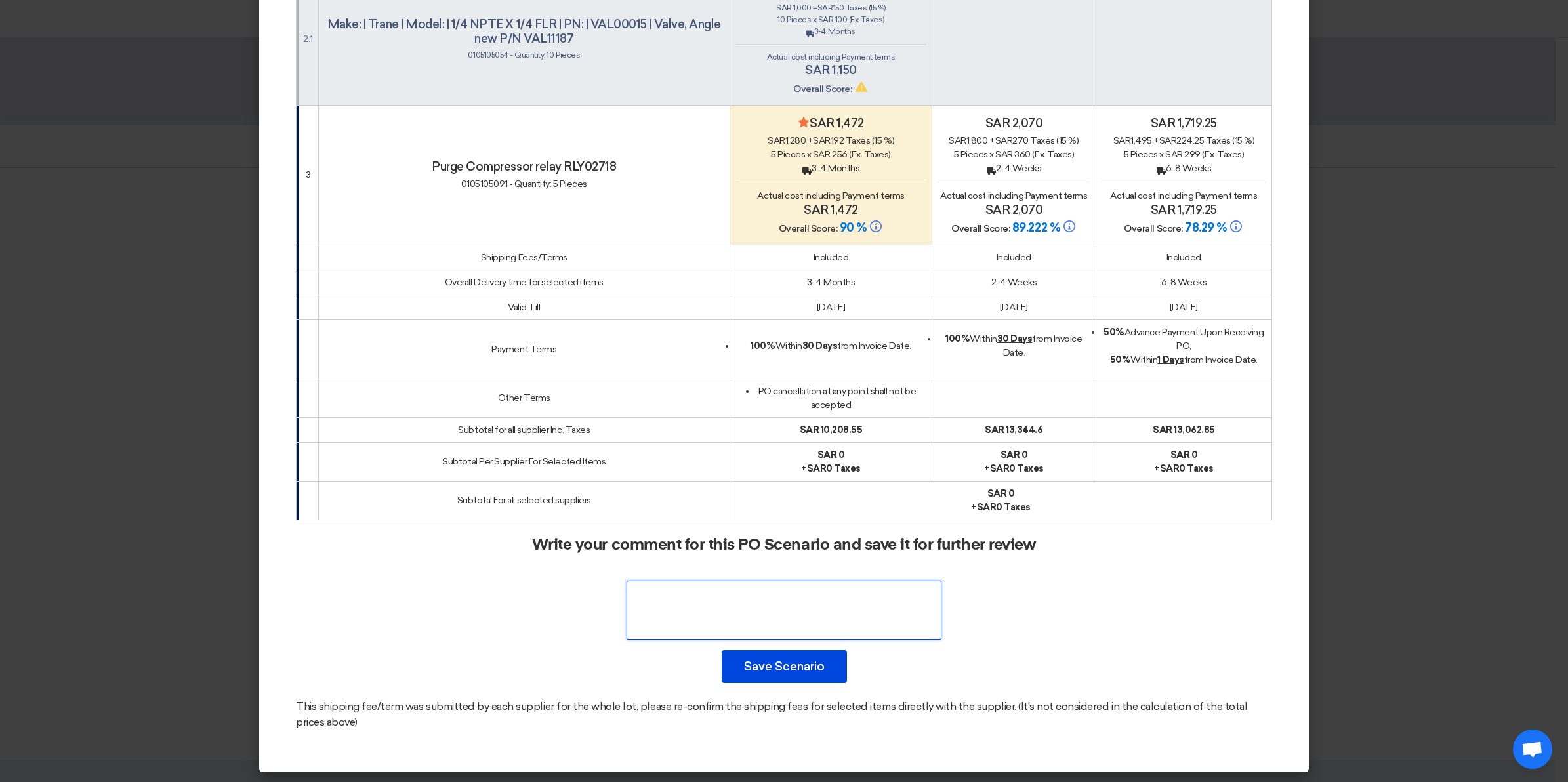
click at [838, 614] on textarea at bounding box center [784, 610] width 315 height 59
type textarea "l"
paste textarea "lowest price"
type textarea "lowest price"
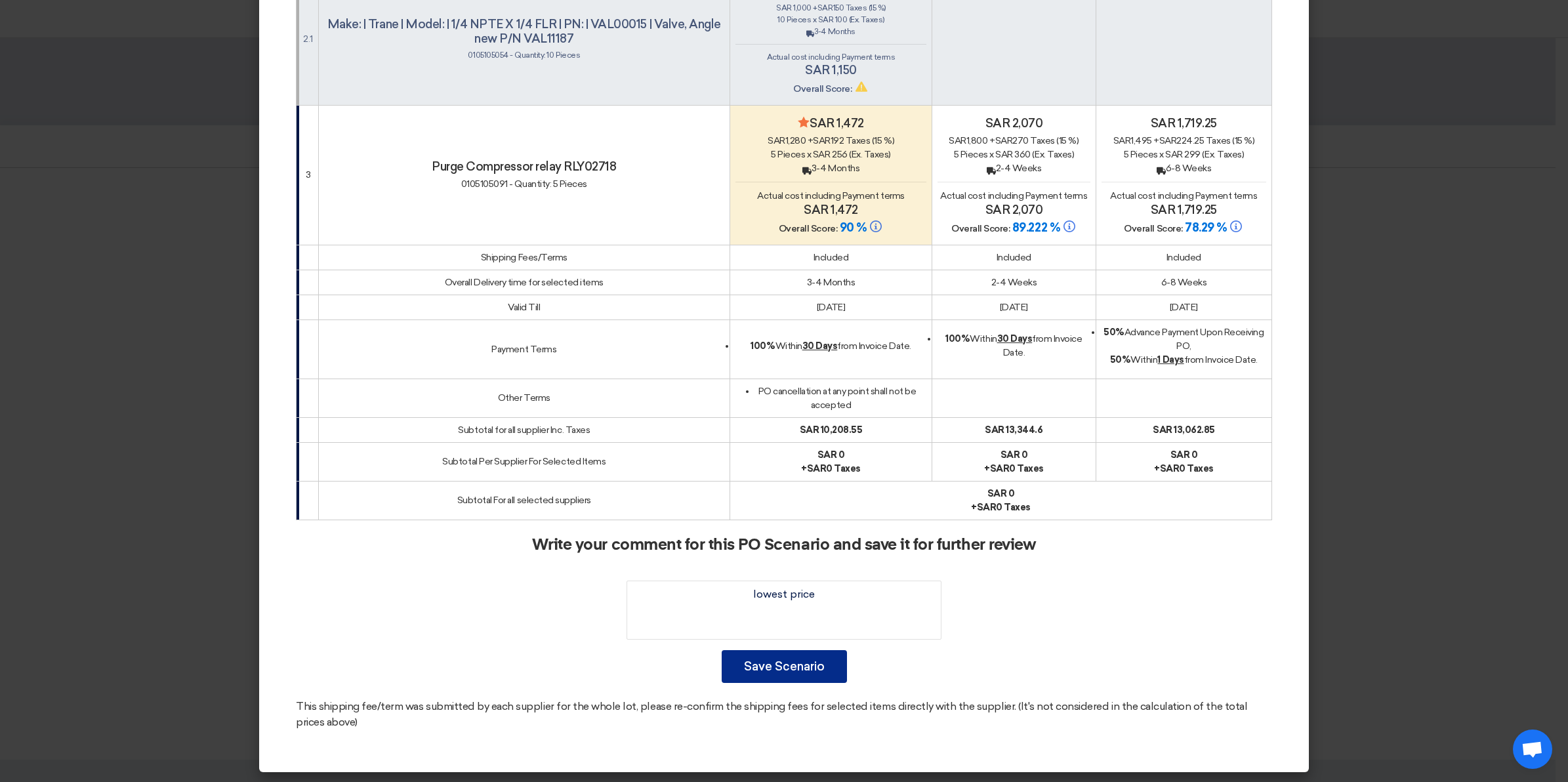
click at [812, 669] on button "Save Scenario" at bounding box center [784, 666] width 125 height 33
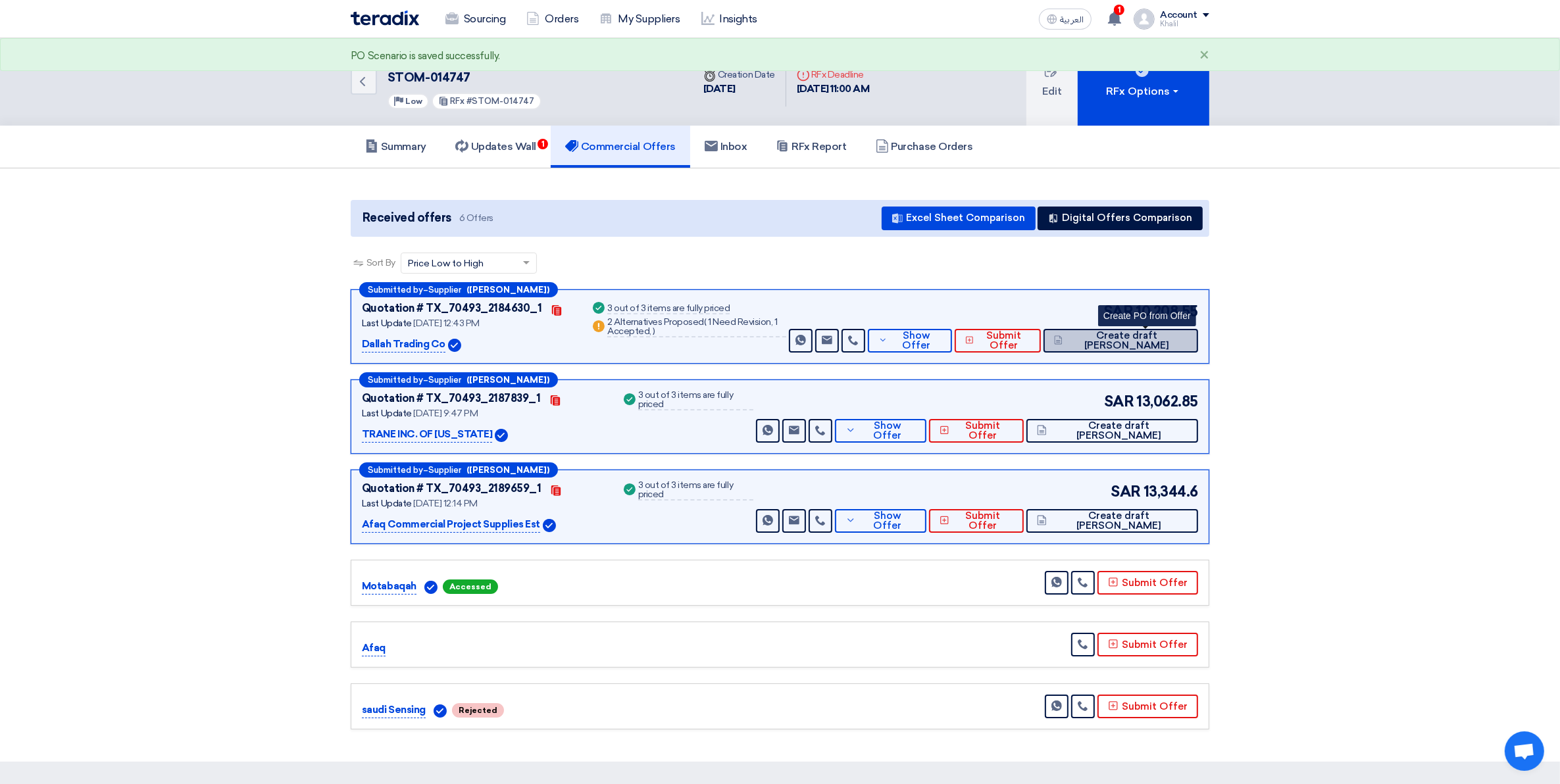
click at [1165, 338] on span "Create draft [PERSON_NAME]" at bounding box center [1127, 341] width 122 height 19
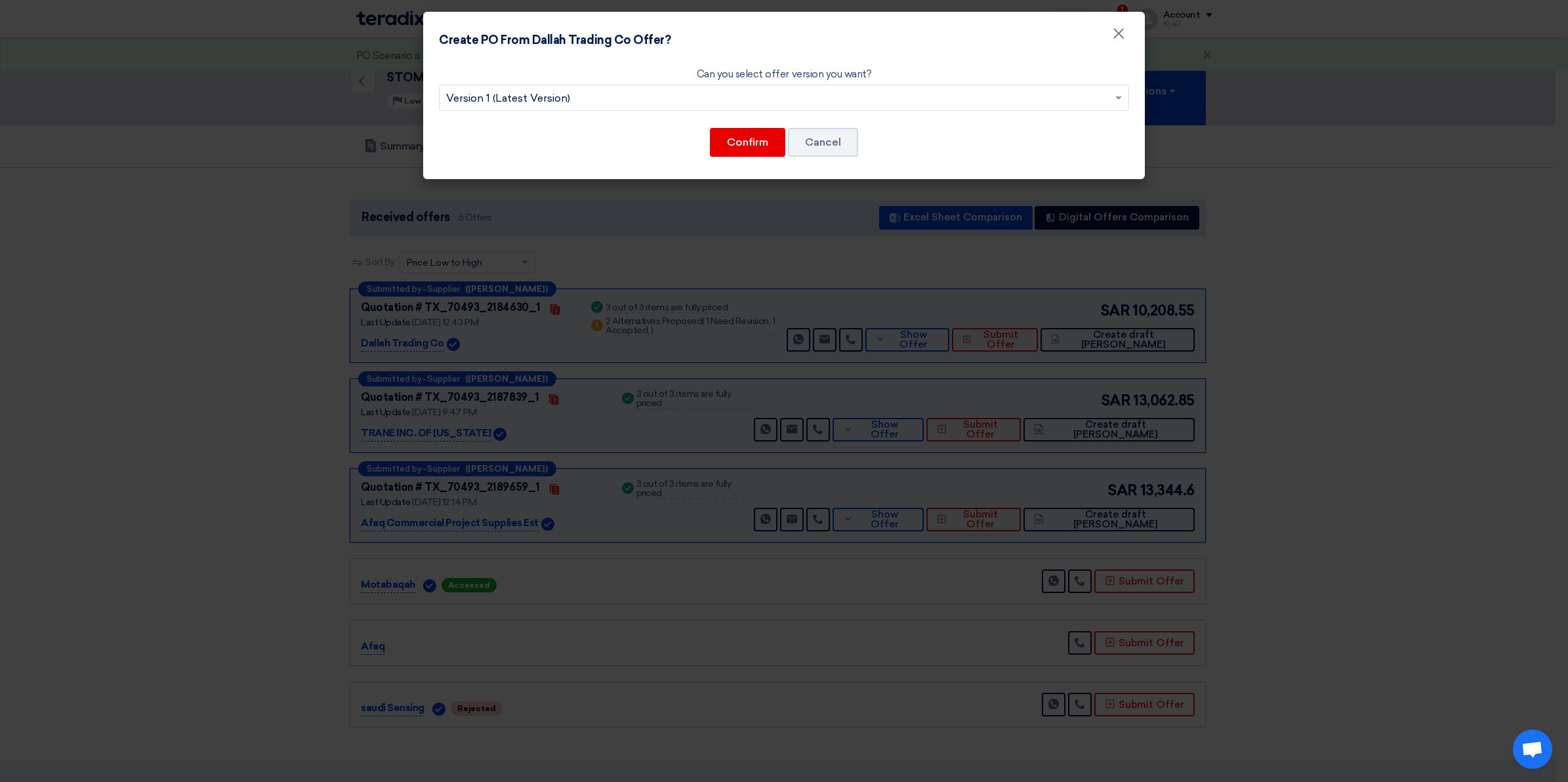
click at [711, 96] on input "text" at bounding box center [777, 99] width 662 height 22
click at [730, 137] on div "Version 1 (Latest Version)" at bounding box center [784, 124] width 689 height 26
click at [736, 140] on button "Confirm" at bounding box center [747, 142] width 75 height 29
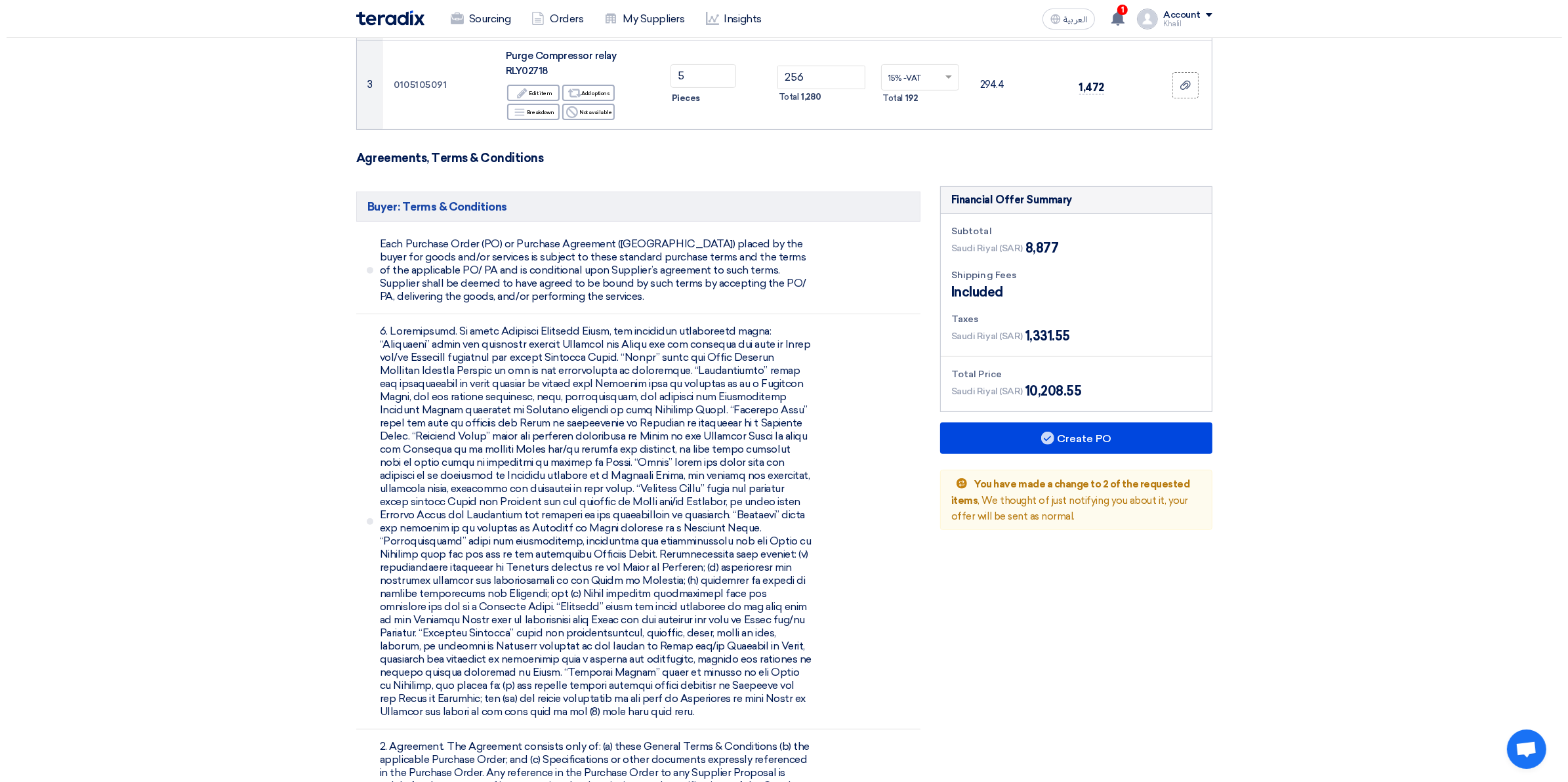
scroll to position [492, 0]
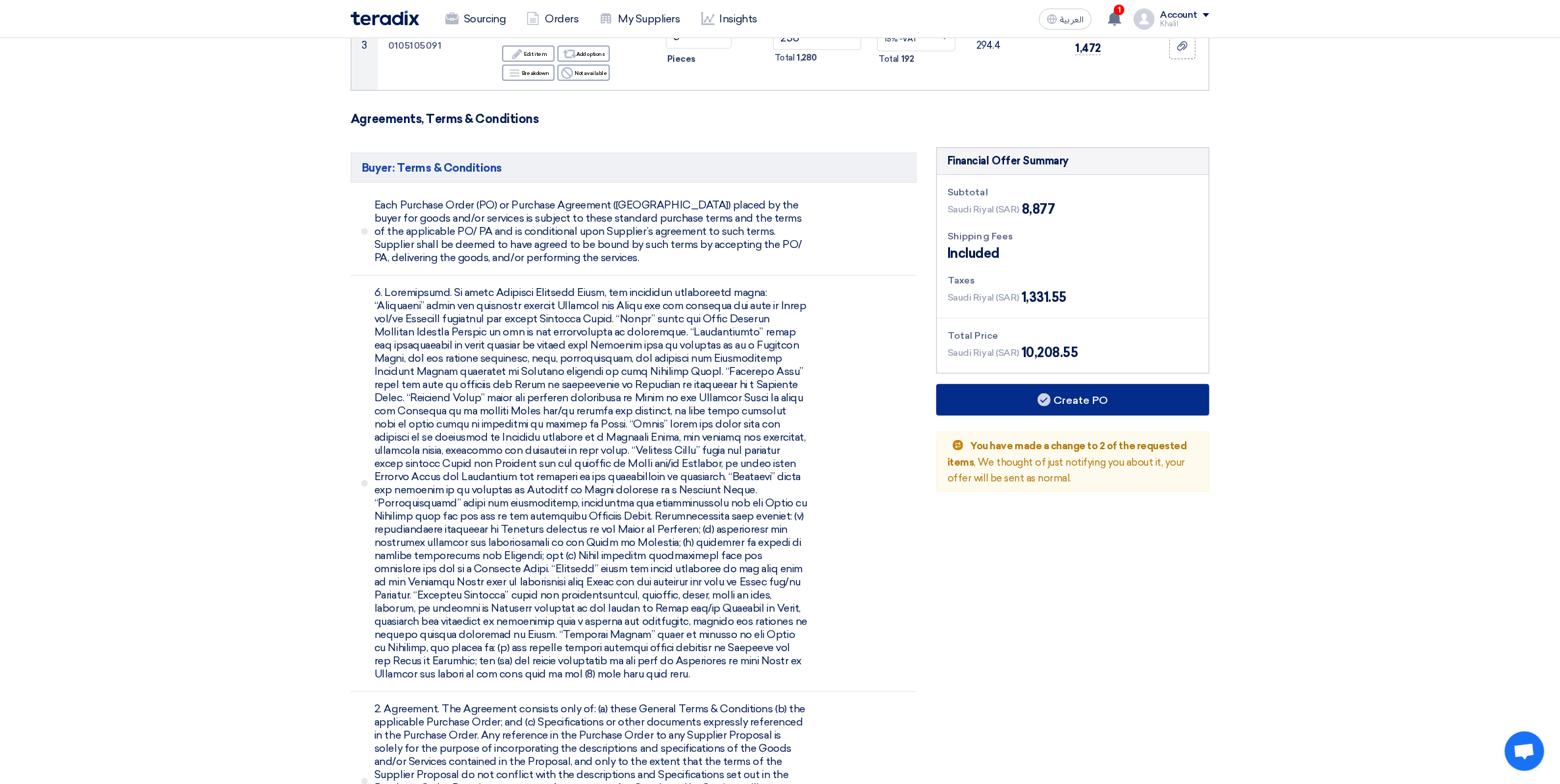
click at [1067, 384] on button "Create PO" at bounding box center [1073, 399] width 273 height 32
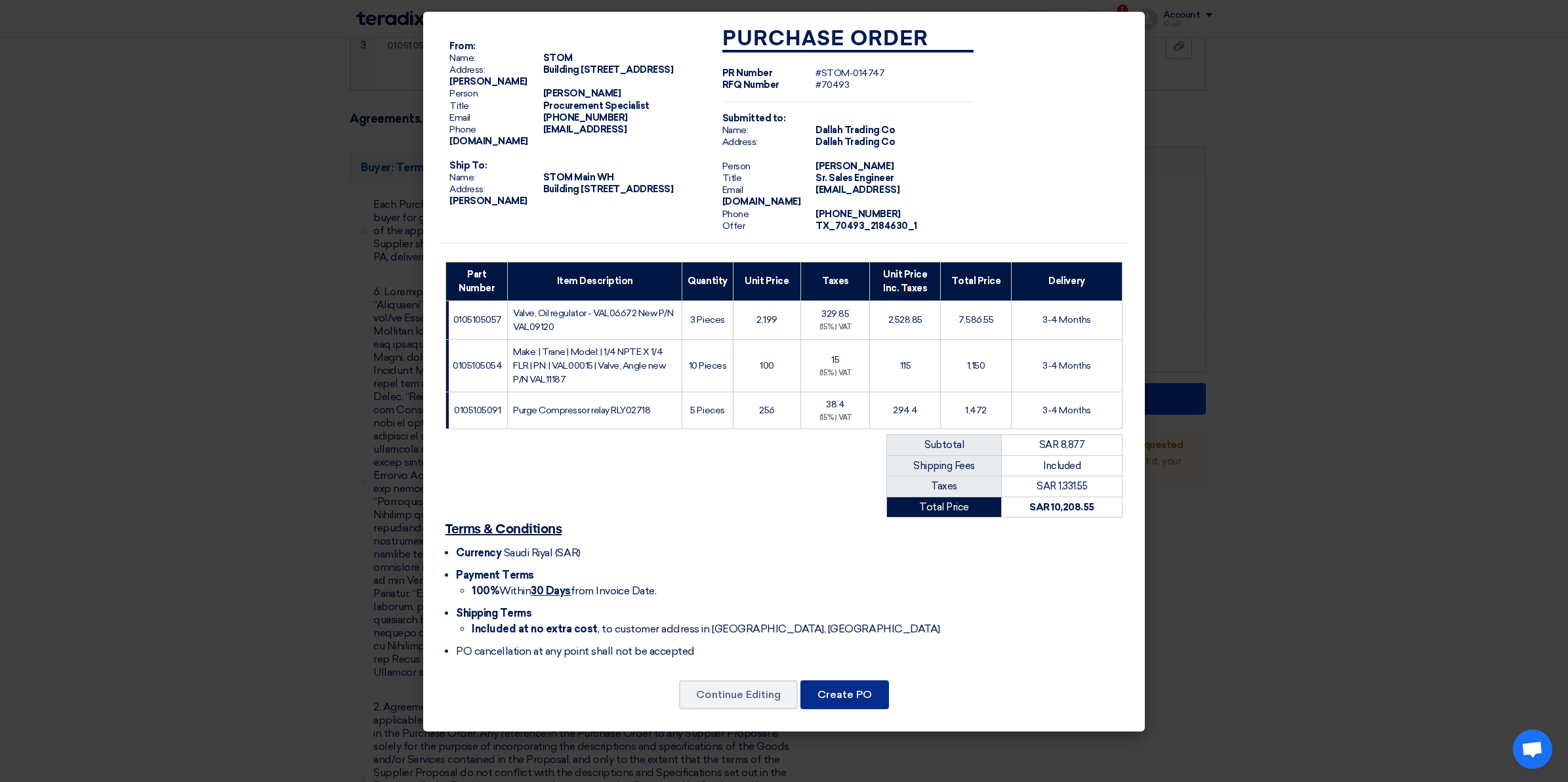
click at [846, 684] on button "Create PO" at bounding box center [844, 695] width 88 height 29
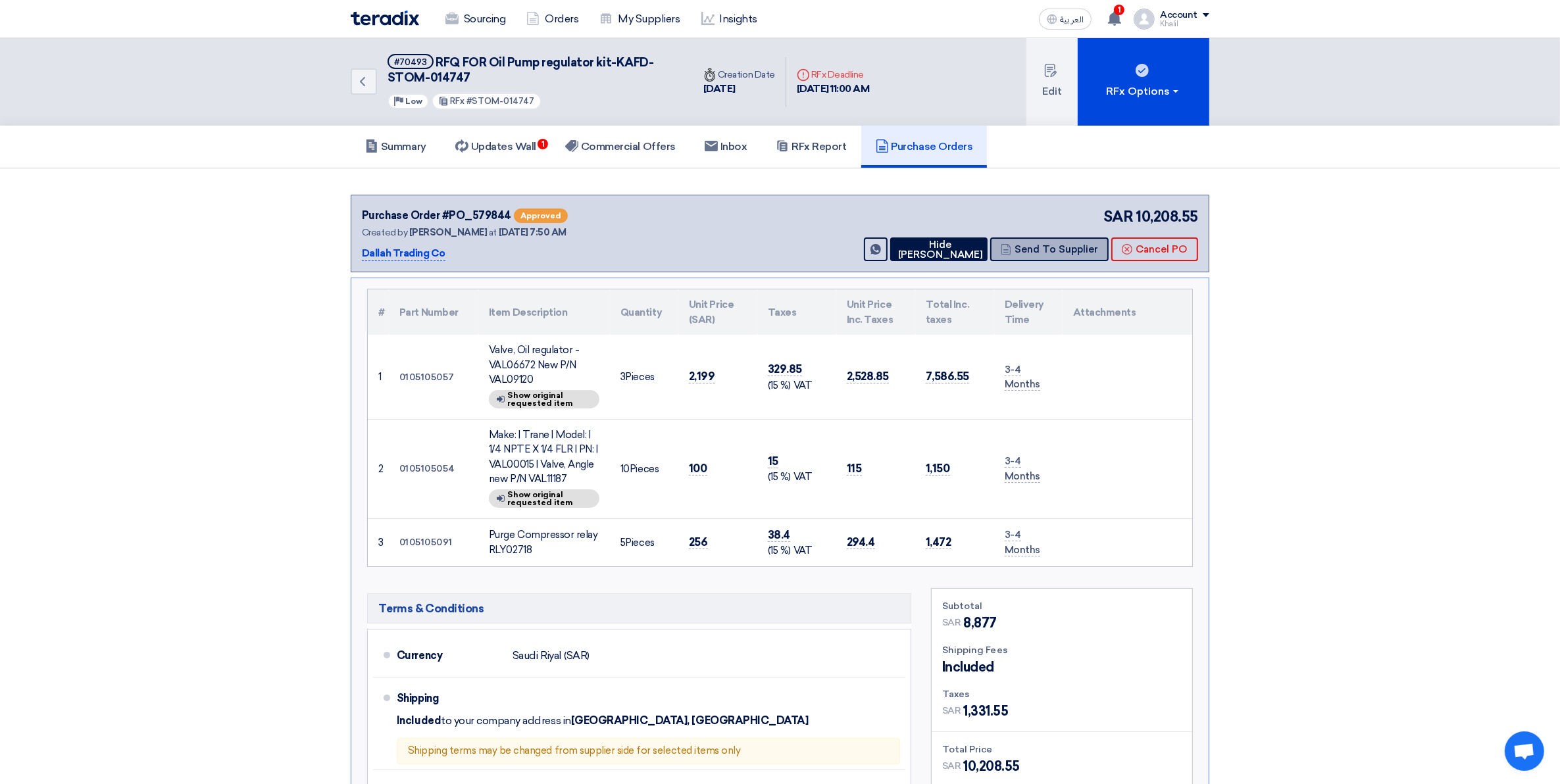
click at [1057, 252] on button "Send To Supplier" at bounding box center [1050, 249] width 119 height 24
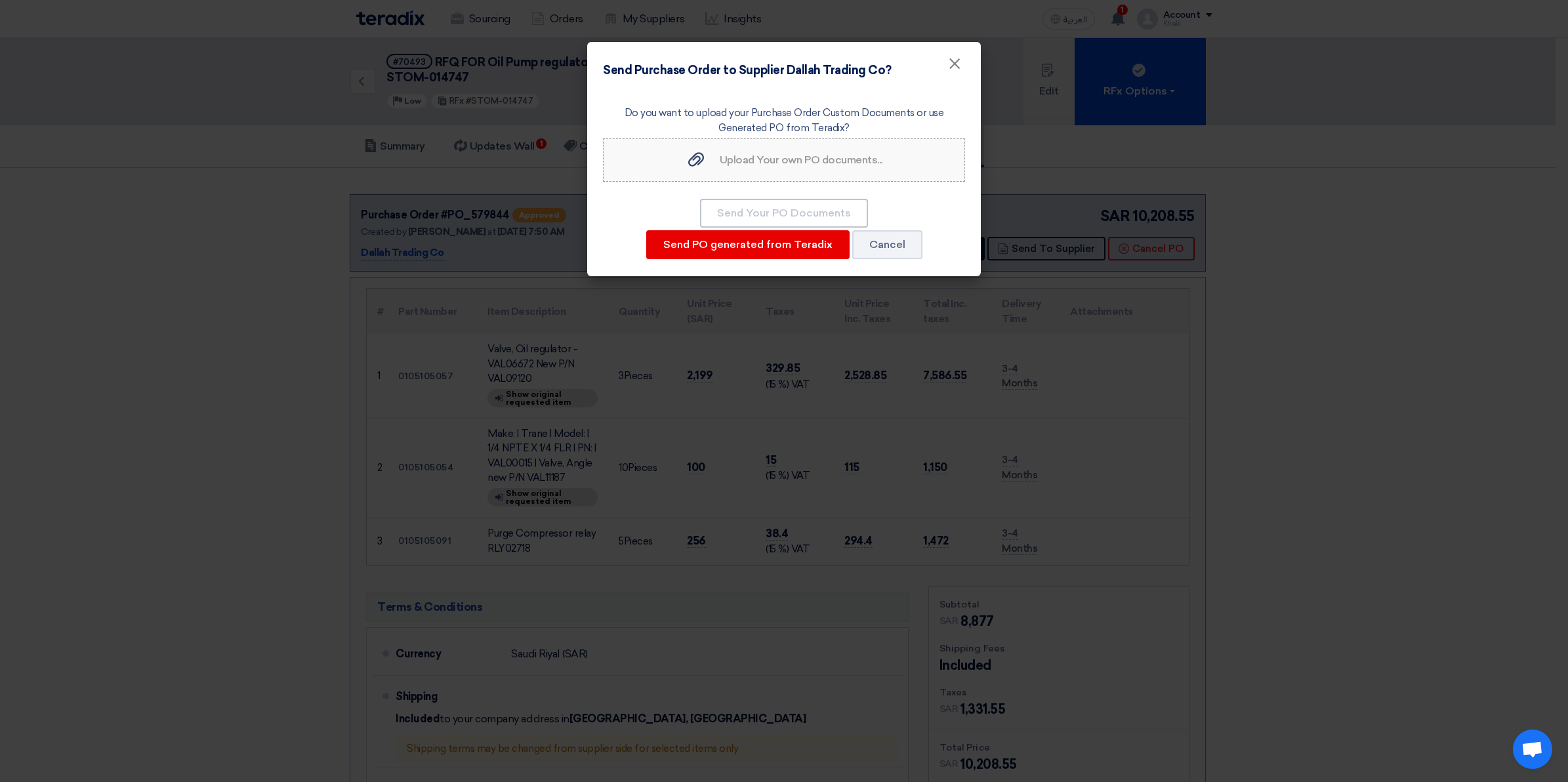
click at [779, 166] on div "Upload Your own PO documents... Upload Your own PO documents..." at bounding box center [784, 159] width 197 height 15
click at [0, 0] on input "Upload Your own PO documents... Upload Your own PO documents..." at bounding box center [0, 0] width 0 height 0
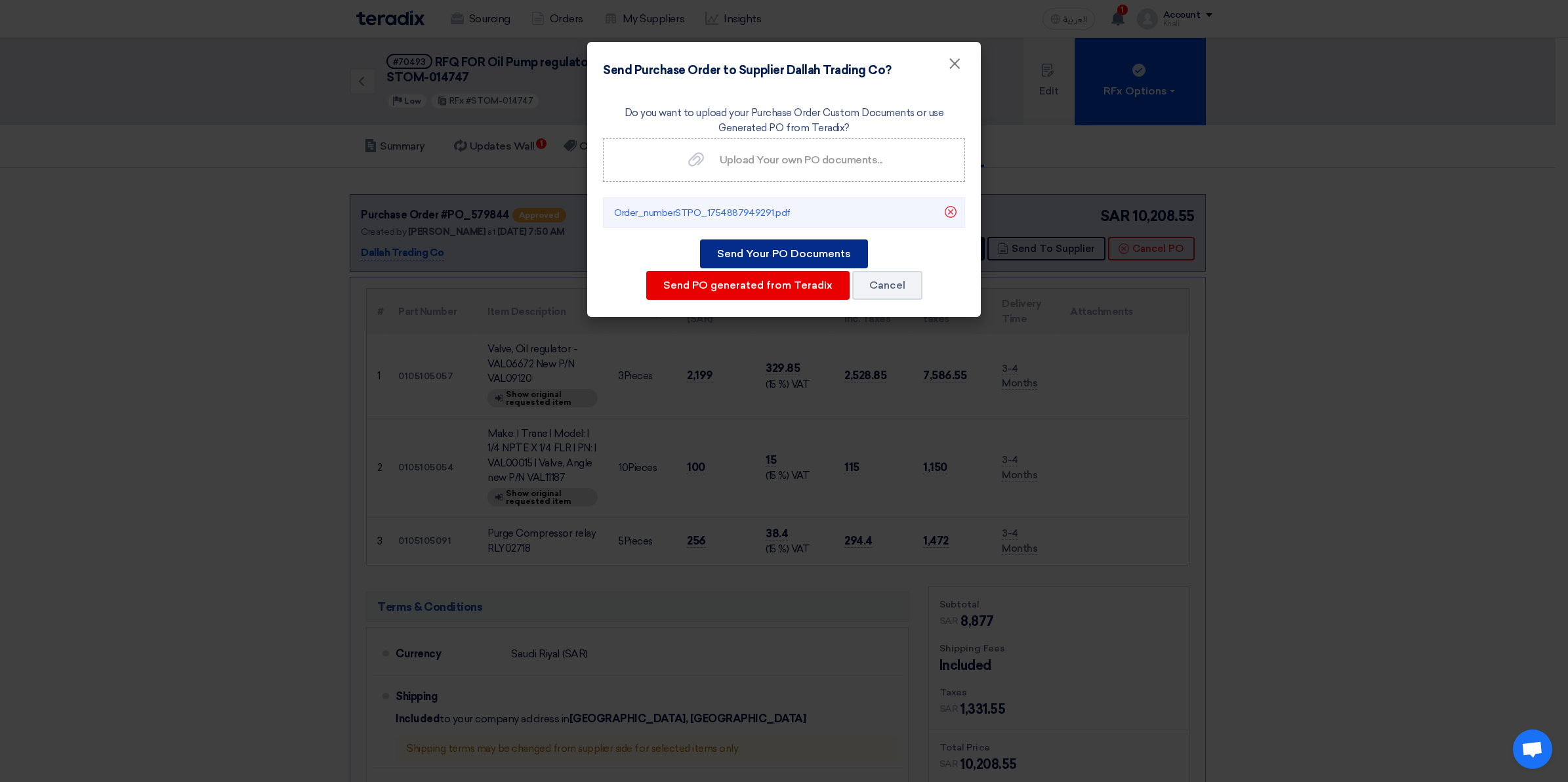
click at [812, 257] on button "Send Your PO Documents" at bounding box center [784, 254] width 168 height 29
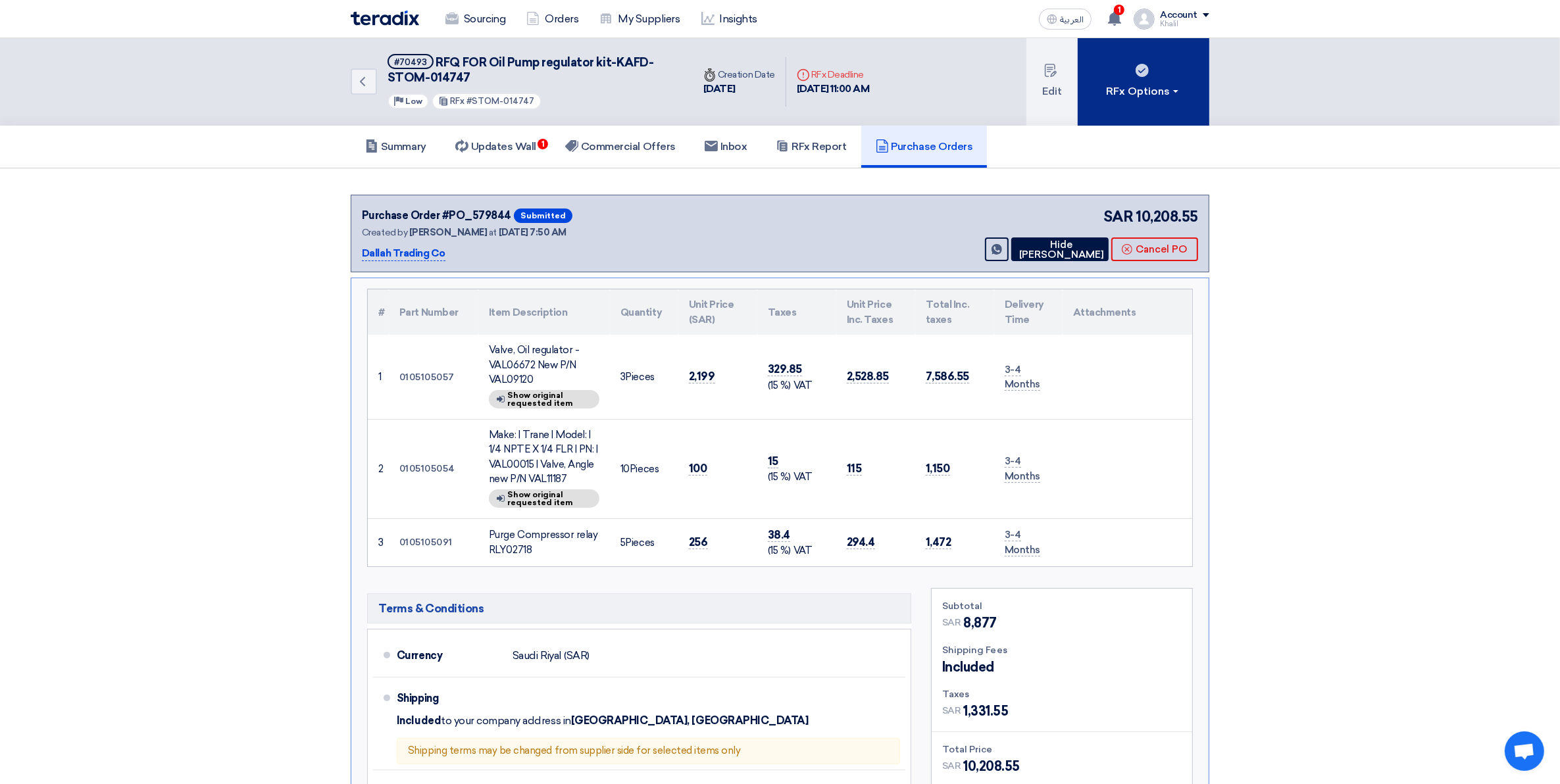
click at [1178, 99] on button "RFx Options" at bounding box center [1143, 82] width 132 height 88
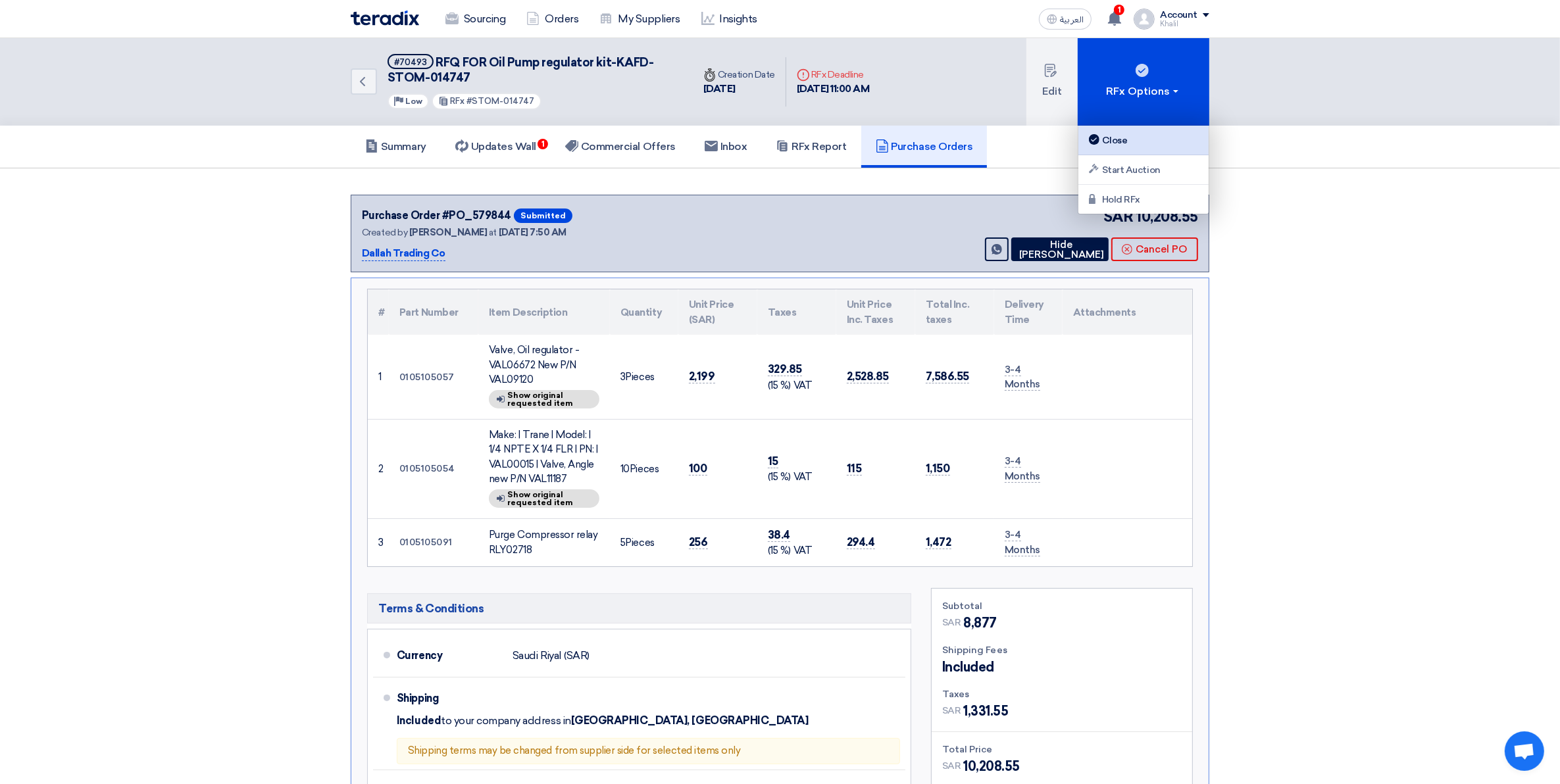
click at [1164, 147] on div "Close" at bounding box center [1143, 140] width 115 height 15
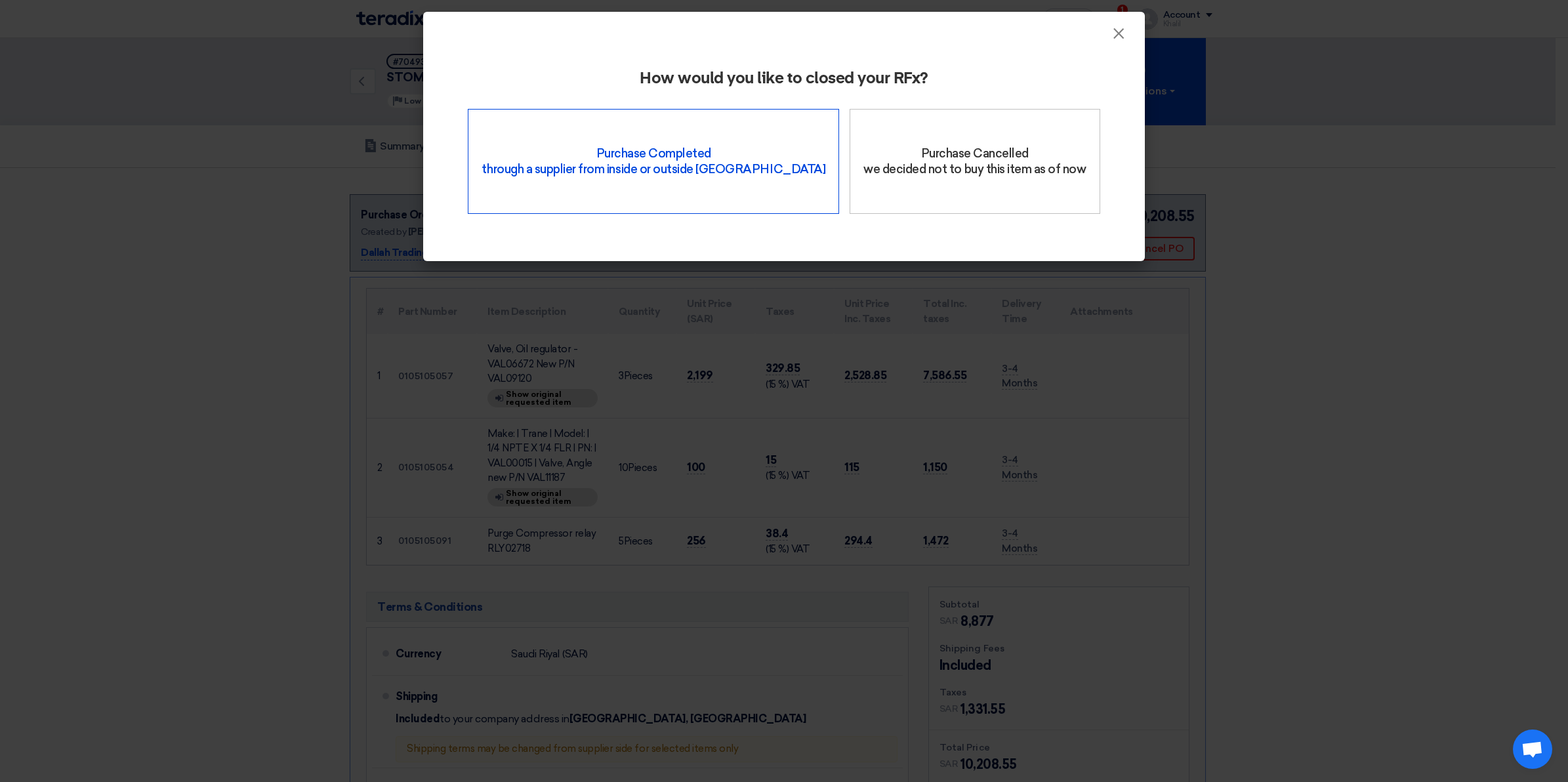
click at [643, 164] on div "Purchase Completed through a supplier from inside or outside Teradix" at bounding box center [653, 162] width 372 height 105
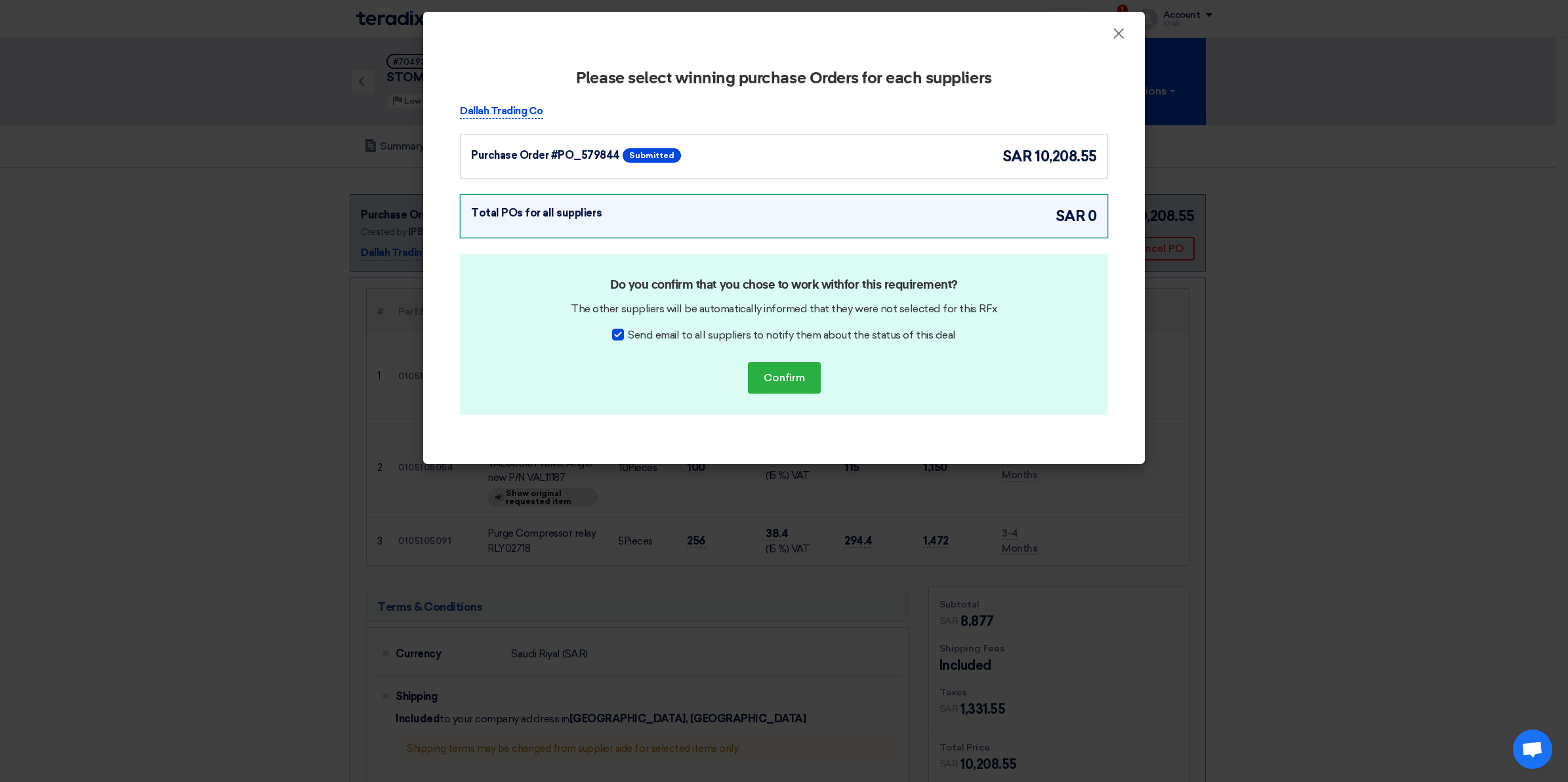
click at [801, 147] on div "Purchase Order #PO_579844 Submitted sar 10,208.55" at bounding box center [784, 156] width 626 height 22
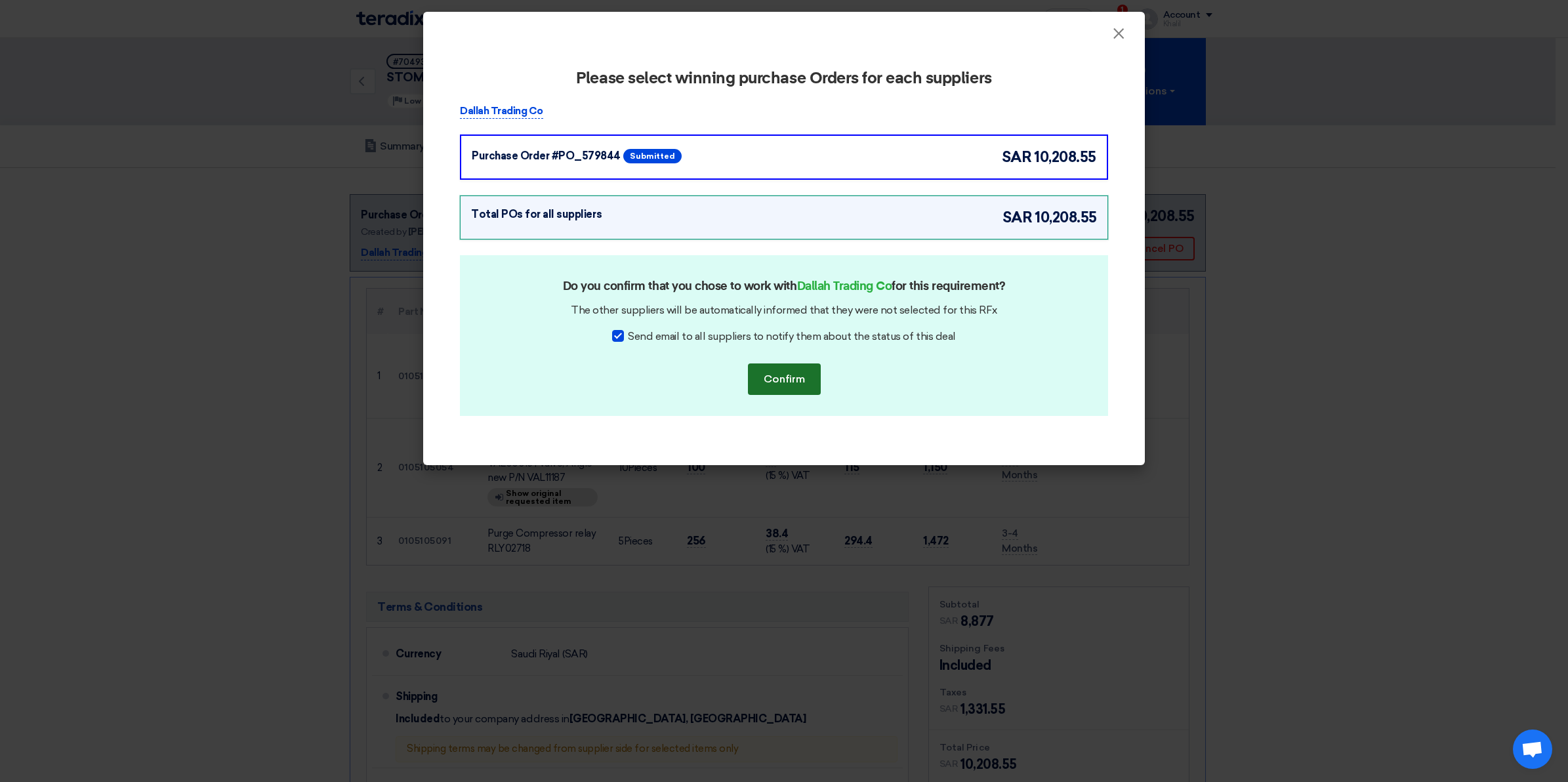
click at [794, 379] on button "Confirm" at bounding box center [784, 379] width 73 height 32
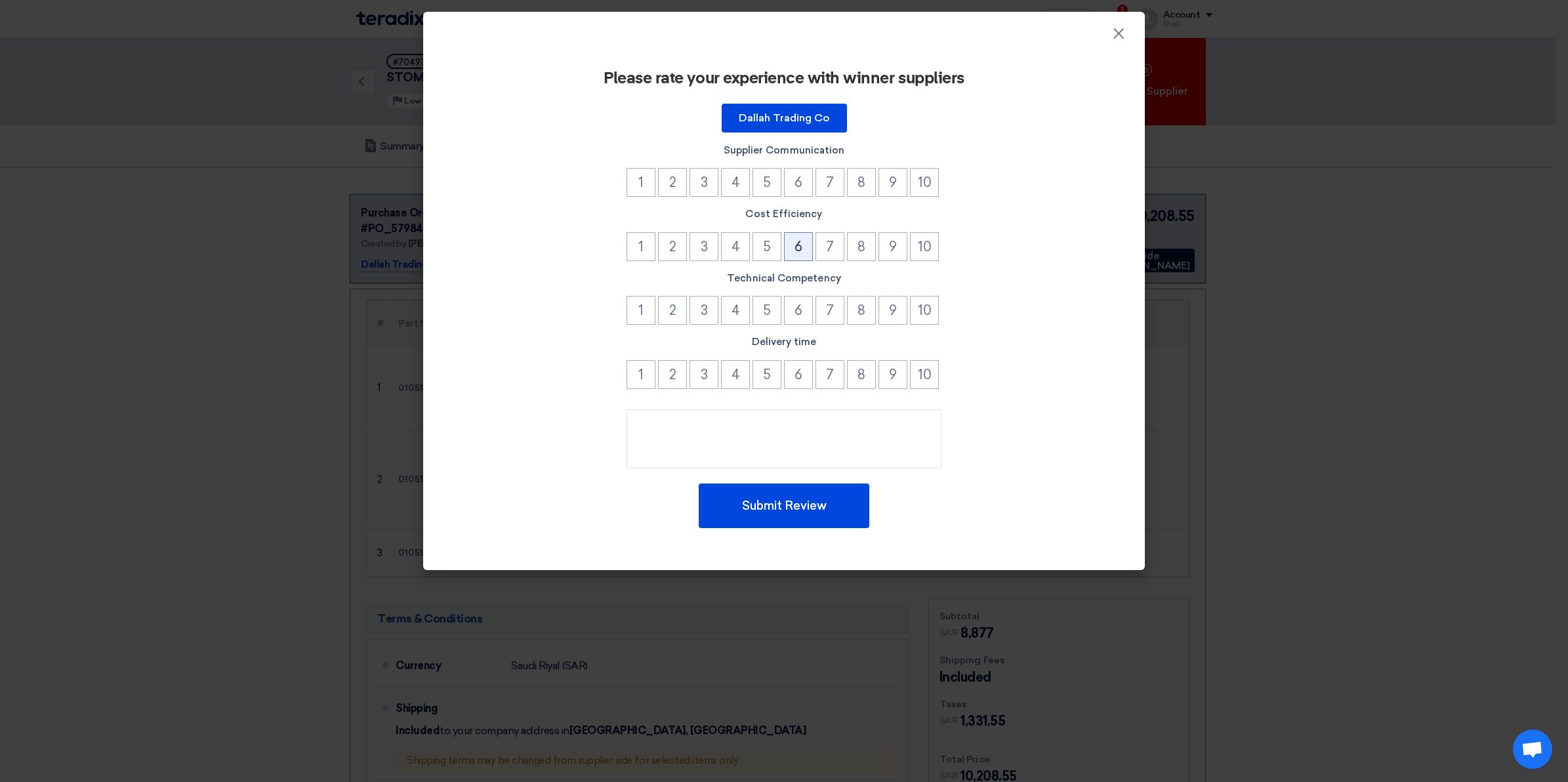
click at [801, 244] on button "6" at bounding box center [798, 247] width 29 height 29
click at [797, 181] on button "6" at bounding box center [798, 182] width 29 height 29
click at [801, 313] on button "6" at bounding box center [798, 310] width 29 height 29
click at [801, 372] on button "6" at bounding box center [798, 375] width 29 height 29
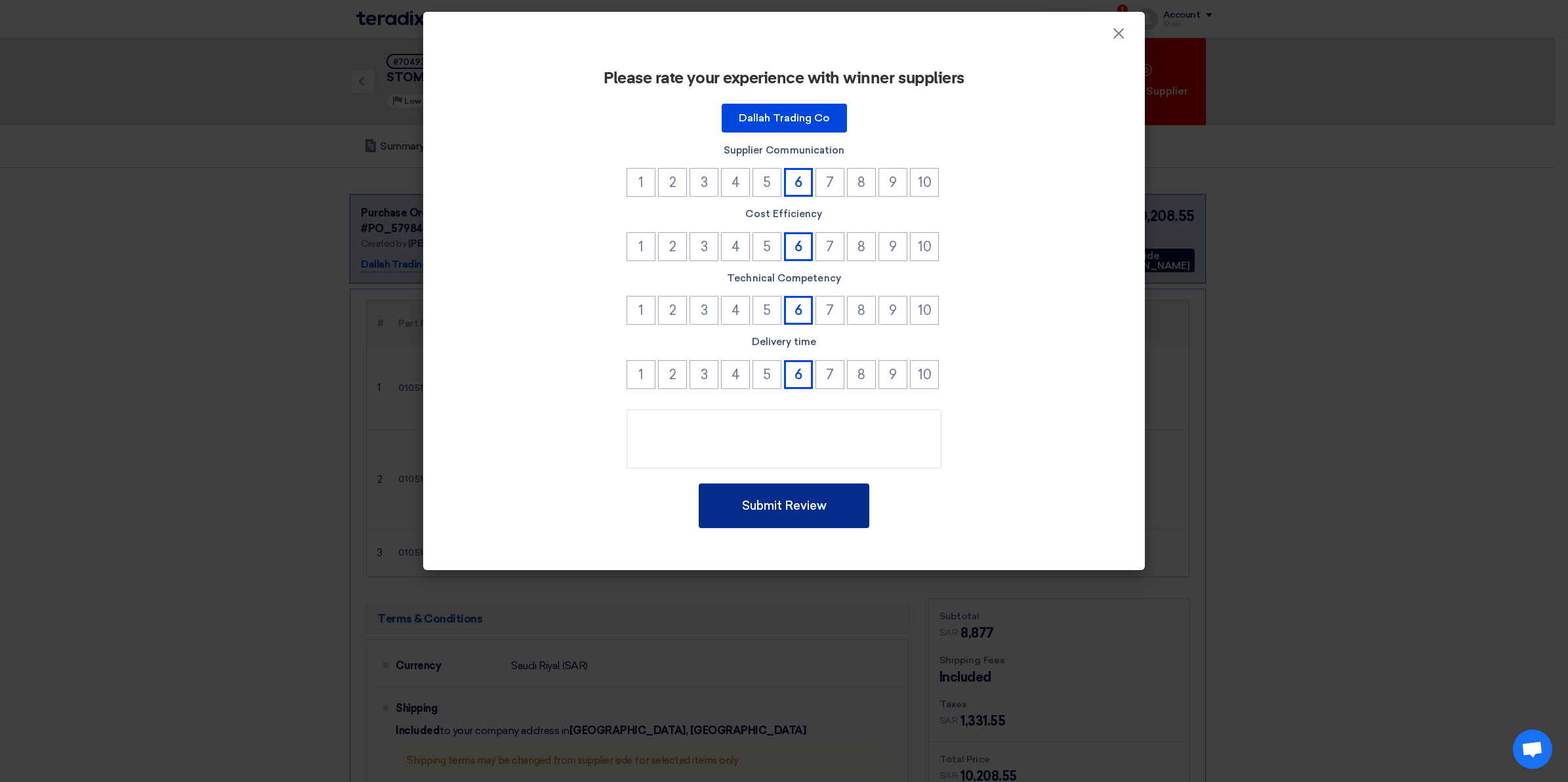
click at [808, 505] on button "Submit Review" at bounding box center [784, 505] width 171 height 45
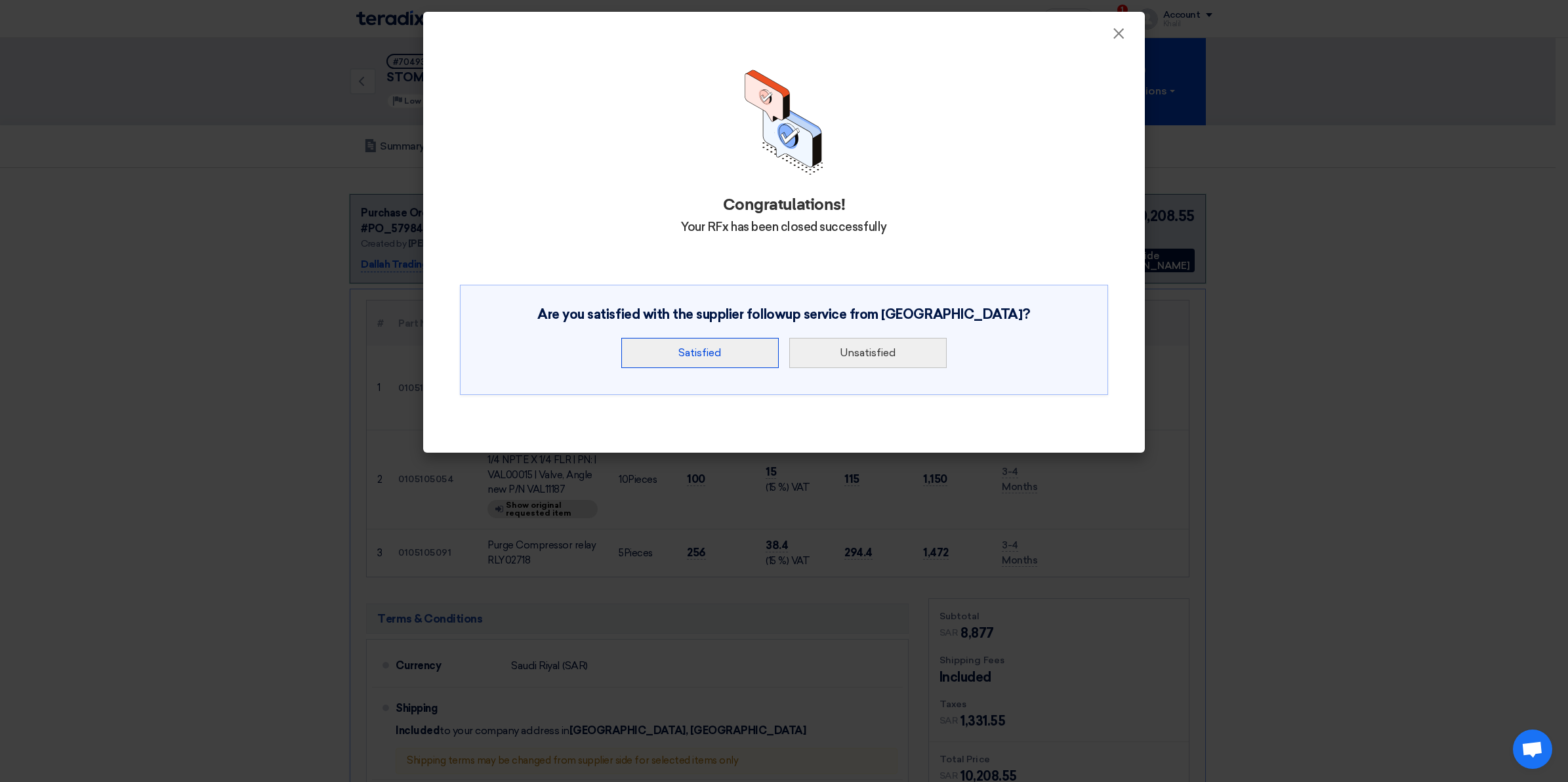
click at [739, 359] on button "Satisfied" at bounding box center [699, 352] width 157 height 30
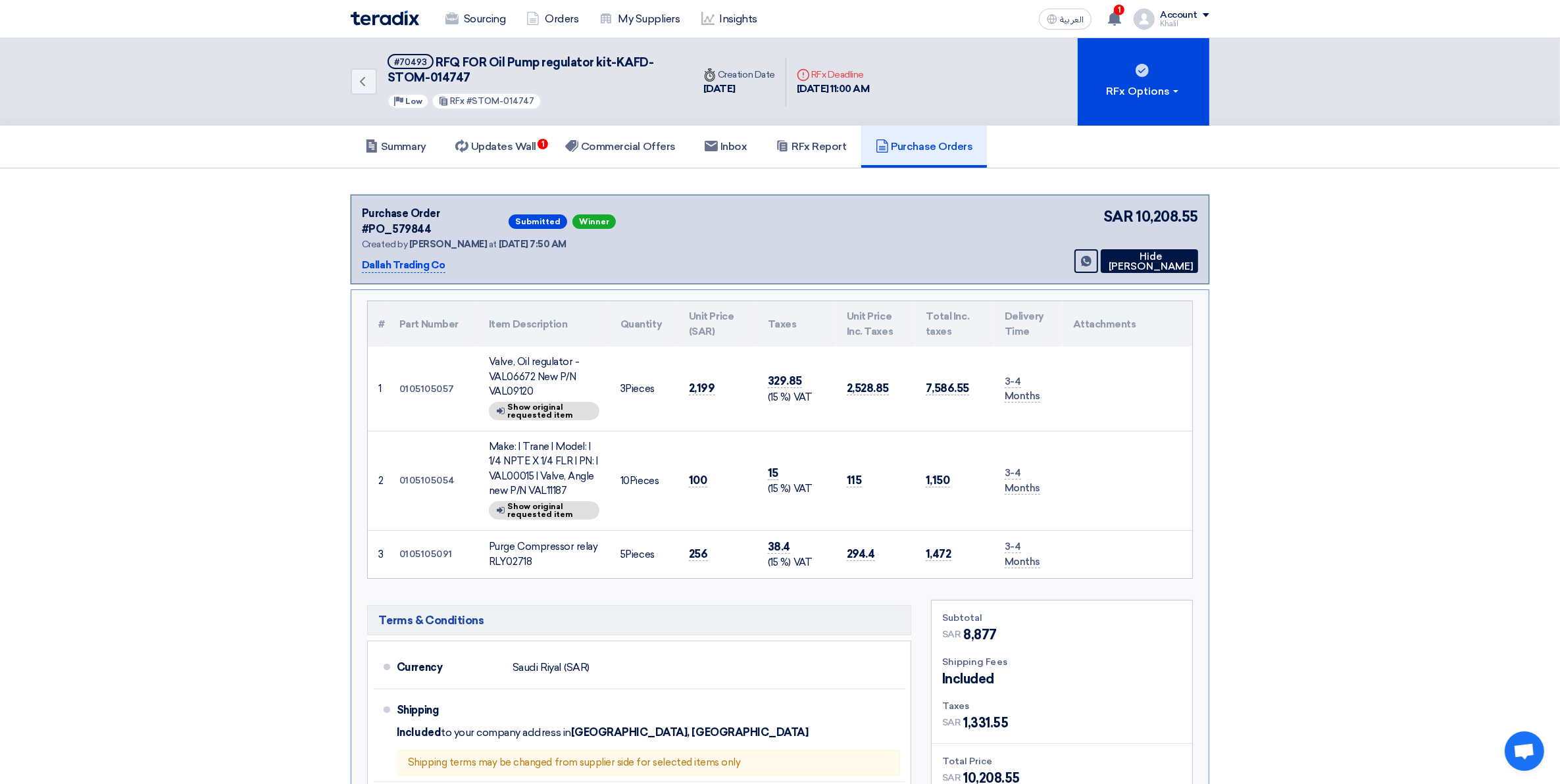
click at [404, 258] on p "Dallah Trading Co" at bounding box center [404, 265] width 84 height 15
click at [644, 148] on h5 "Commercial Offers" at bounding box center [620, 147] width 110 height 13
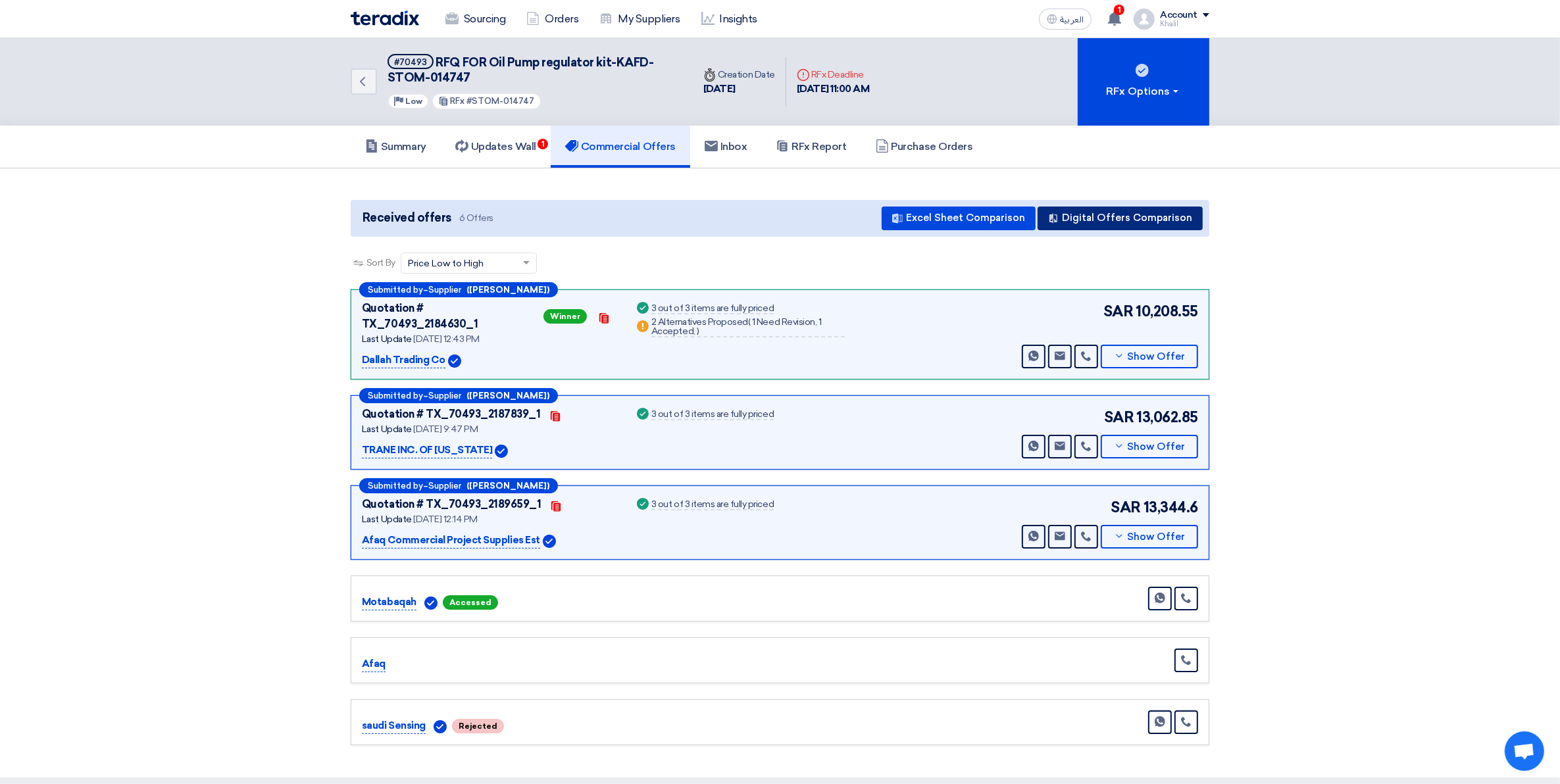
click at [1100, 220] on button "Digital Offers Comparison" at bounding box center [1120, 218] width 165 height 24
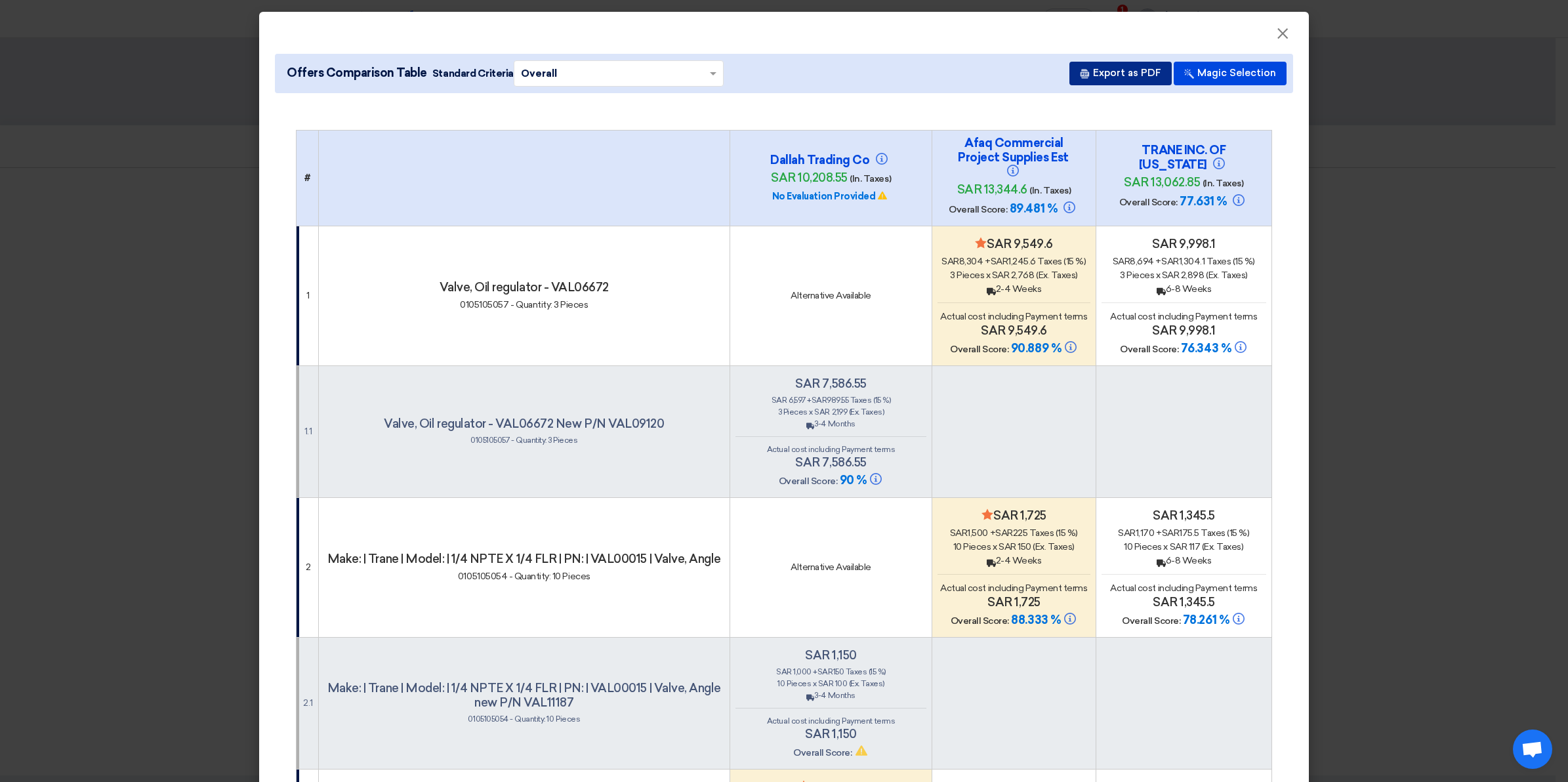
click at [1123, 72] on button "Export as PDF" at bounding box center [1120, 73] width 102 height 23
